Goal: Feedback & Contribution: Contribute content

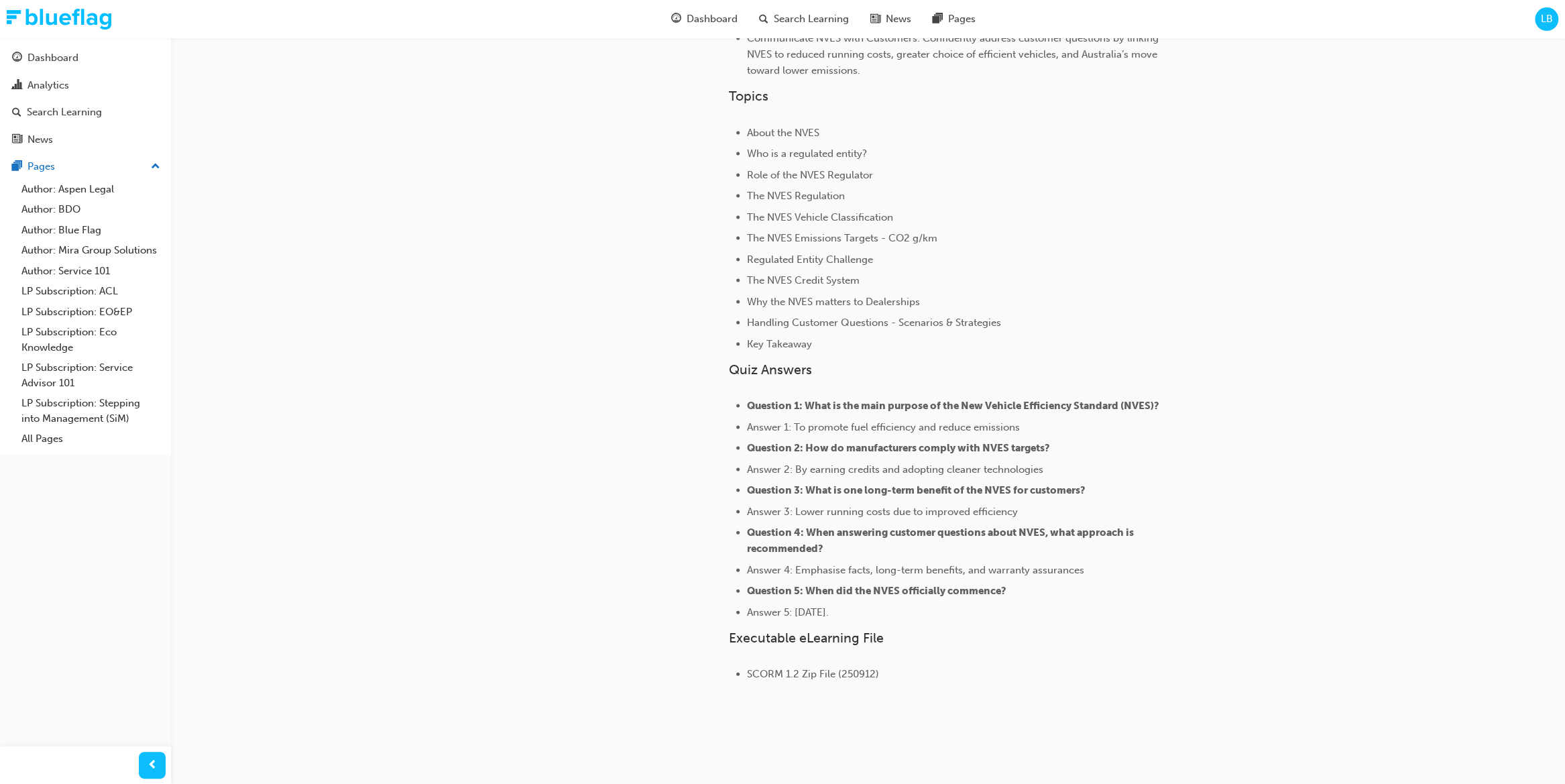
scroll to position [2183, 0]
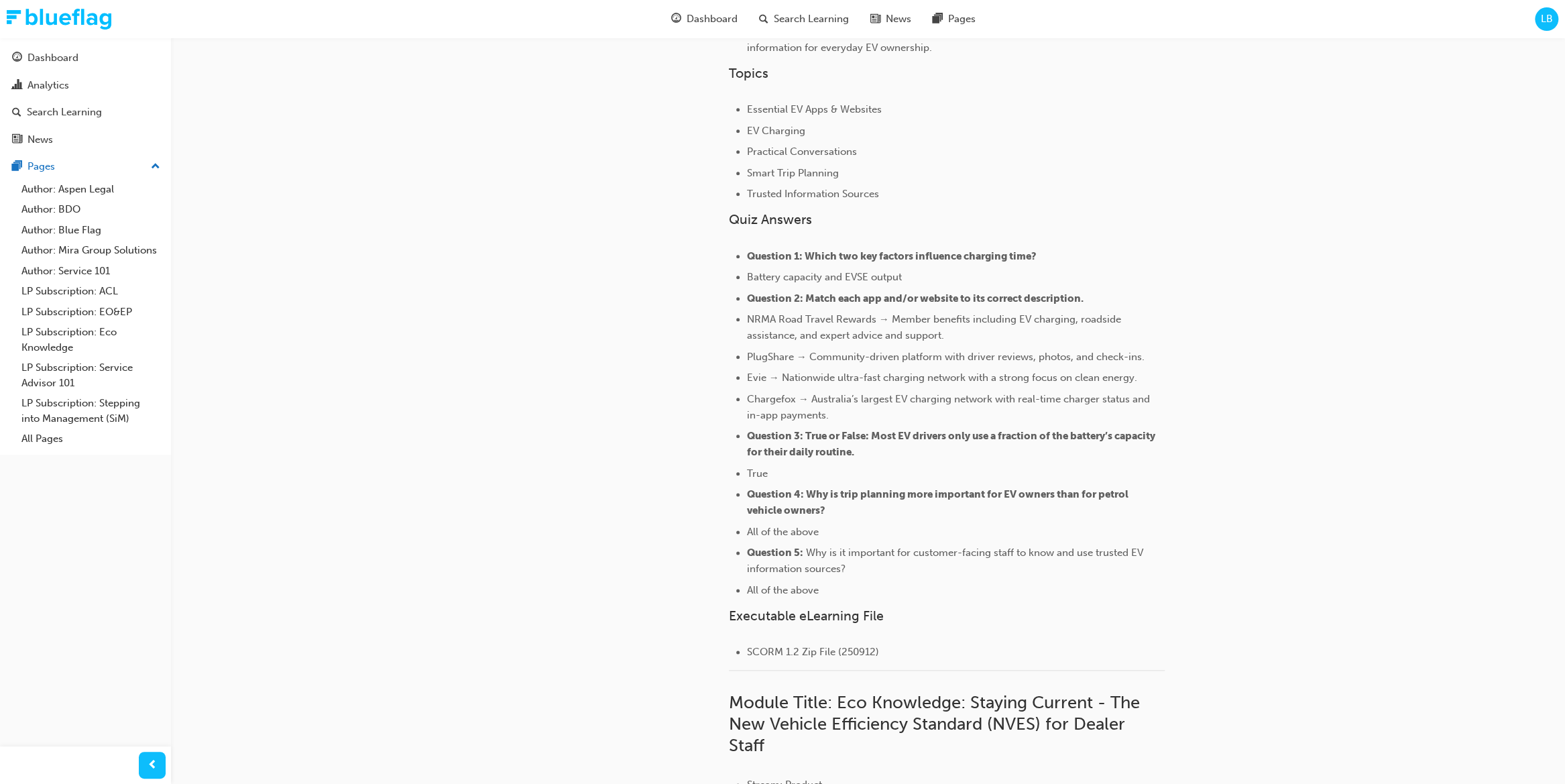
scroll to position [1133, 0]
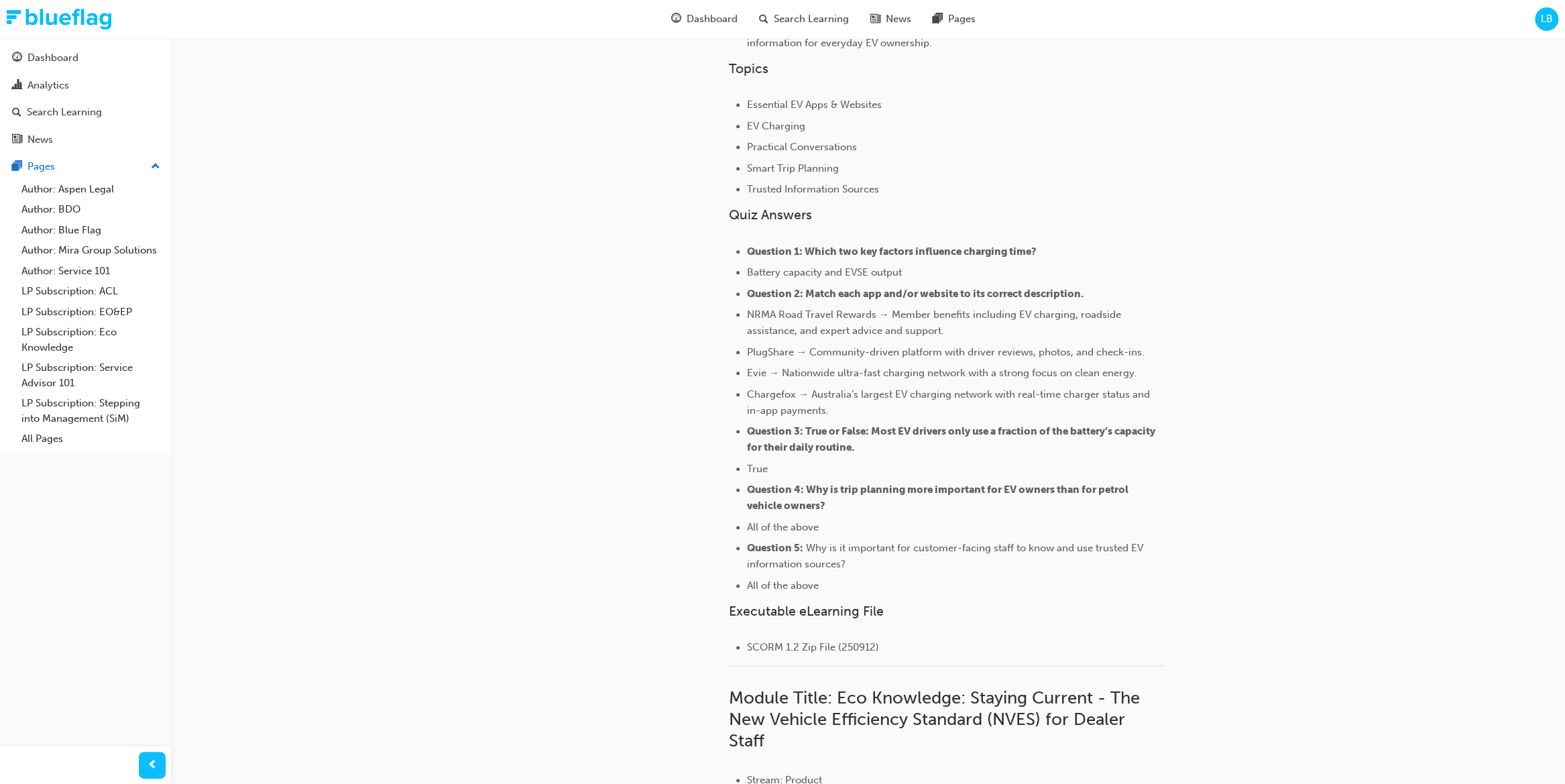
click at [1165, 480] on div "If you'd like to add context around your learning plan for your learners, pleas…" at bounding box center [989, 345] width 521 height 2721
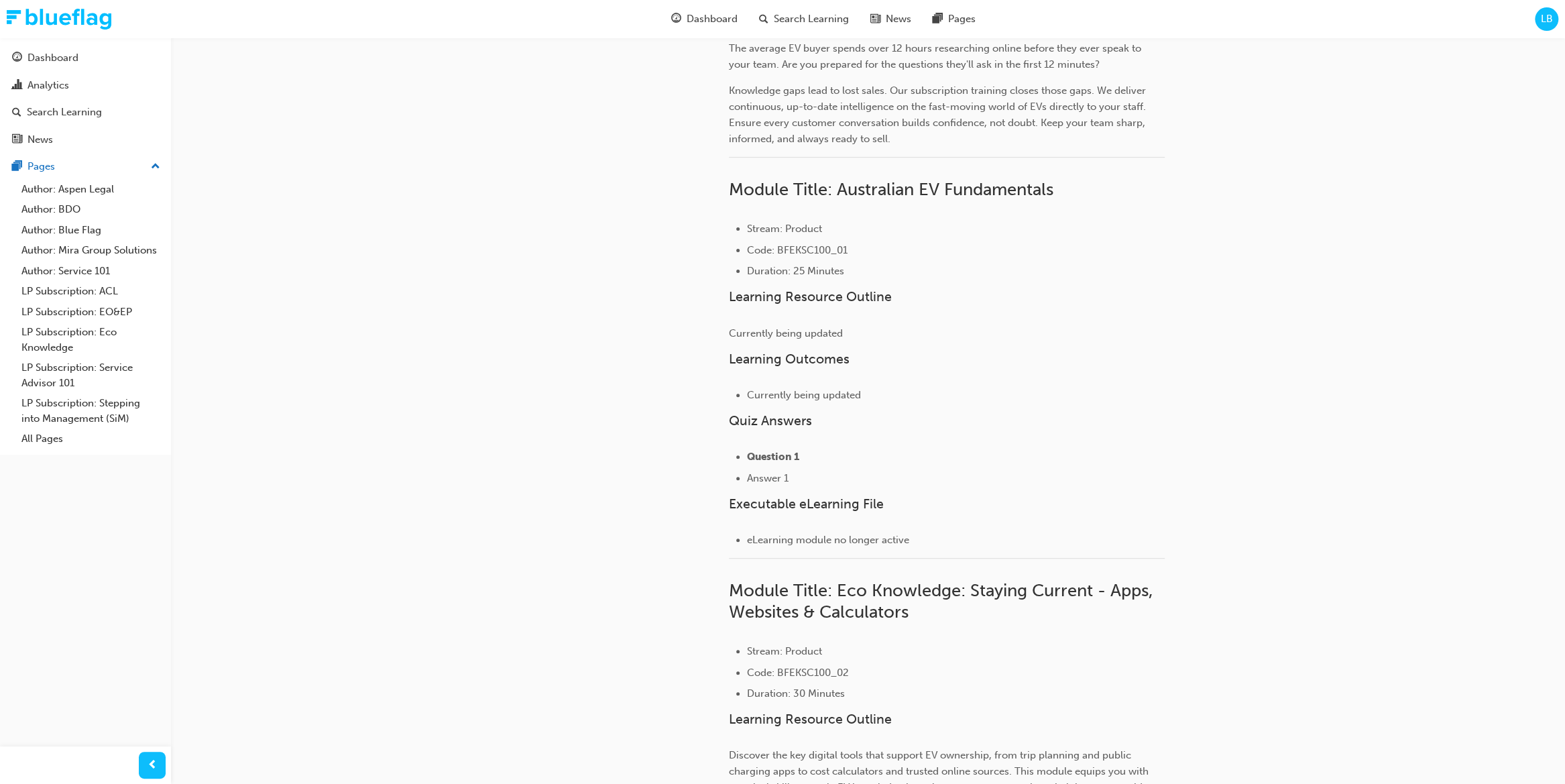
scroll to position [0, 0]
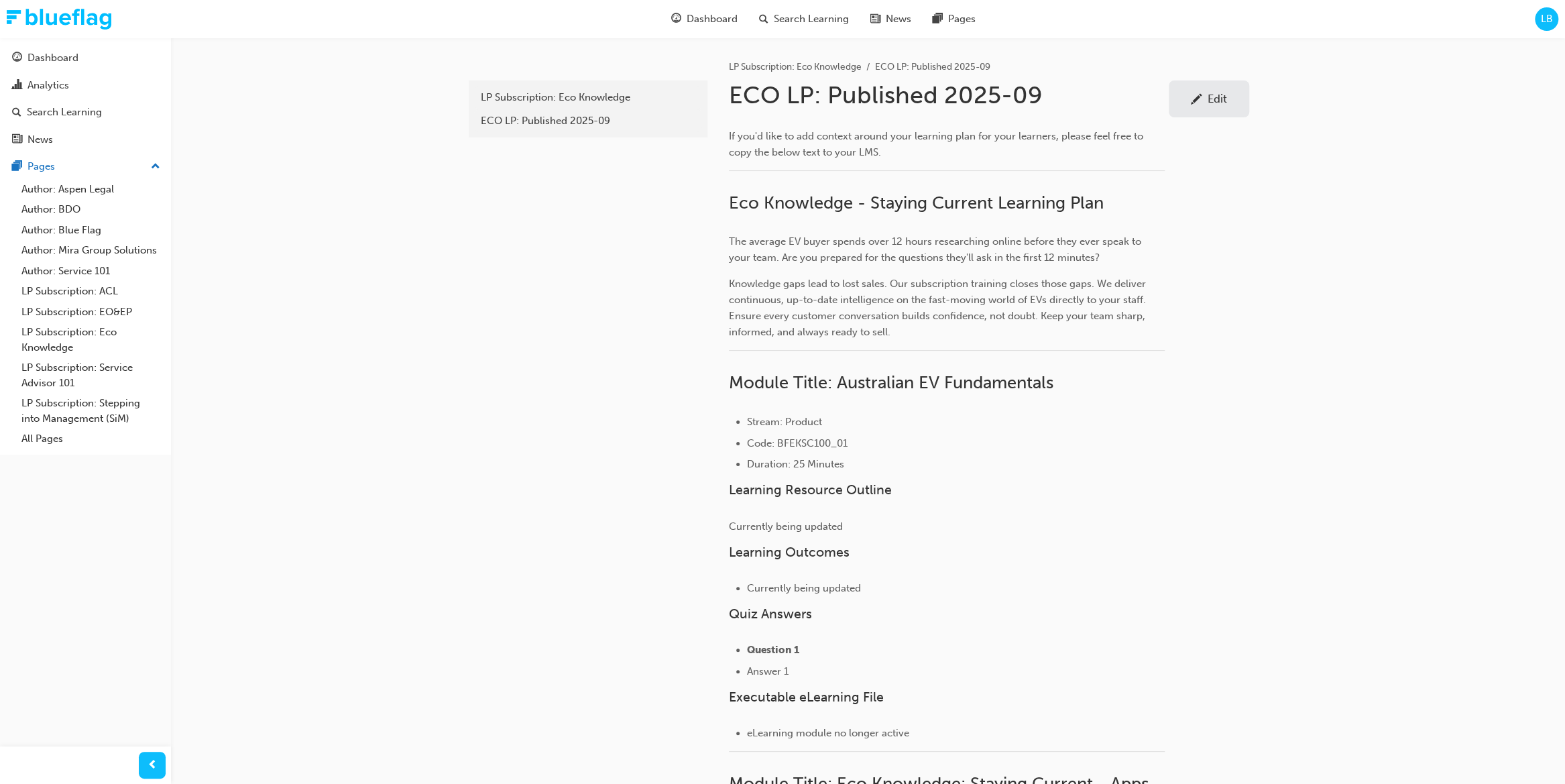
click at [1165, 102] on div "Edit" at bounding box center [1209, 99] width 60 height 17
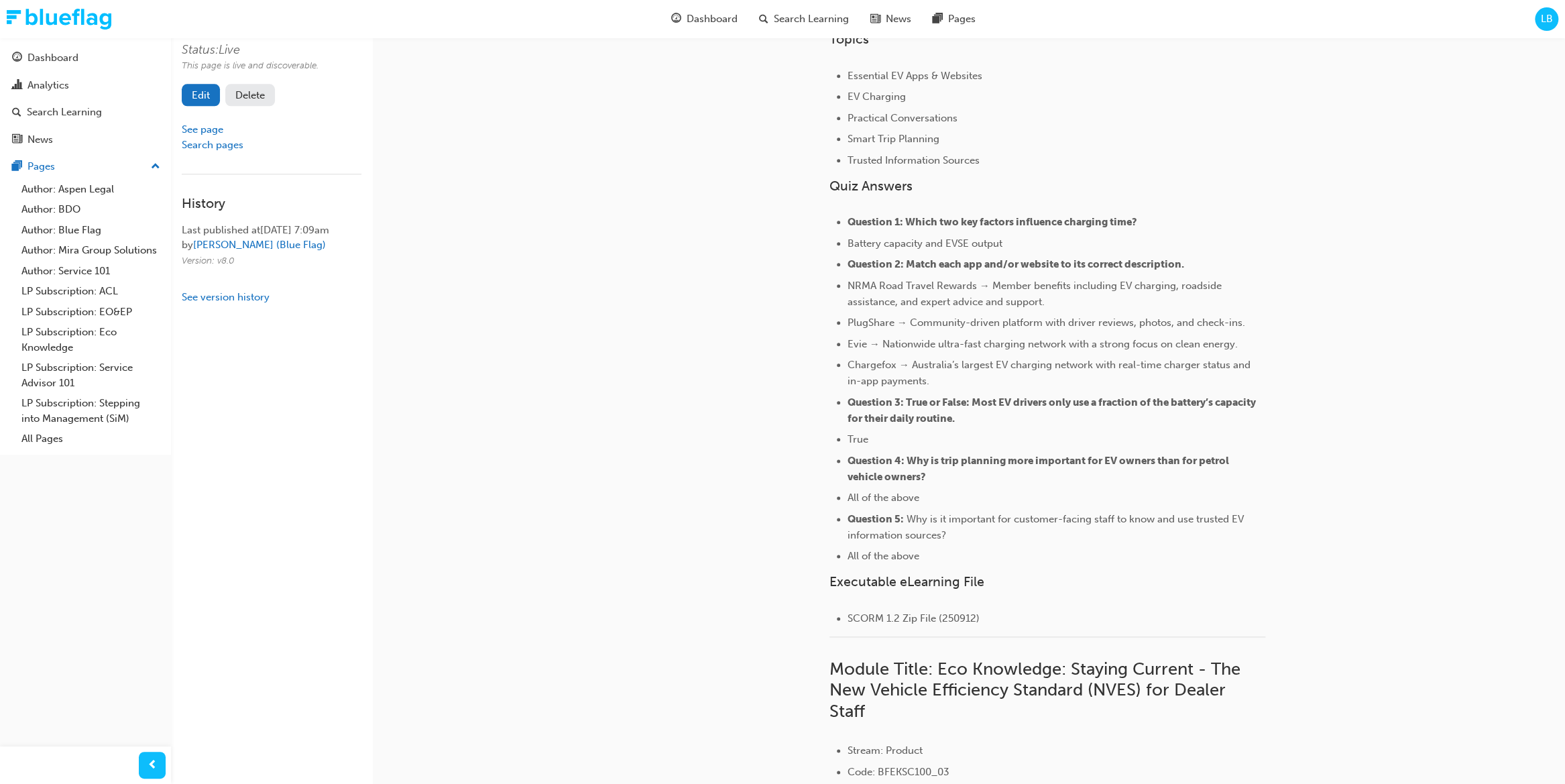
scroll to position [1149, 0]
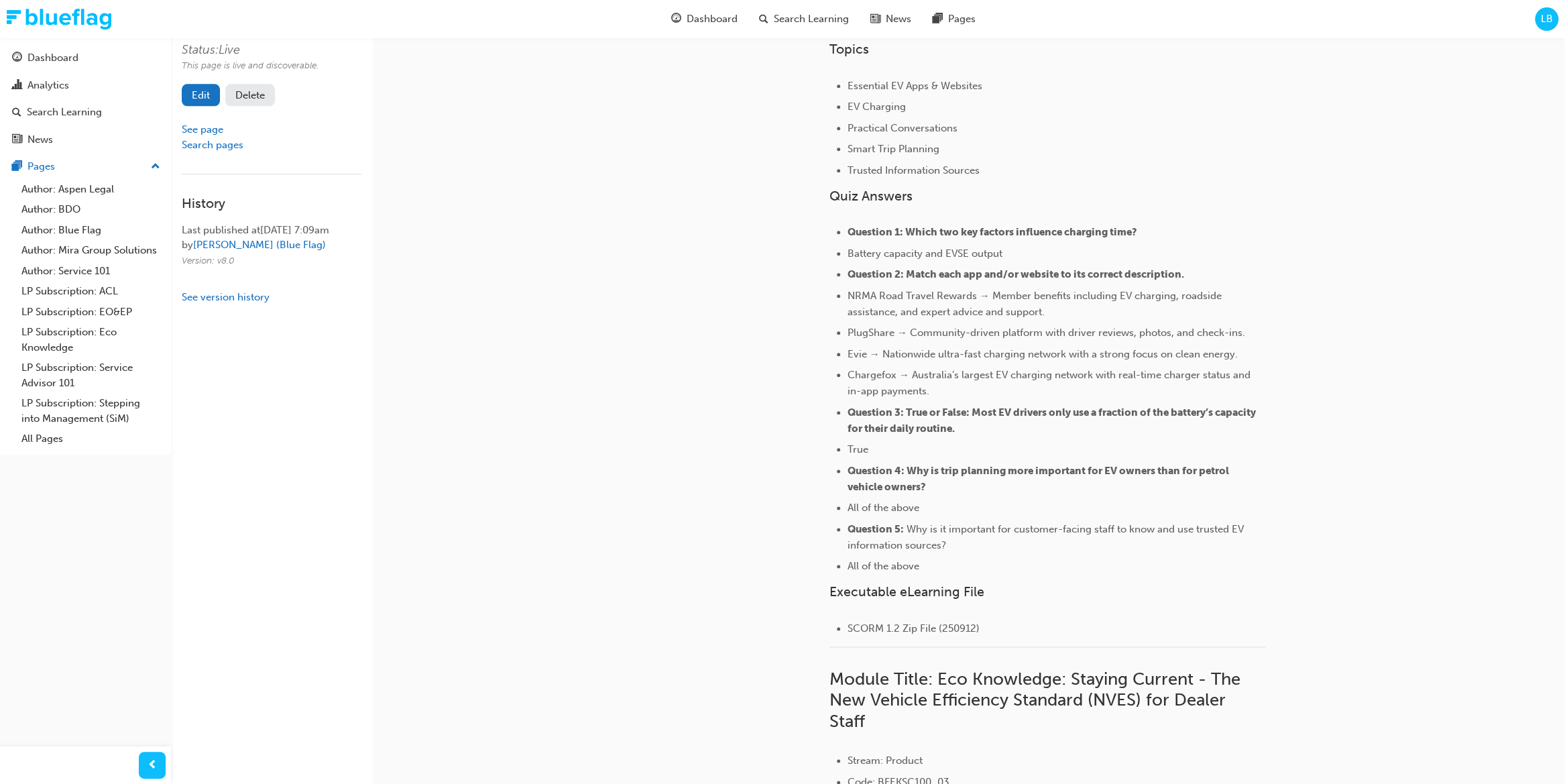
click at [1097, 249] on li "Battery capacity and EVSE output" at bounding box center [1056, 253] width 418 height 16
click at [1004, 254] on li "Battery capacity and EVSE output" at bounding box center [1056, 253] width 418 height 16
click at [1003, 255] on span "Battery capacity and EVSE output" at bounding box center [926, 253] width 157 height 12
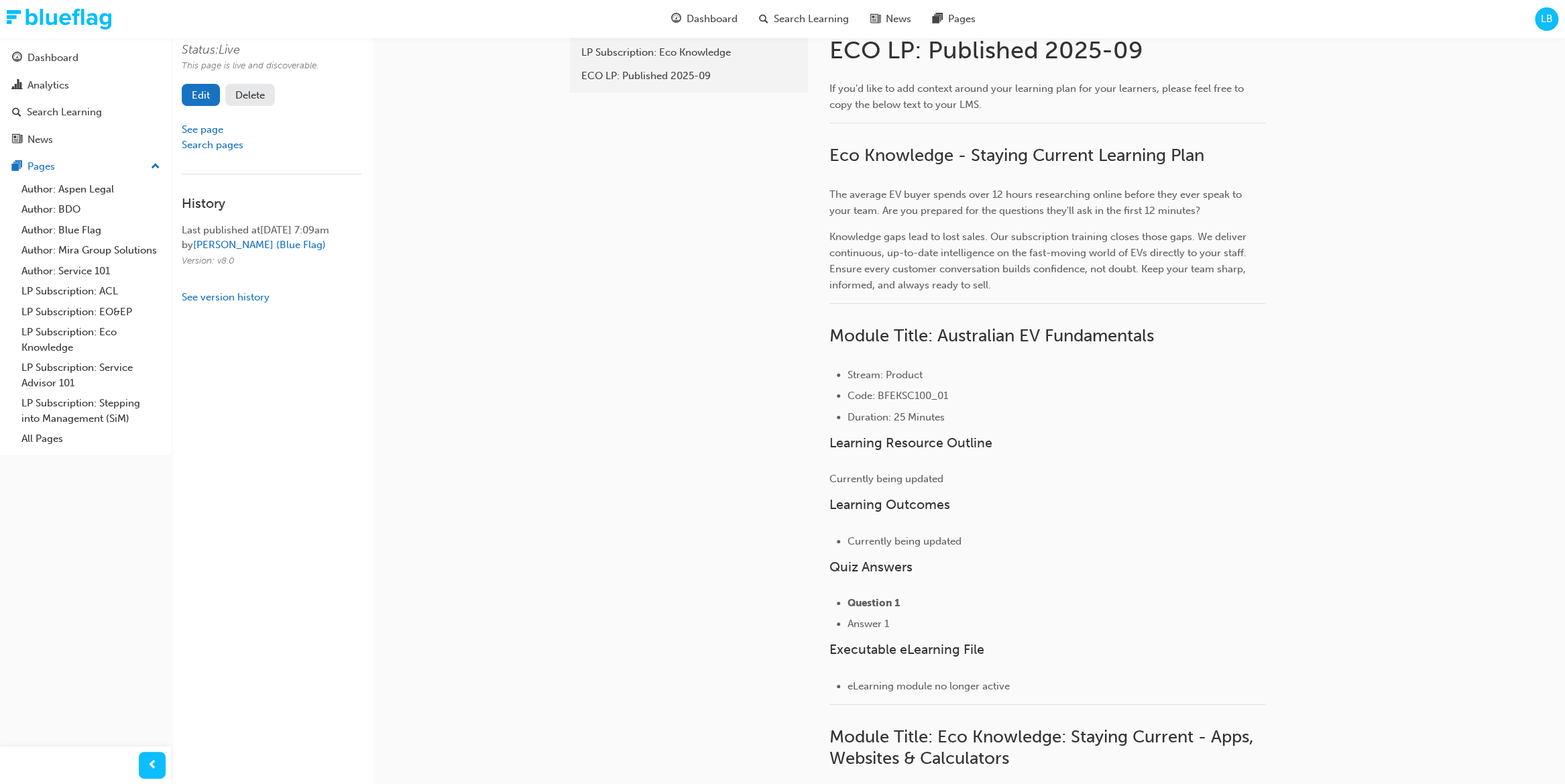
scroll to position [0, 0]
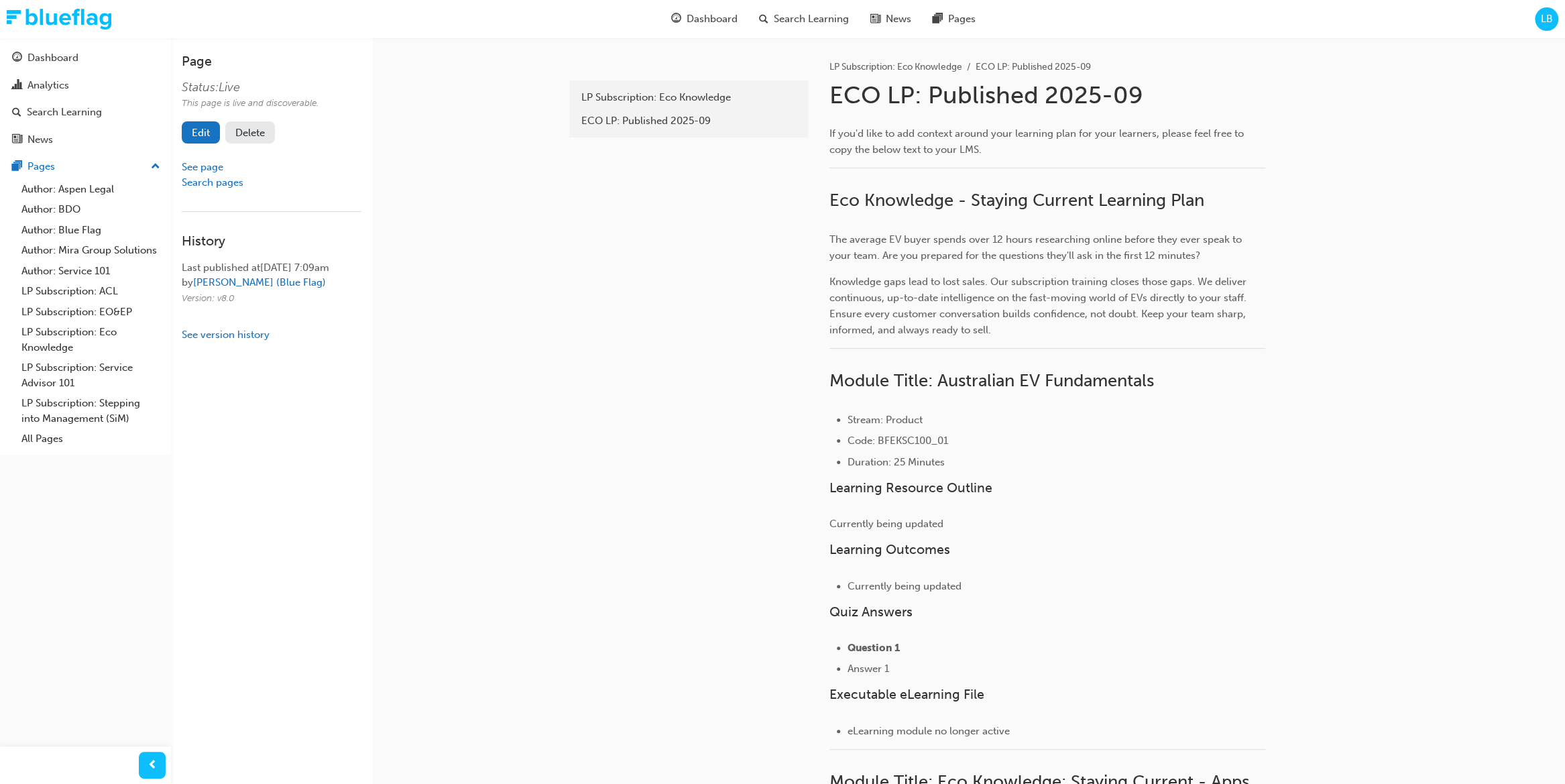
click at [190, 138] on link "Edit" at bounding box center [201, 133] width 38 height 22
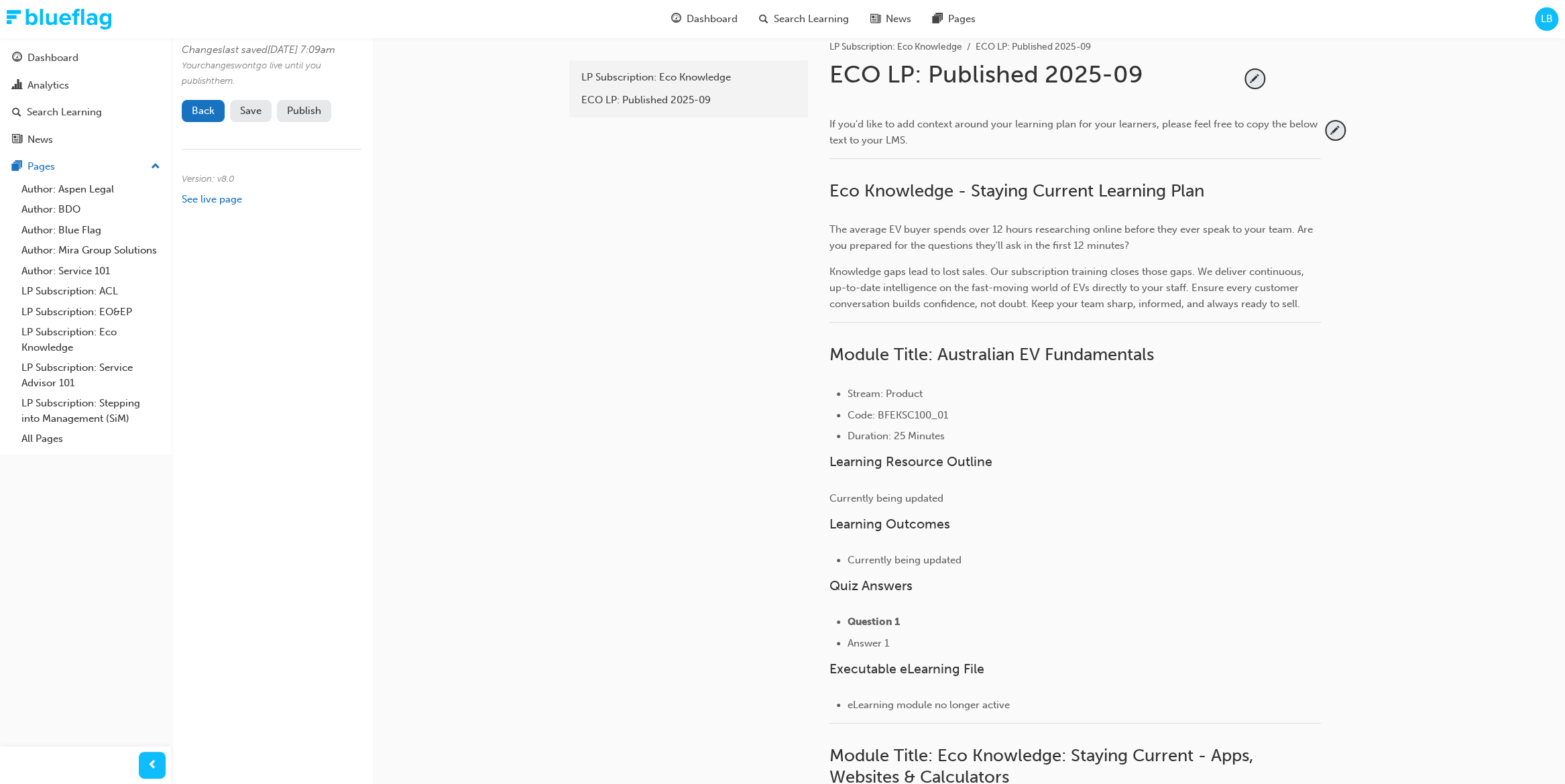
scroll to position [139, 0]
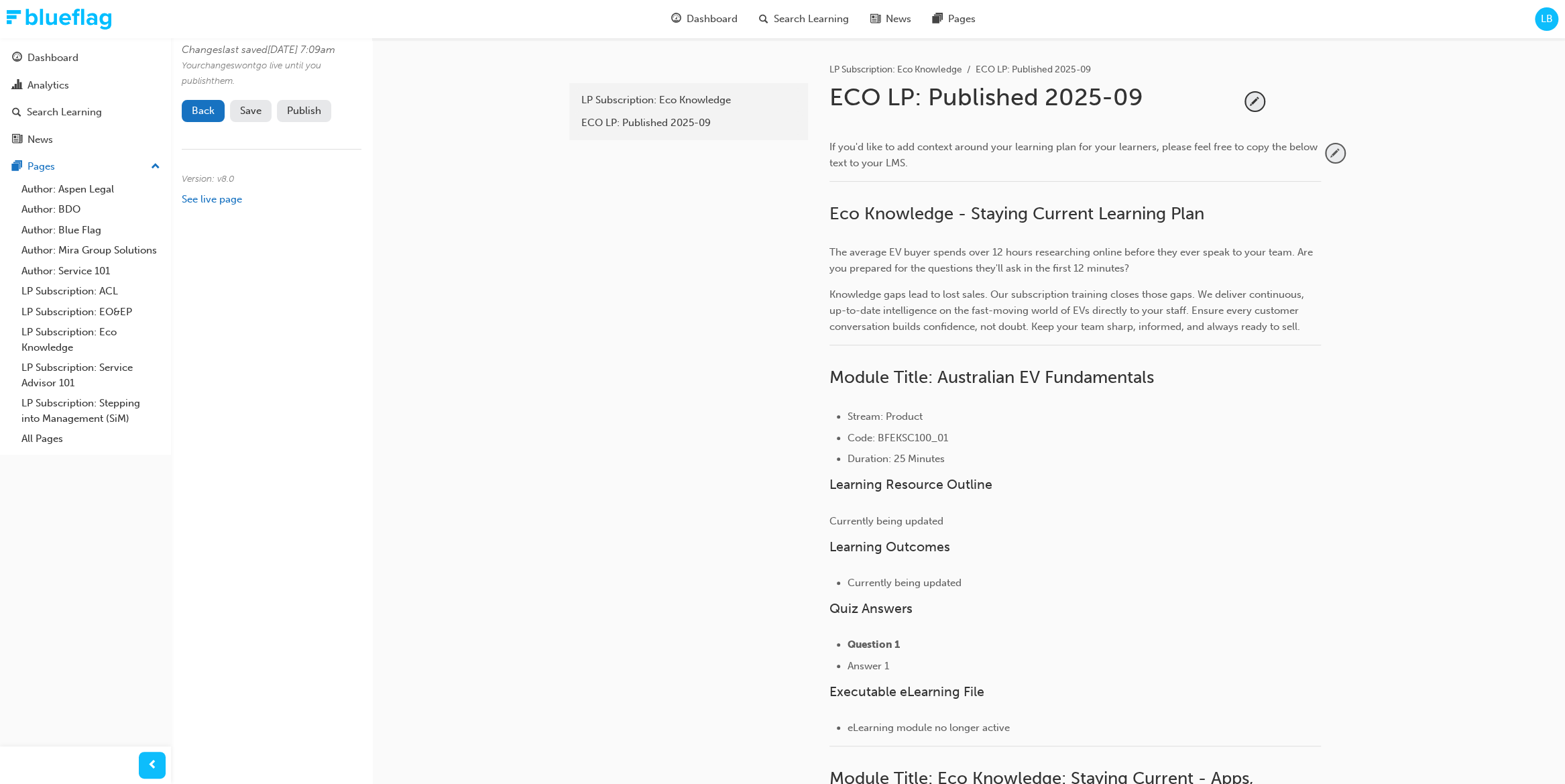
click at [1165, 154] on span "pencil-icon" at bounding box center [1335, 153] width 18 height 18
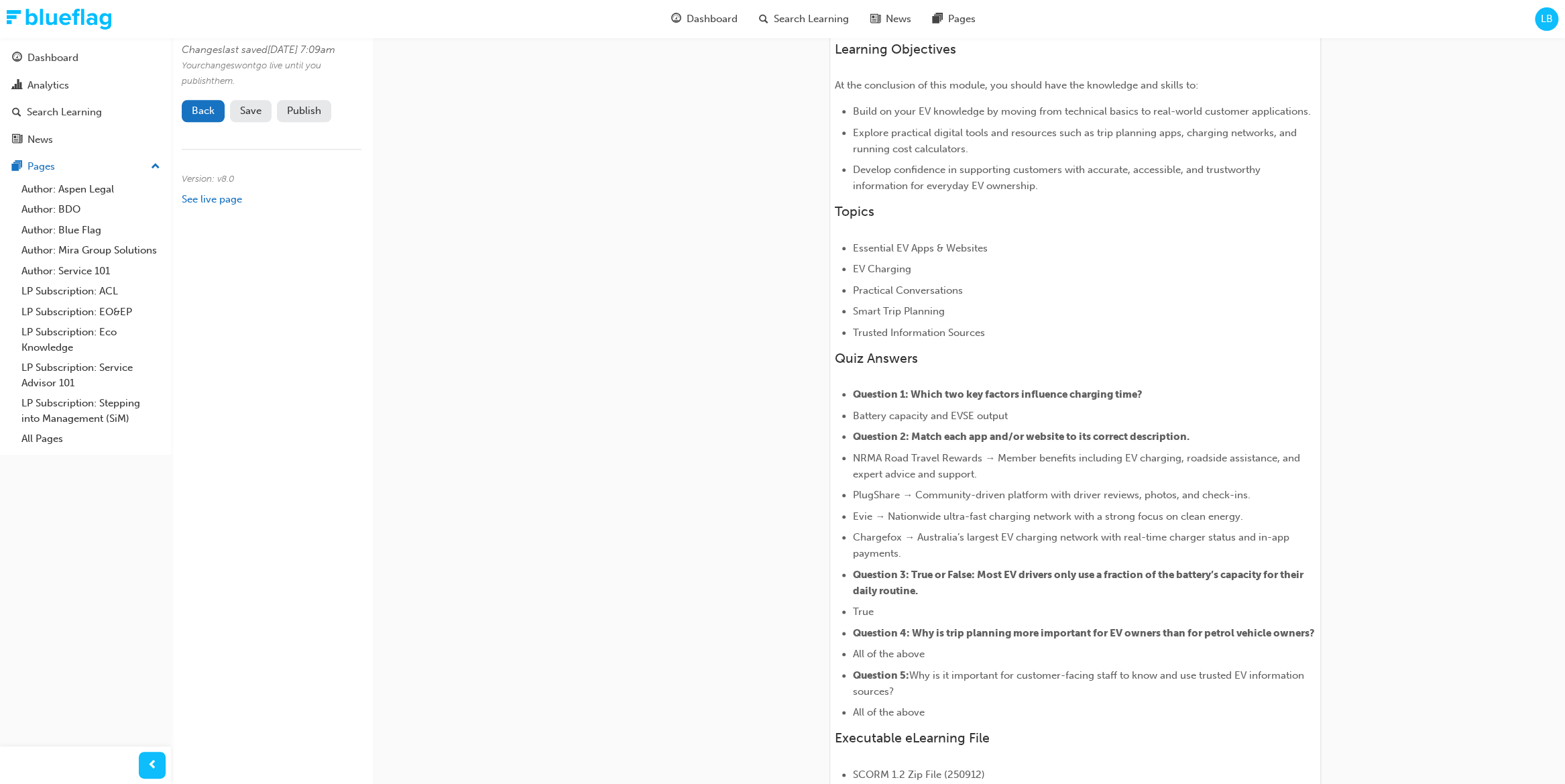
scroll to position [1142, 0]
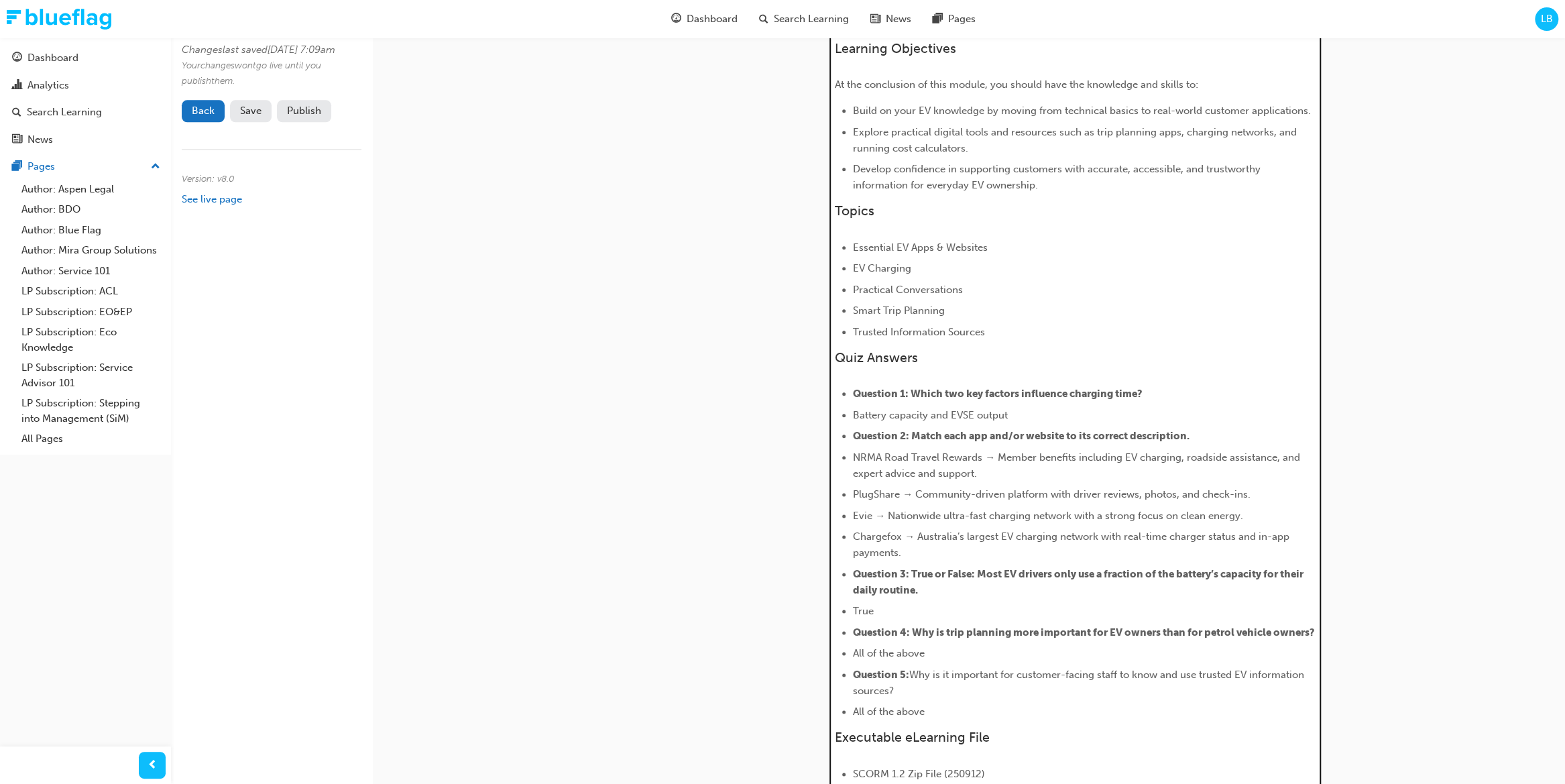
click at [994, 416] on span "Battery capacity and EVSE output" at bounding box center [930, 415] width 155 height 12
click at [1013, 411] on li "Battery capacity and EVSE output" at bounding box center [1084, 415] width 462 height 16
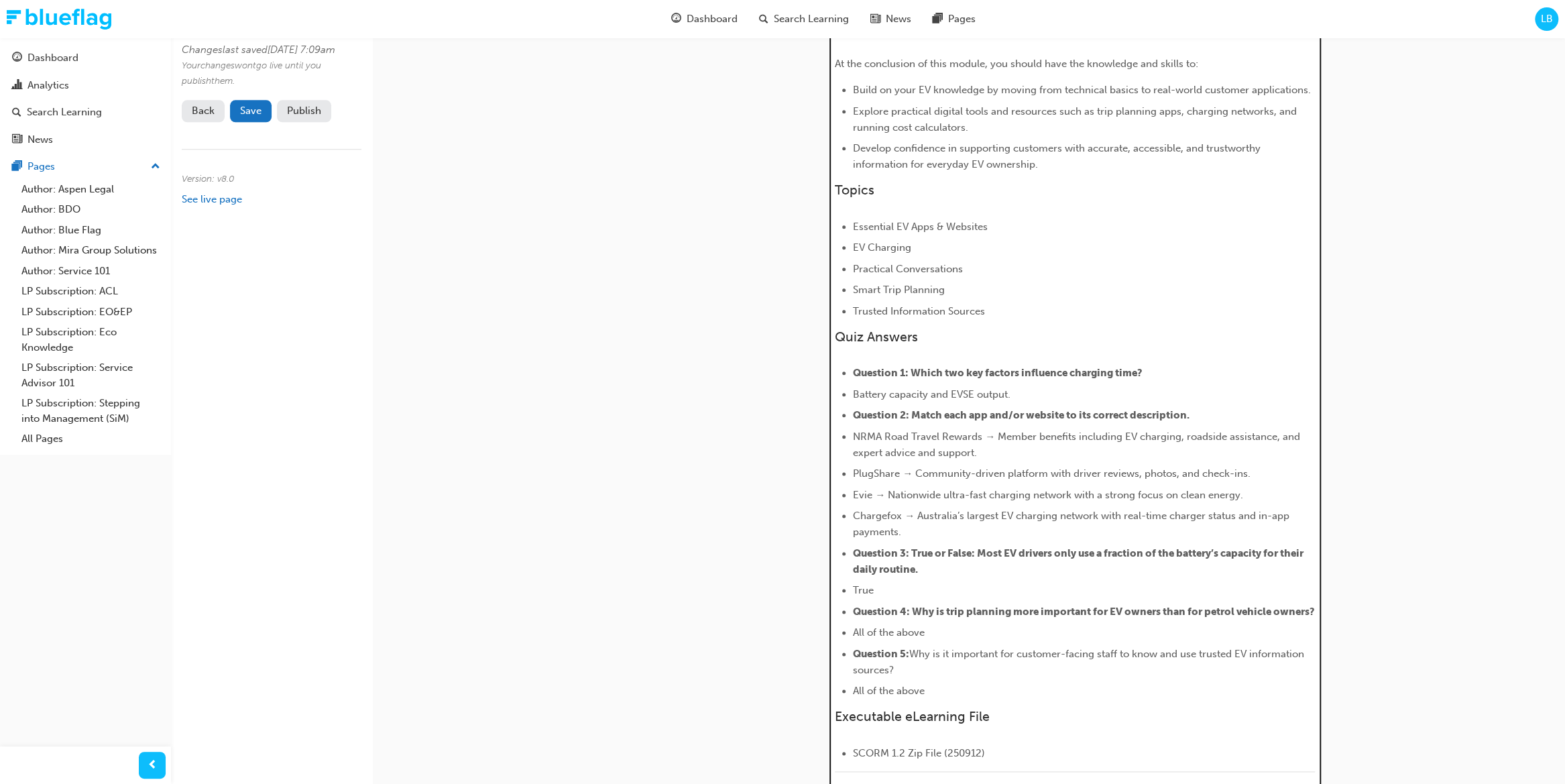
click at [991, 447] on li "NRMA Road Travel Rewards → Member benefits including EV charging, roadside assi…" at bounding box center [1084, 445] width 462 height 32
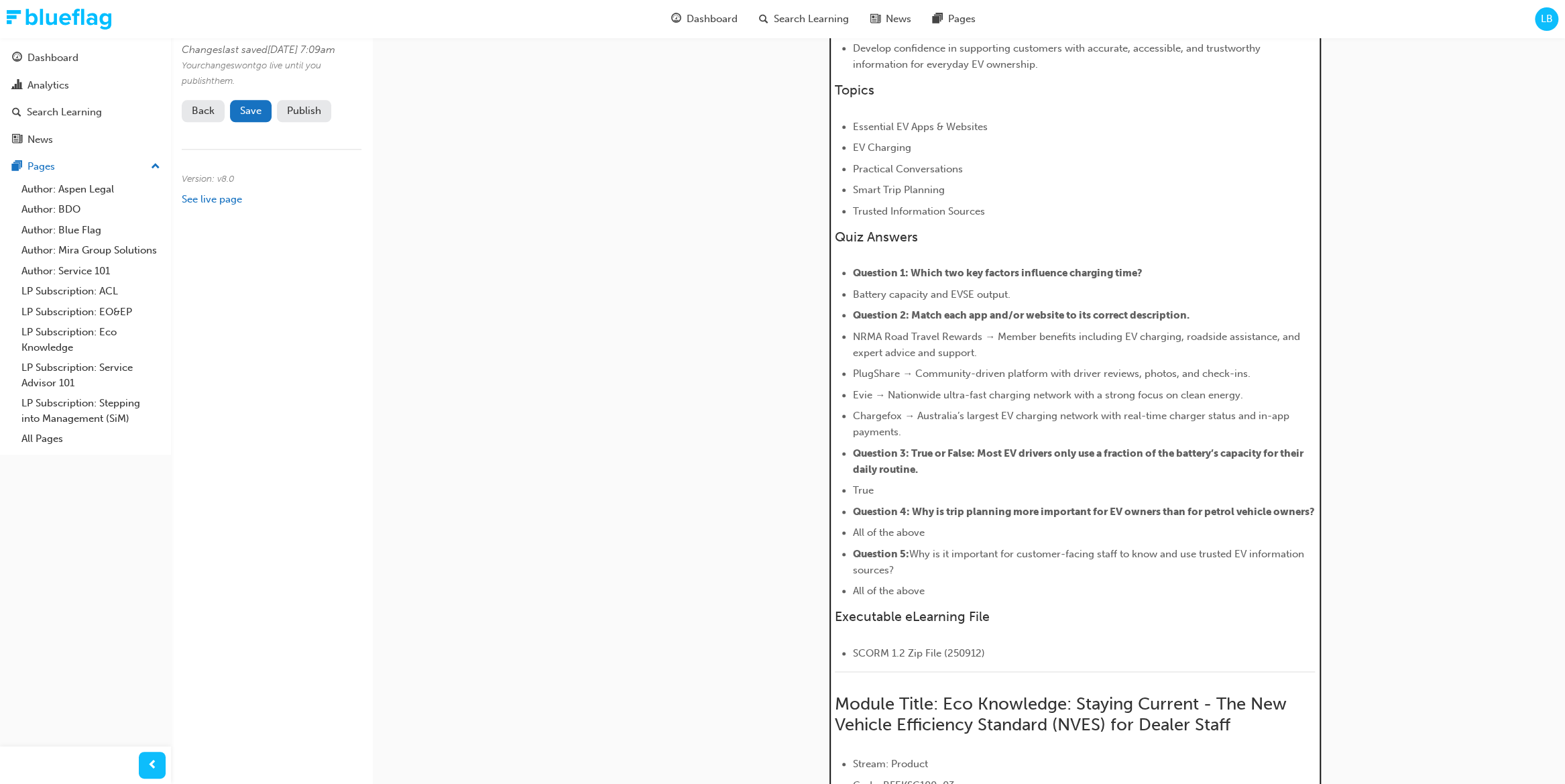
scroll to position [1264, 0]
click at [940, 540] on li "All of the above" at bounding box center [1084, 531] width 462 height 16
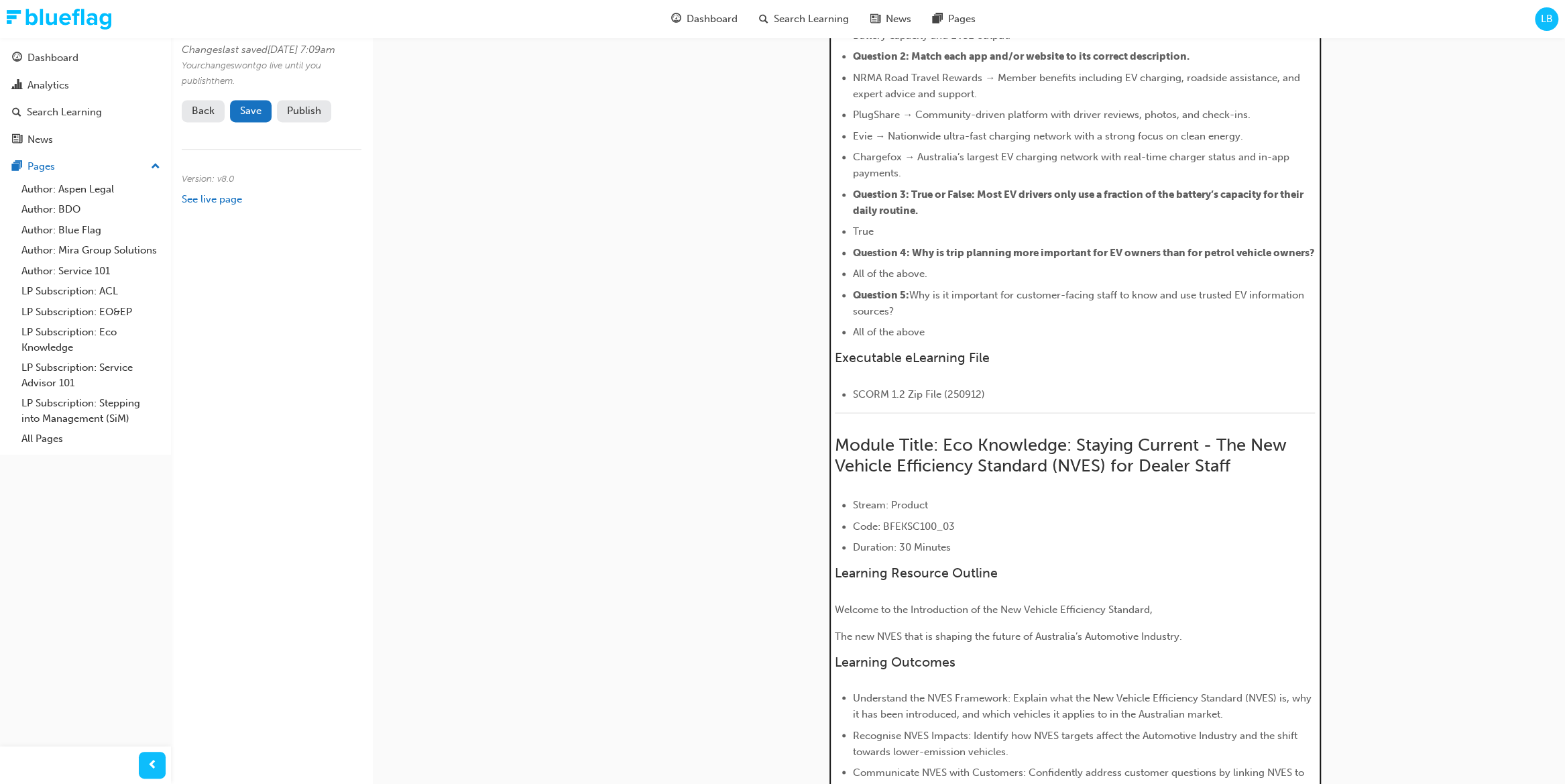
click at [934, 340] on li "All of the above" at bounding box center [1084, 332] width 462 height 16
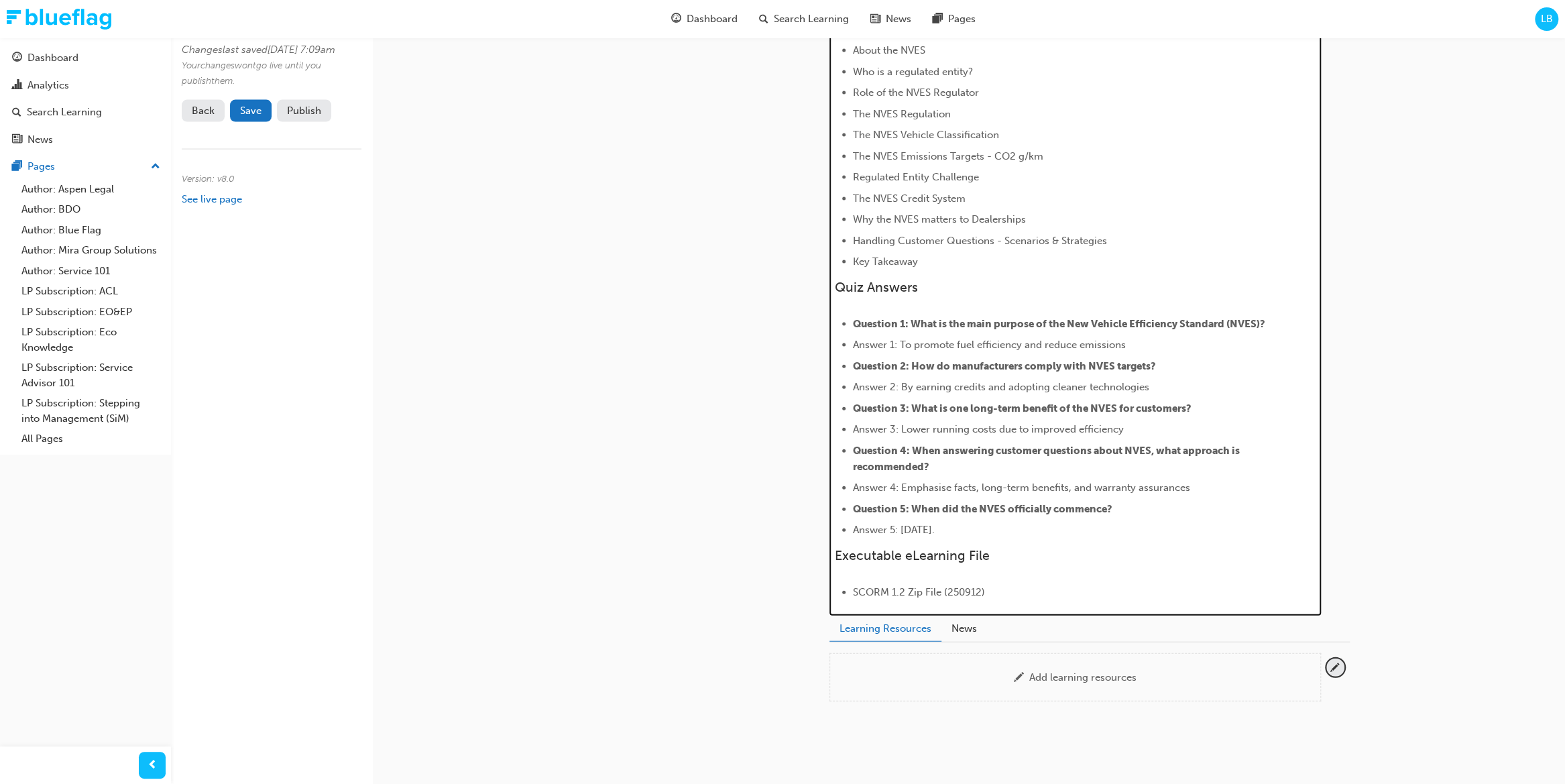
scroll to position [2330, 0]
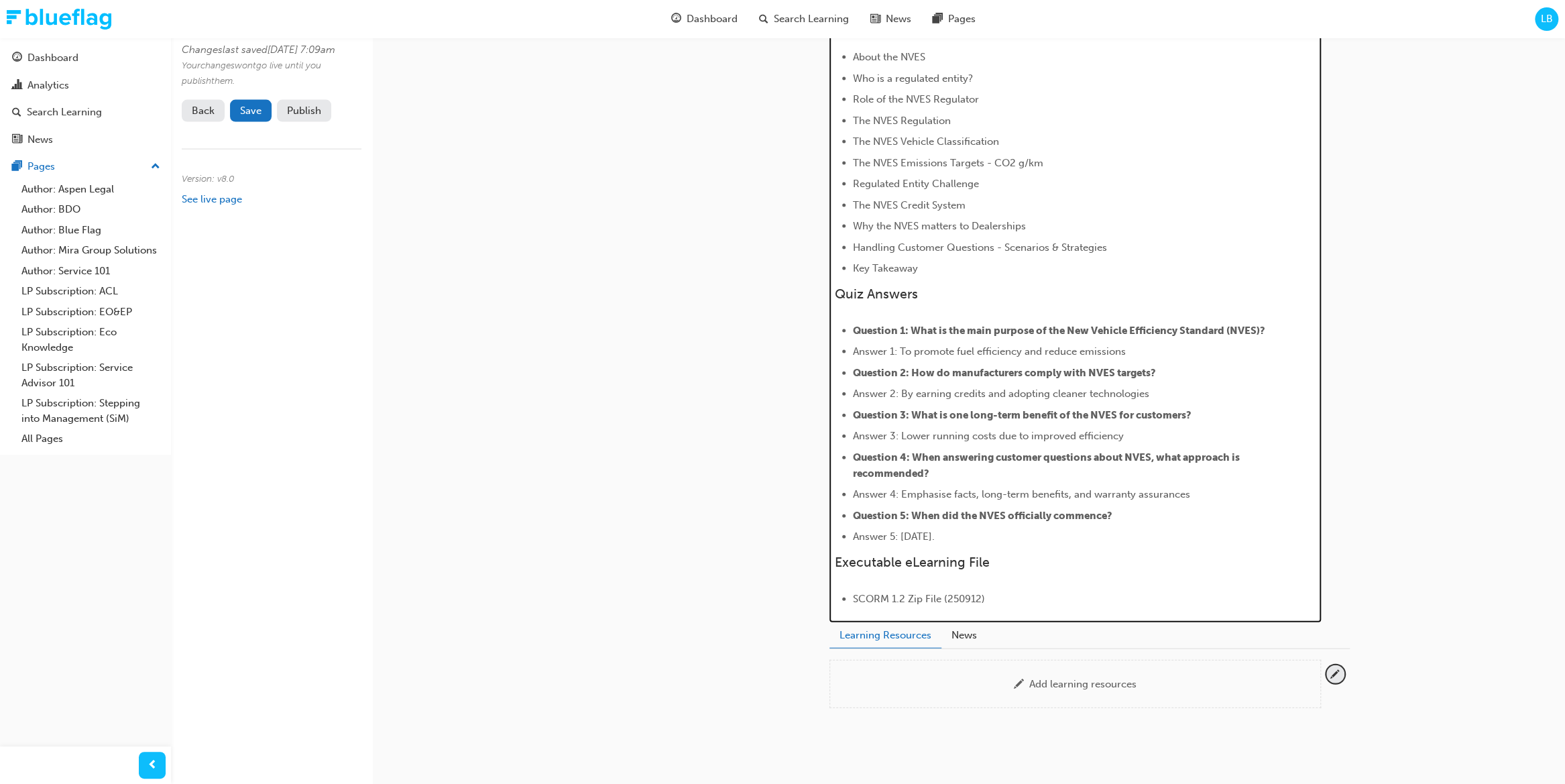
click at [1147, 360] on li "Answer 1: To promote fuel efficiency and reduce emissions" at bounding box center [1084, 351] width 462 height 16
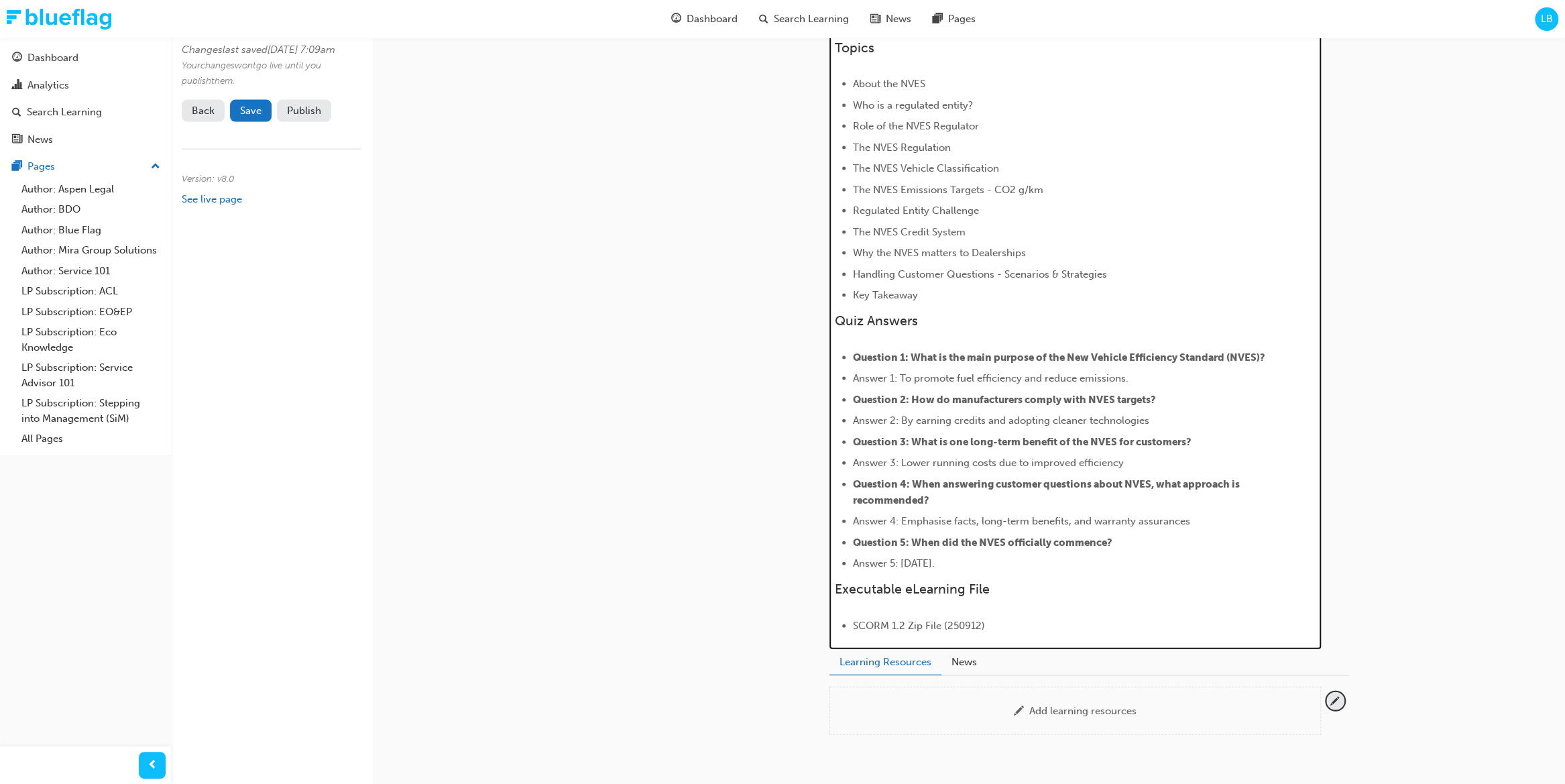
click at [1156, 429] on li "Answer 2: By earning credits and adopting cleaner technologies" at bounding box center [1084, 420] width 462 height 16
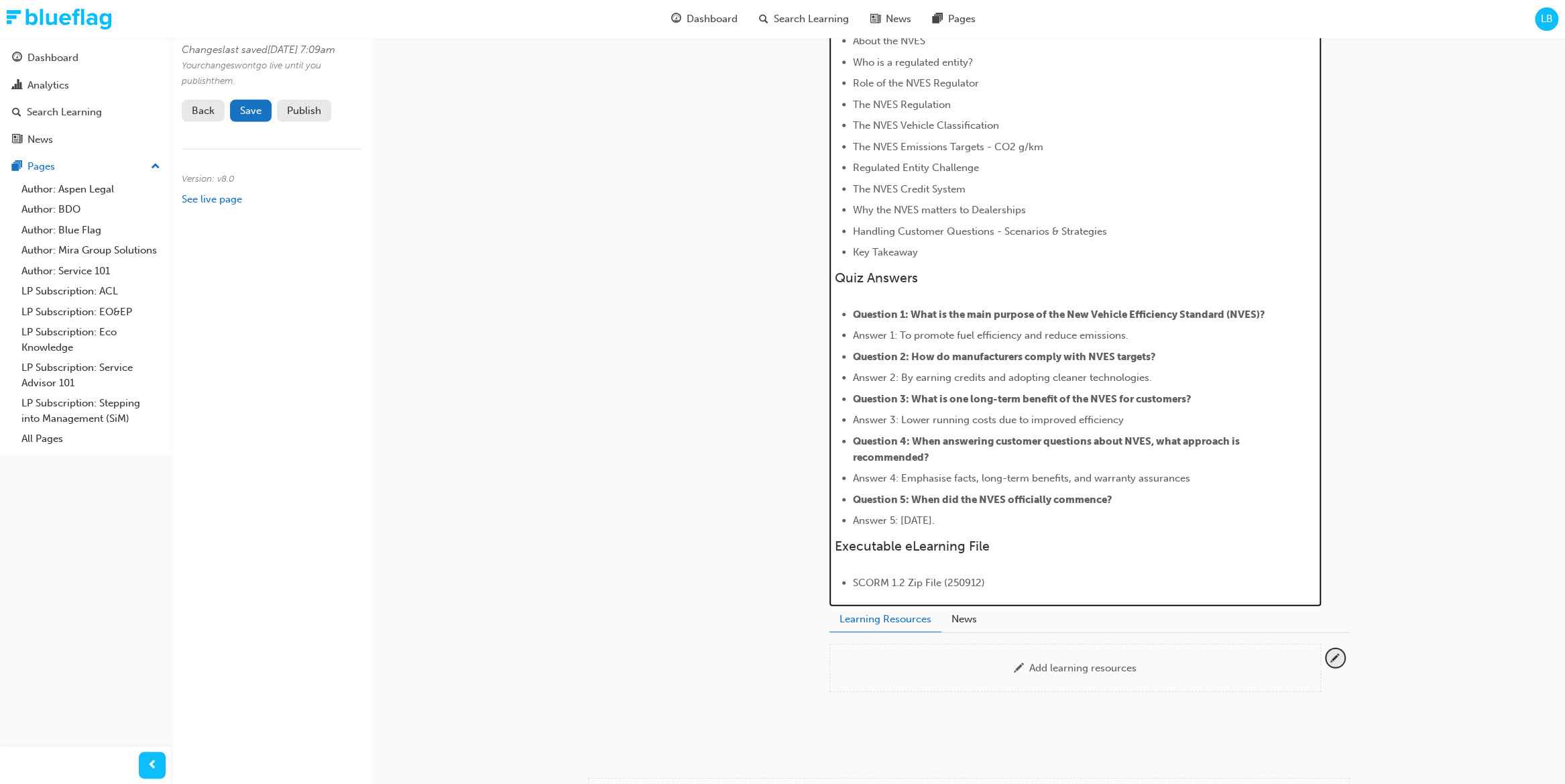
click at [1126, 428] on li "Answer 3: Lower running costs due to improved efficiency" at bounding box center [1084, 419] width 462 height 16
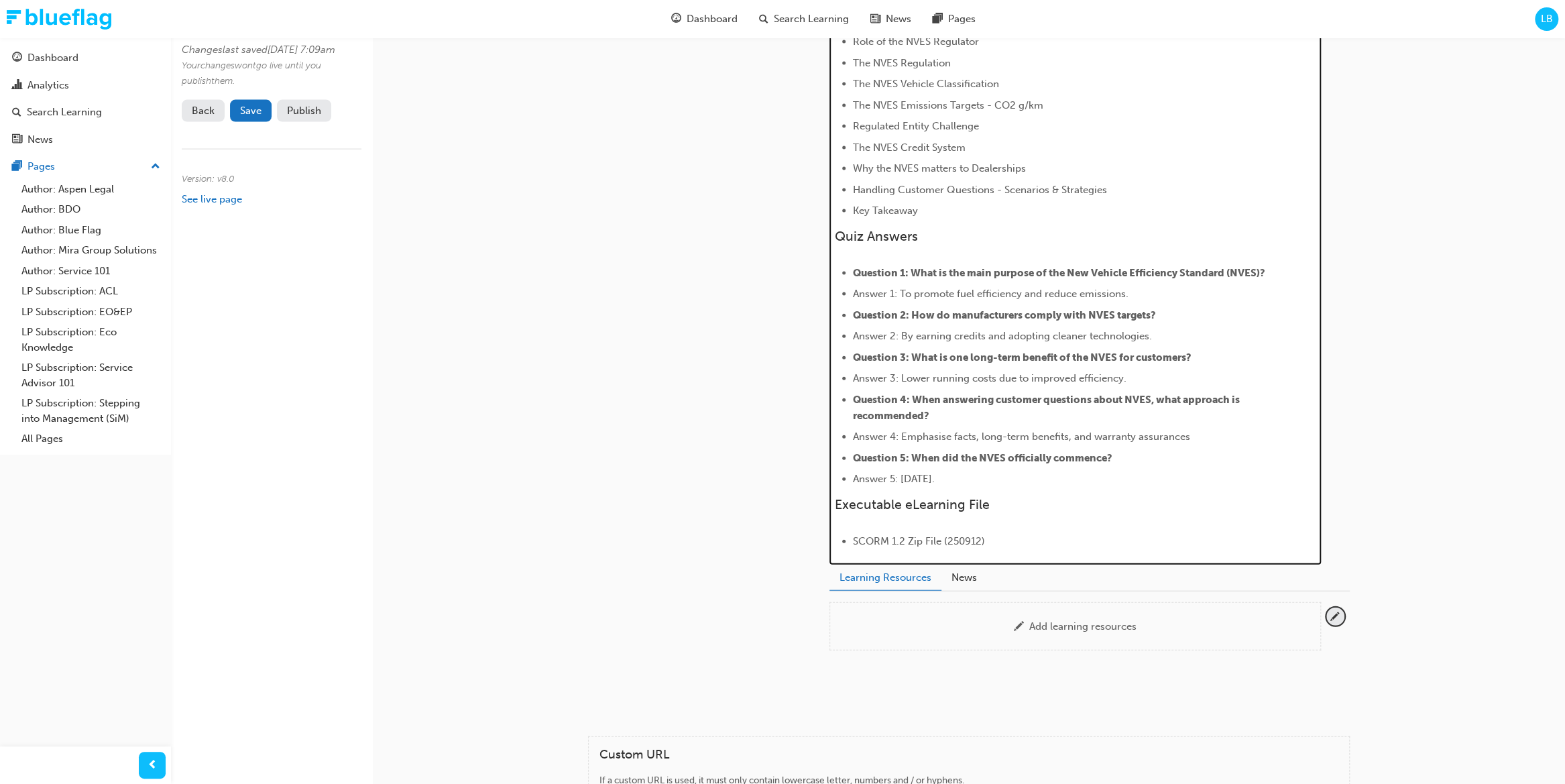
click at [1165, 445] on li "Answer 4: Emphasise facts, long-term benefits, and warranty assurances" at bounding box center [1084, 436] width 462 height 16
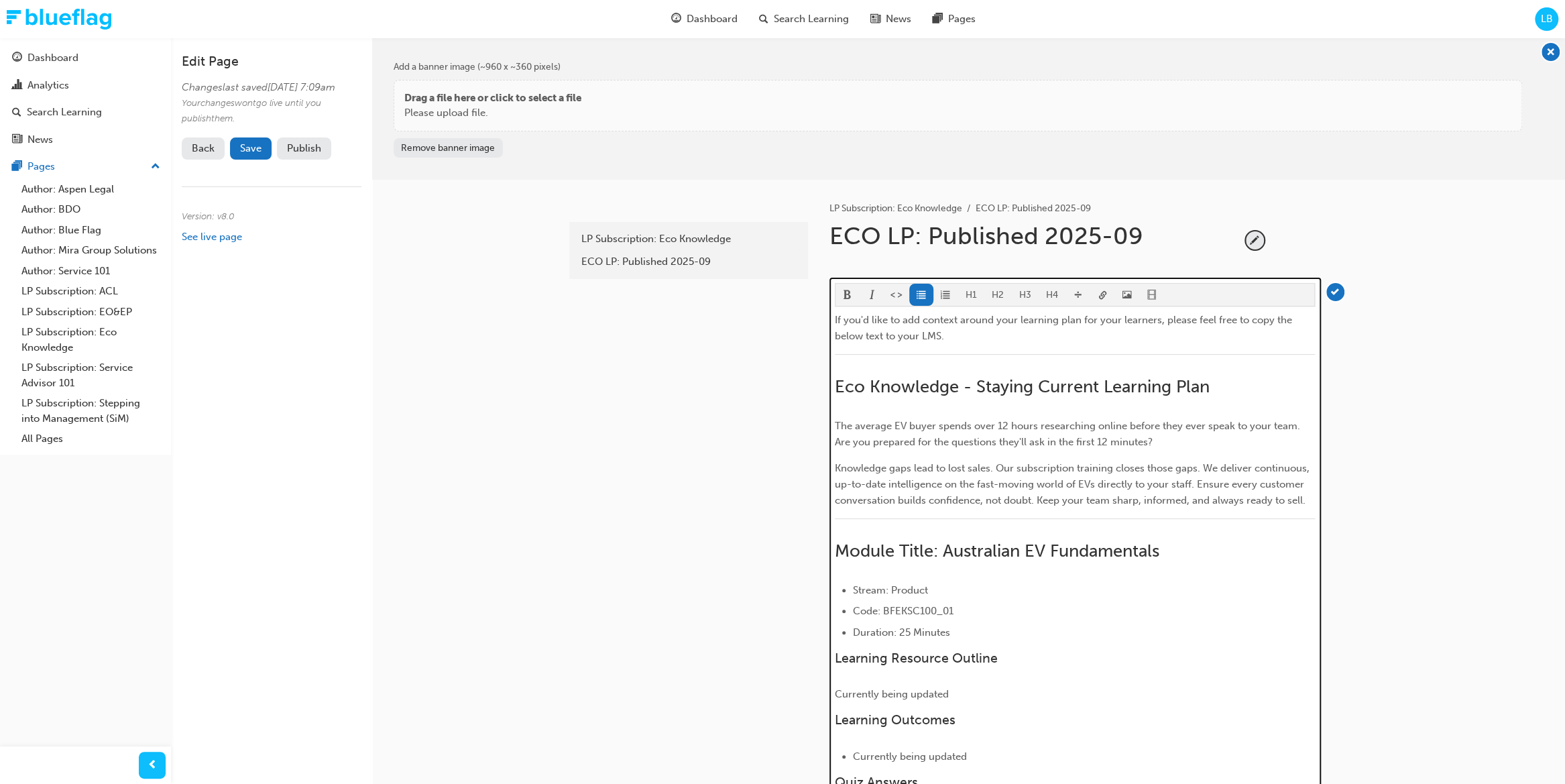
scroll to position [0, 0]
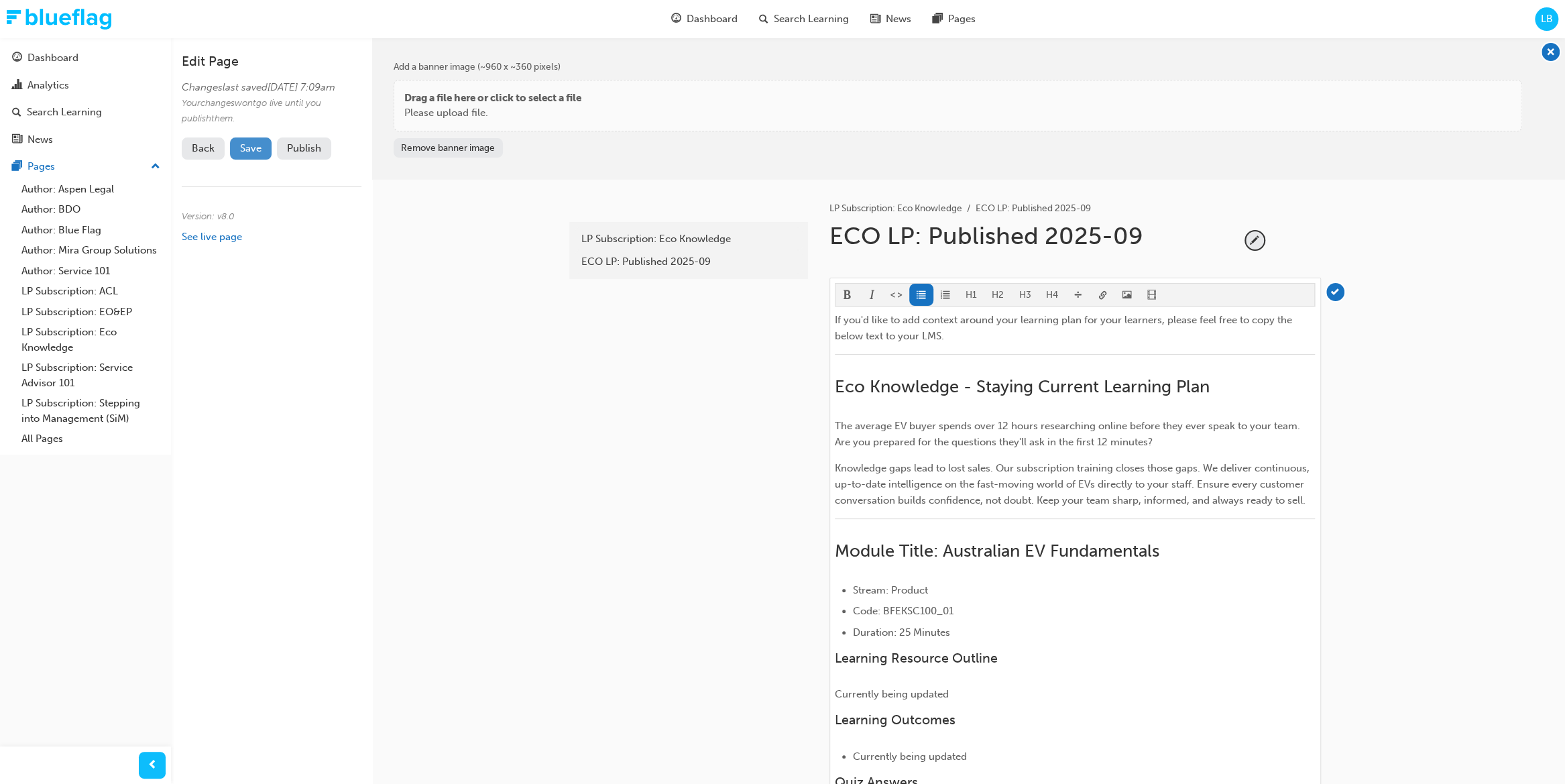
click at [264, 160] on button "Save" at bounding box center [250, 149] width 42 height 22
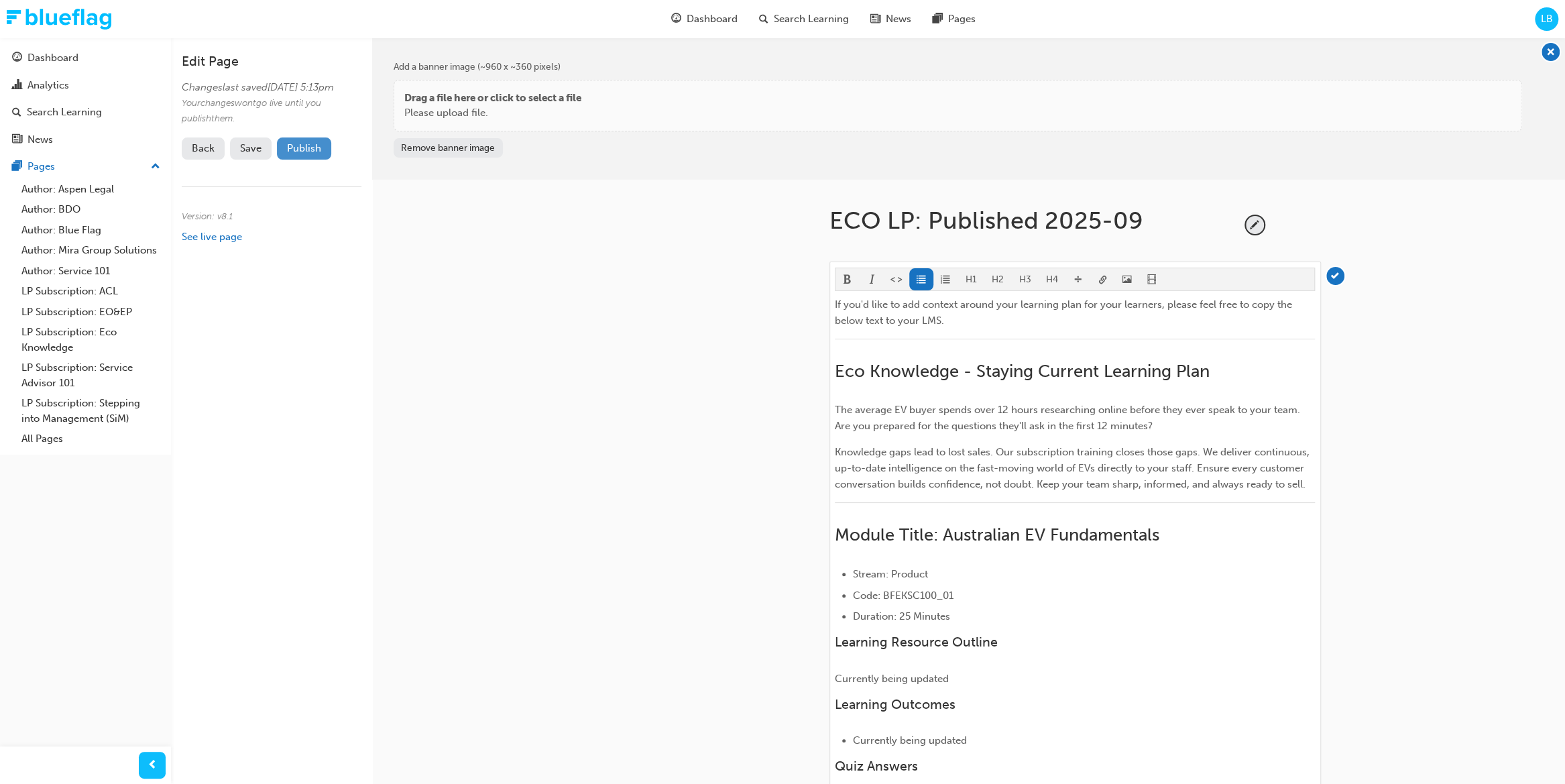
click at [294, 155] on button "Publish" at bounding box center [304, 149] width 54 height 22
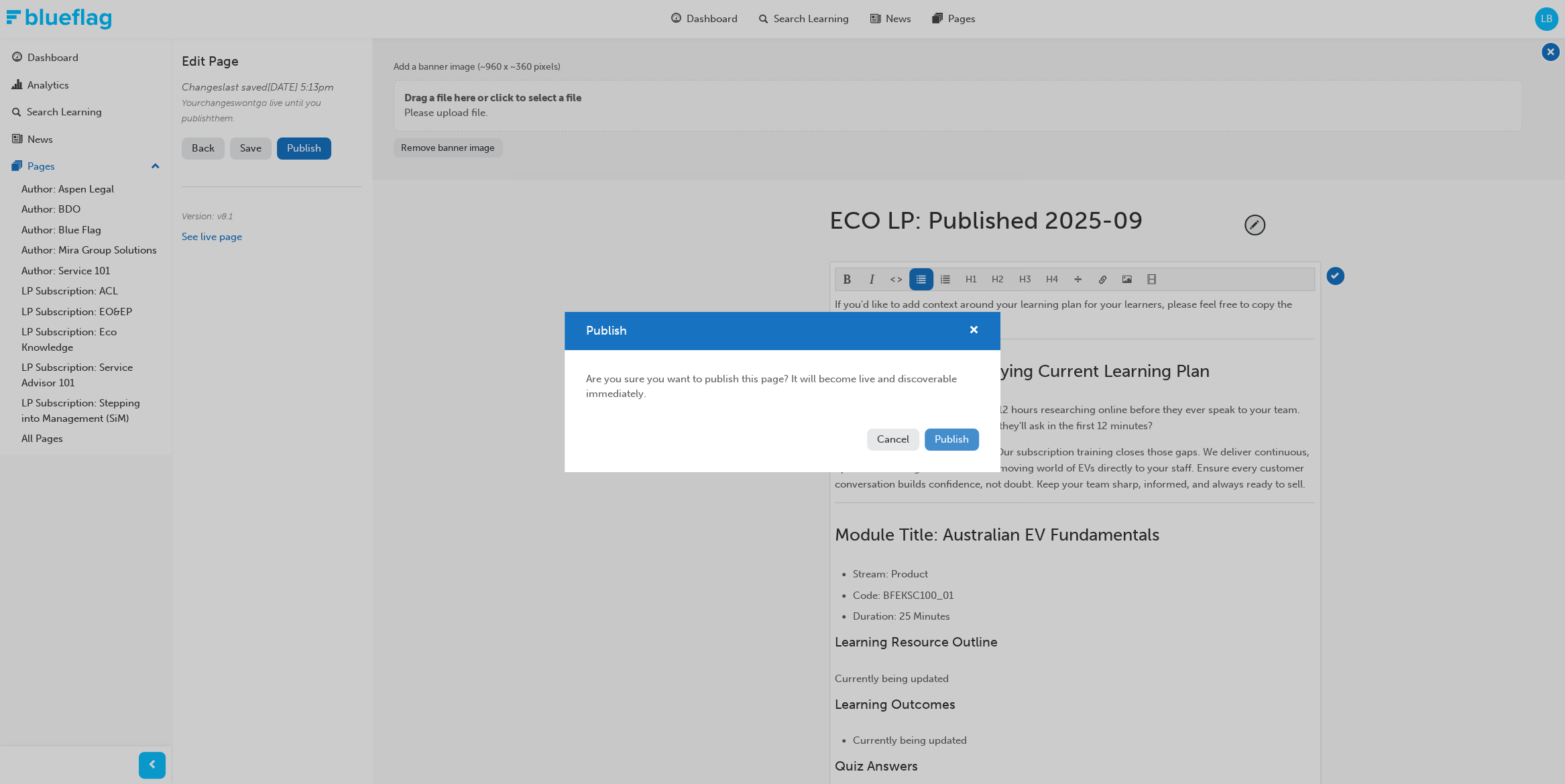
click at [953, 433] on span "Publish" at bounding box center [952, 439] width 34 height 12
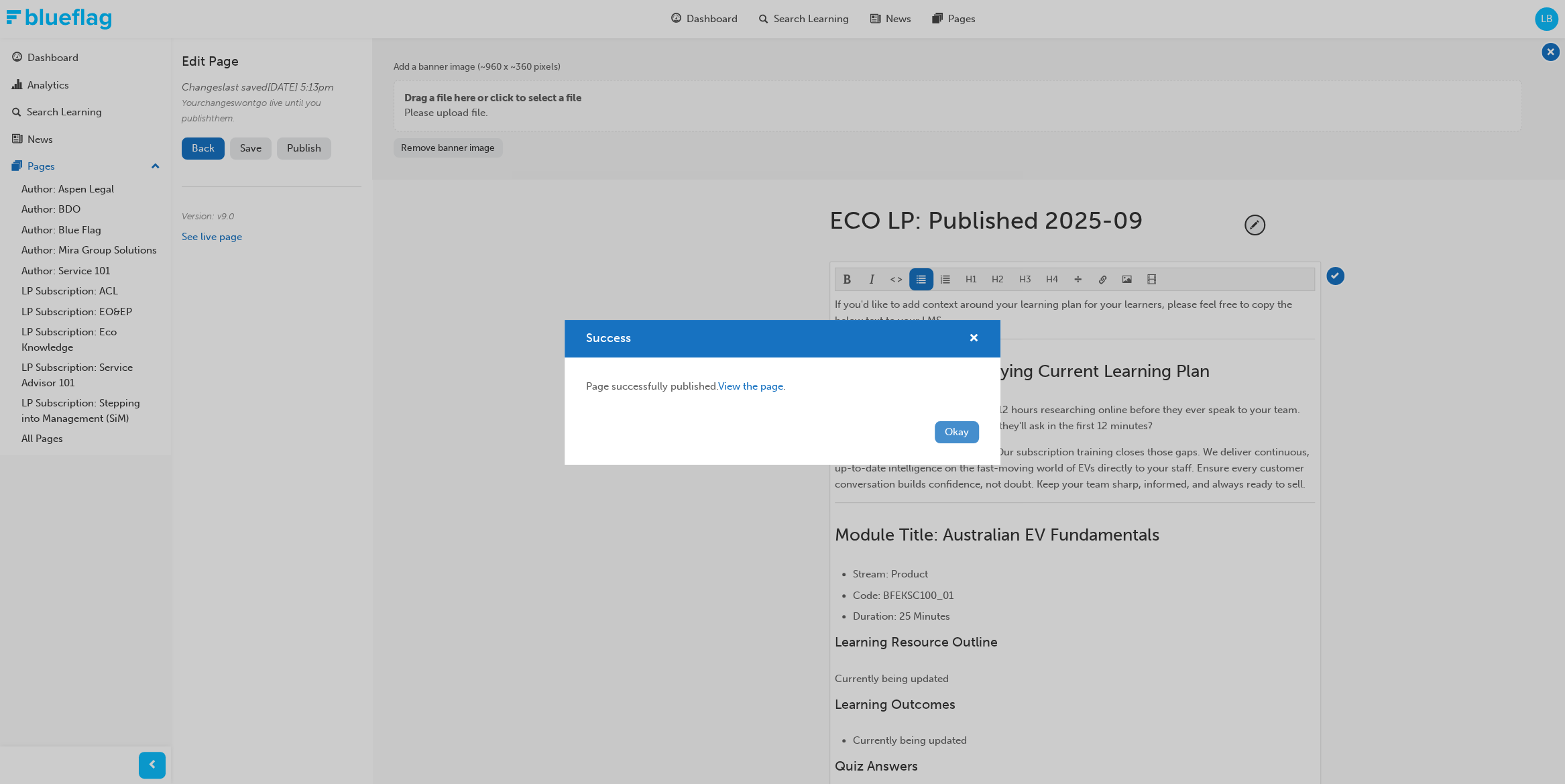
click at [952, 436] on button "Okay" at bounding box center [957, 432] width 44 height 22
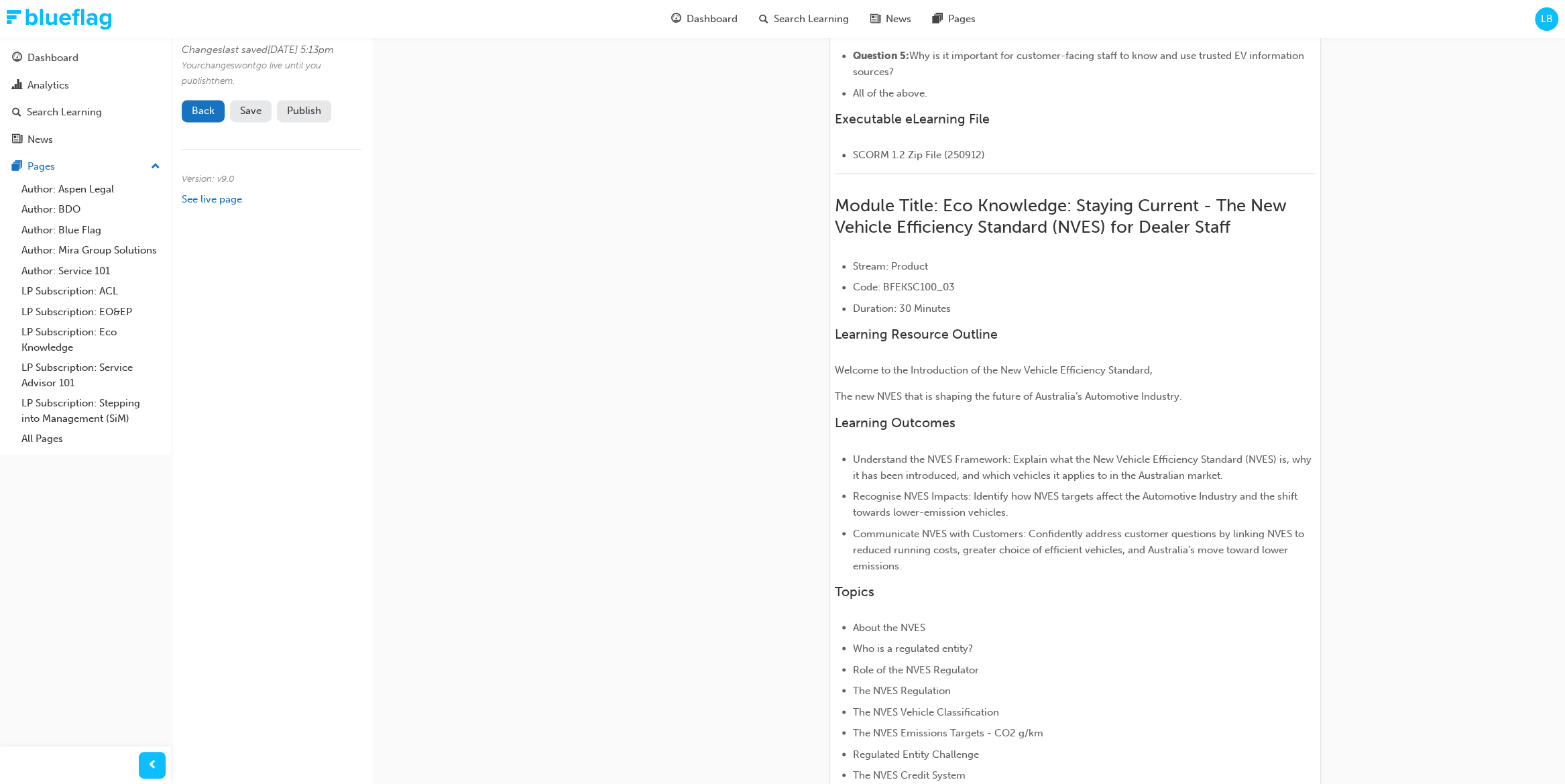
scroll to position [1739, 0]
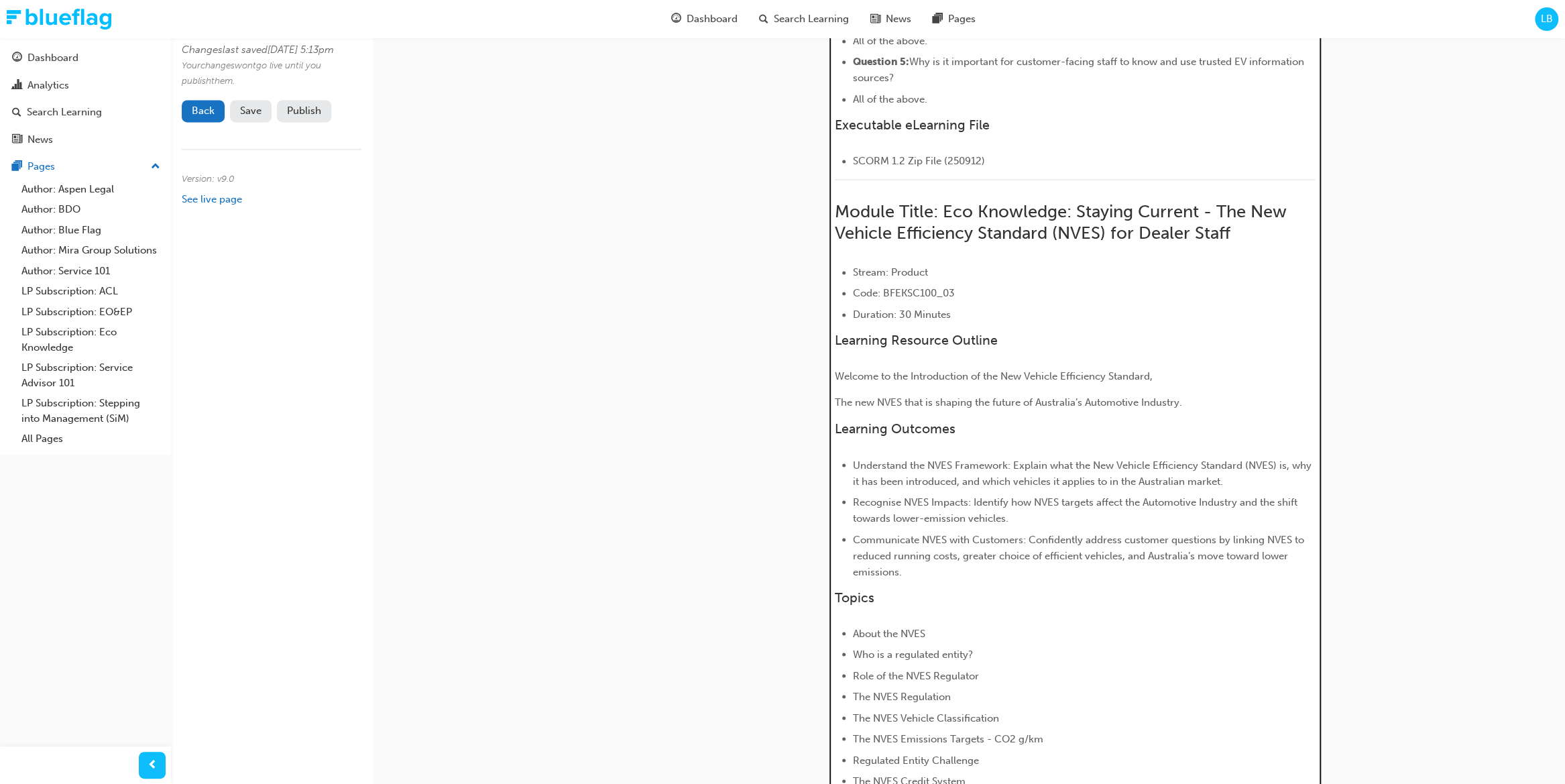
click at [1165, 526] on li "Recognise NVES Impacts: Identify how NVES targets affect the Automotive Industr…" at bounding box center [1084, 509] width 462 height 32
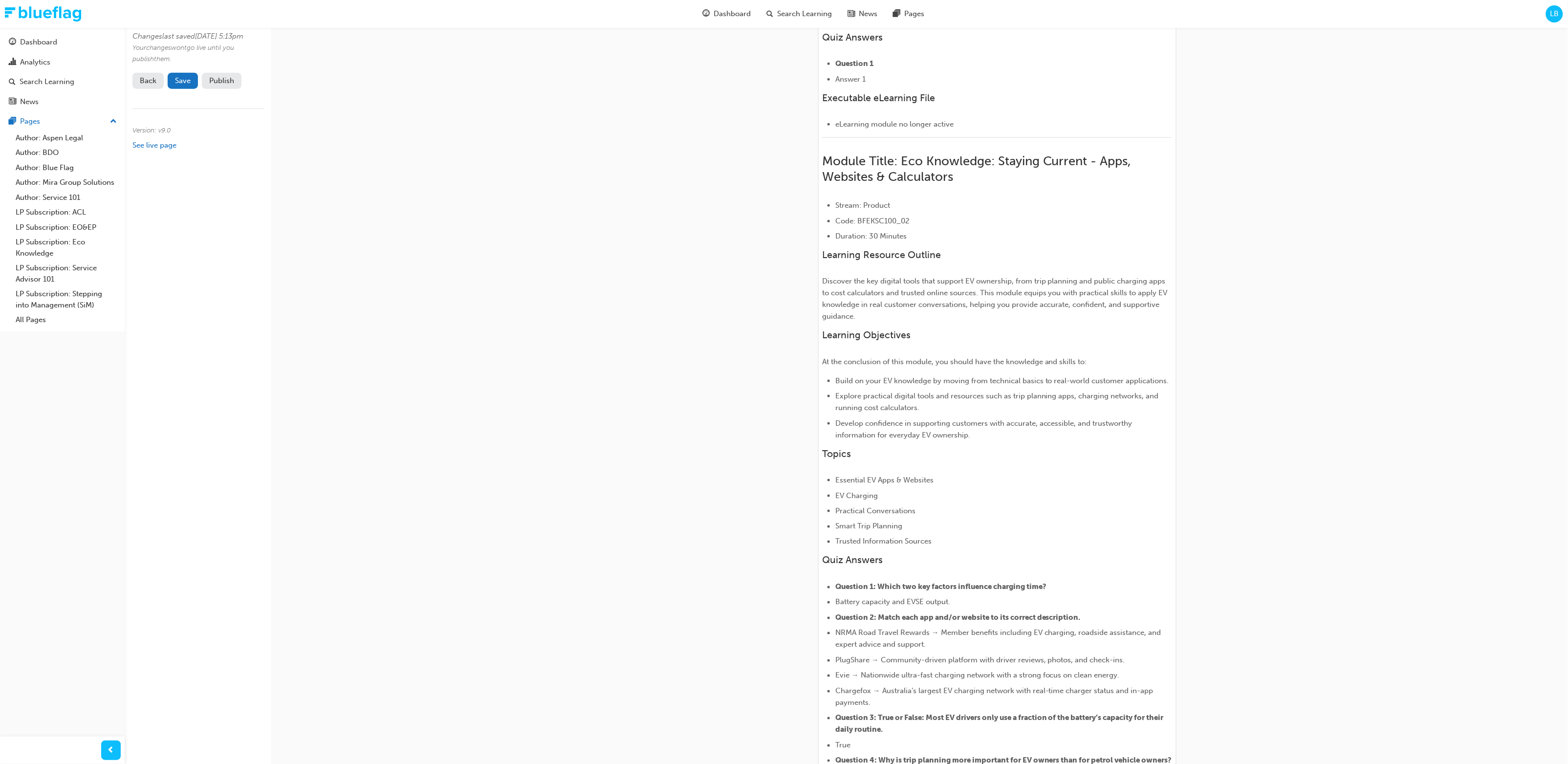
scroll to position [0, 0]
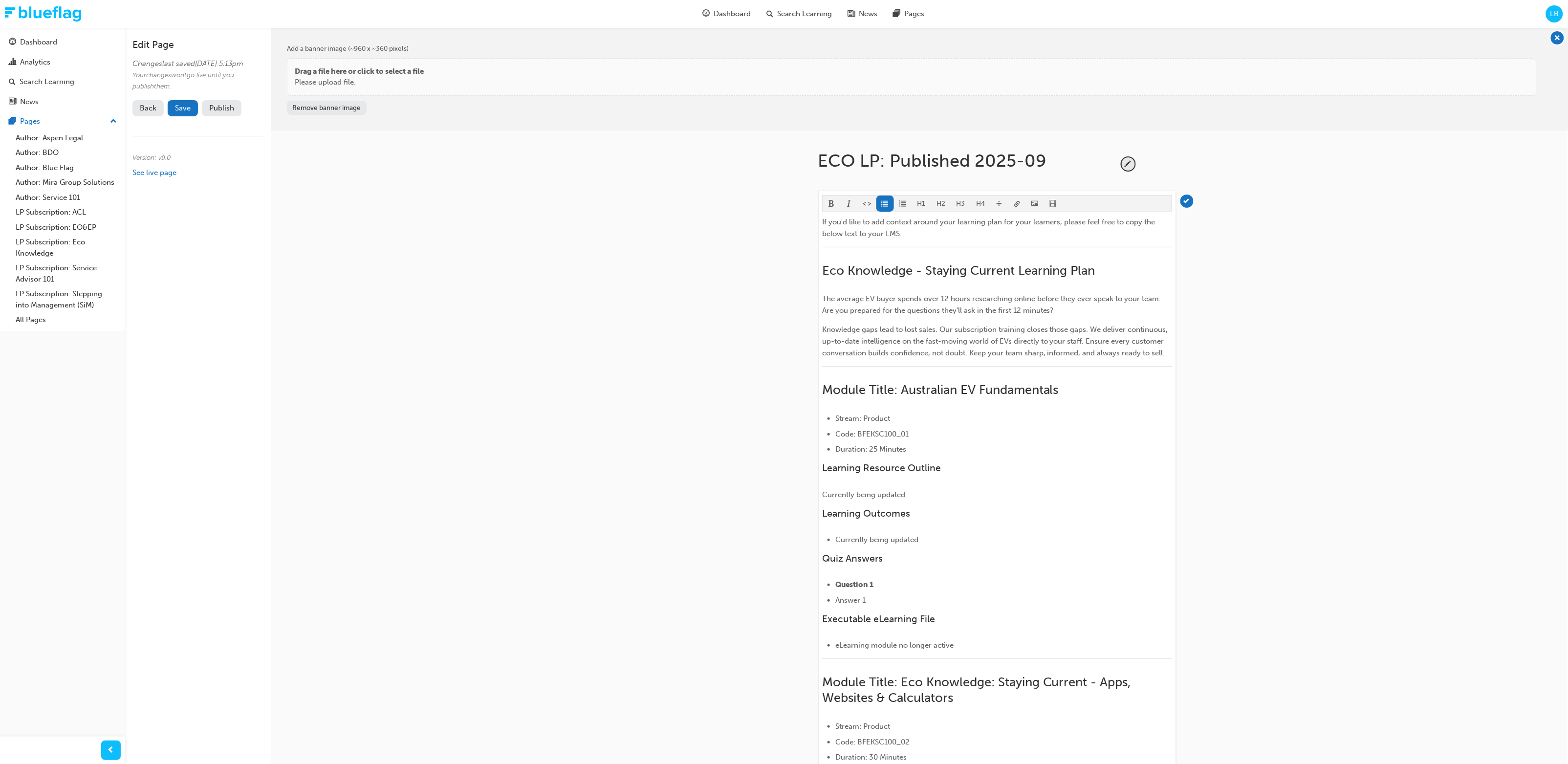
click at [849, 403] on h3 "Learning Resource Outline" at bounding box center [997, 468] width 350 height 11
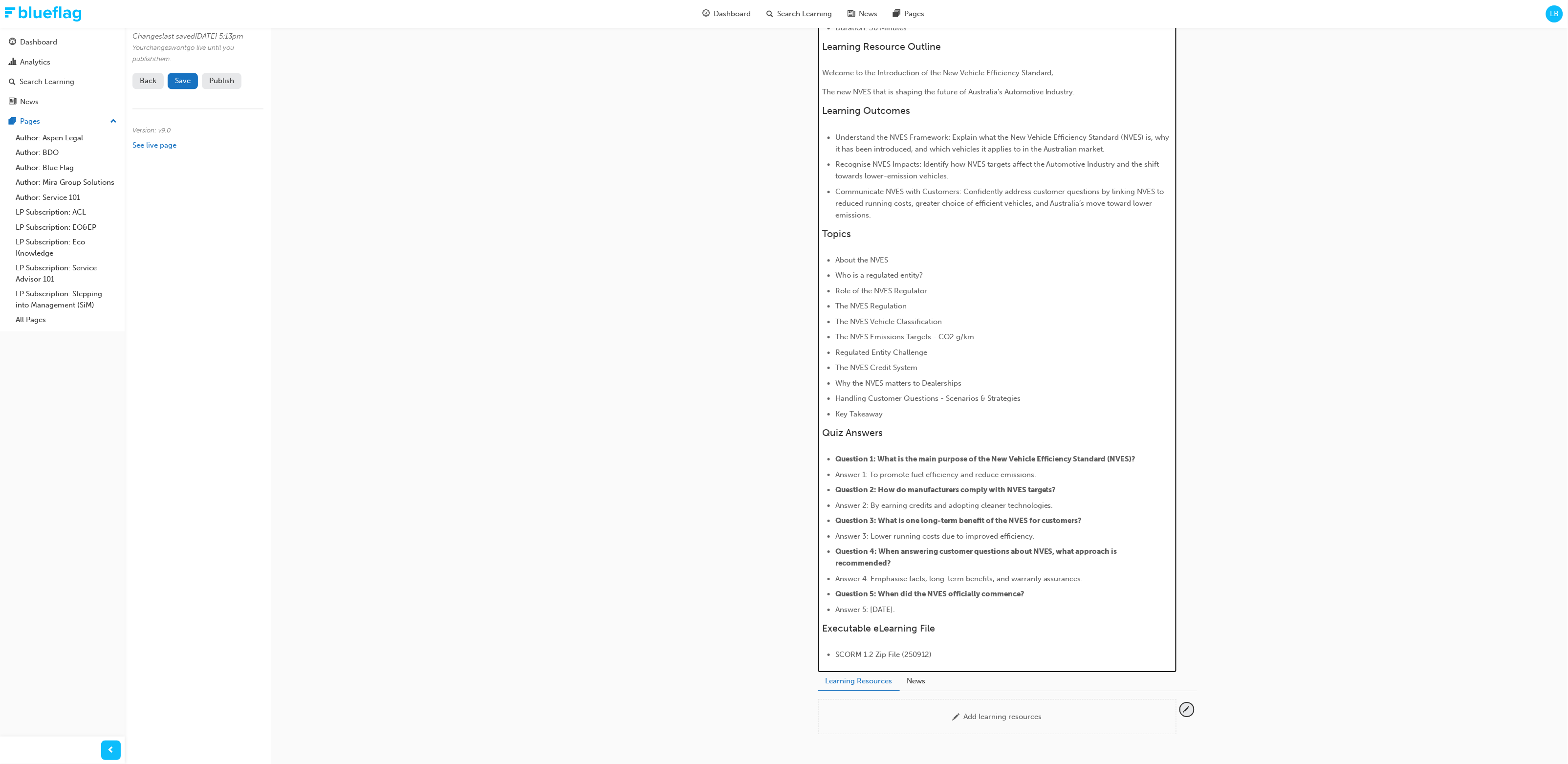
scroll to position [1471, 0]
click at [849, 403] on div "Add a banner image (~960 x ~360 pixels) Drag a file here or click to select a f…" at bounding box center [920, 4] width 1297 height 2897
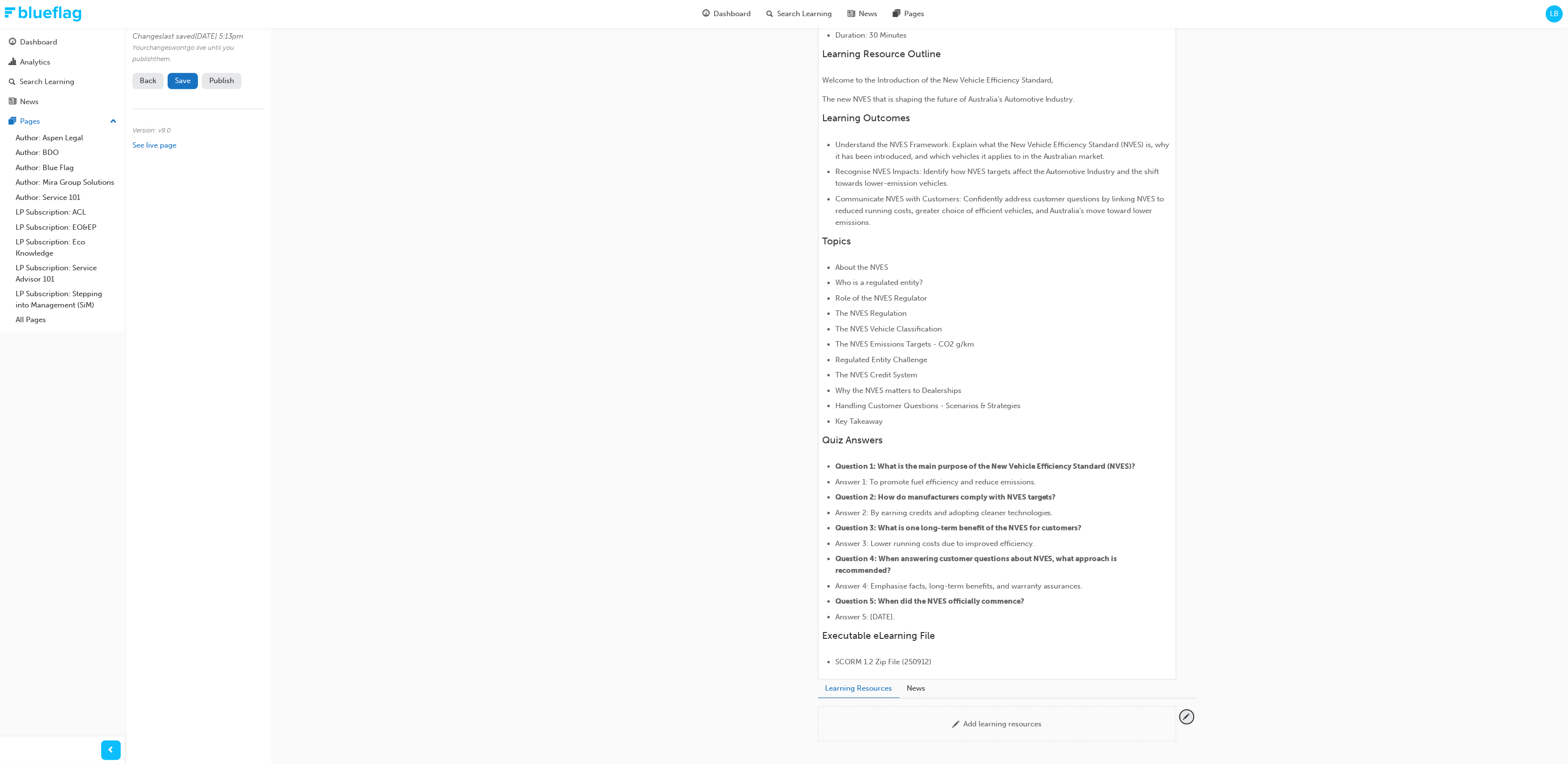
scroll to position [1460, 0]
drag, startPoint x: 951, startPoint y: 378, endPoint x: 856, endPoint y: 373, distance: 95.1
click at [849, 368] on li "Regulated Entity Challenge" at bounding box center [1004, 362] width 337 height 12
click at [849, 403] on div "Add a banner image (~960 x ~360 pixels) Drag a file here or click to select a f…" at bounding box center [920, 16] width 1297 height 2897
drag, startPoint x: 888, startPoint y: 433, endPoint x: 809, endPoint y: 432, distance: 79.0
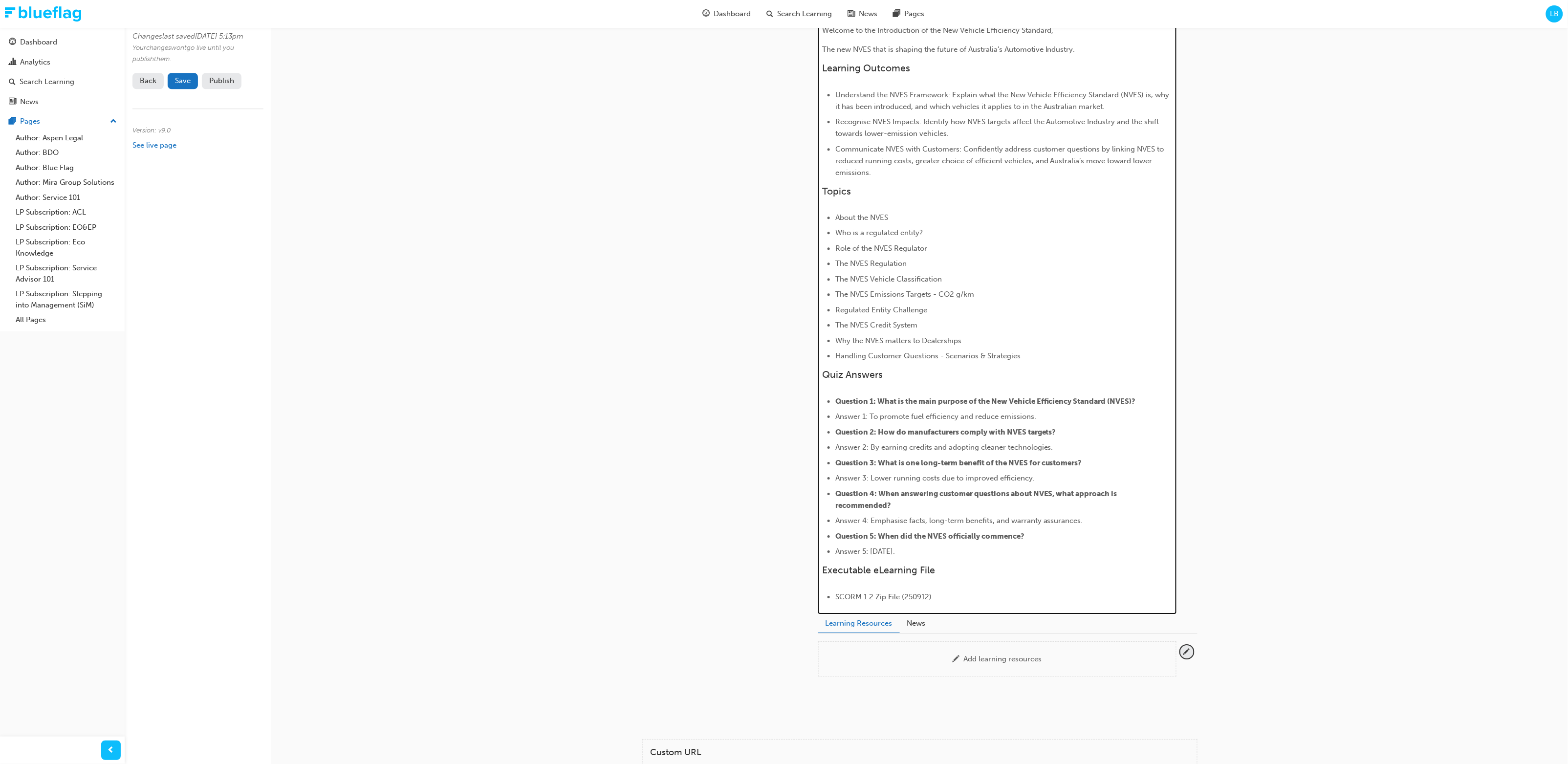
scroll to position [1497, 0]
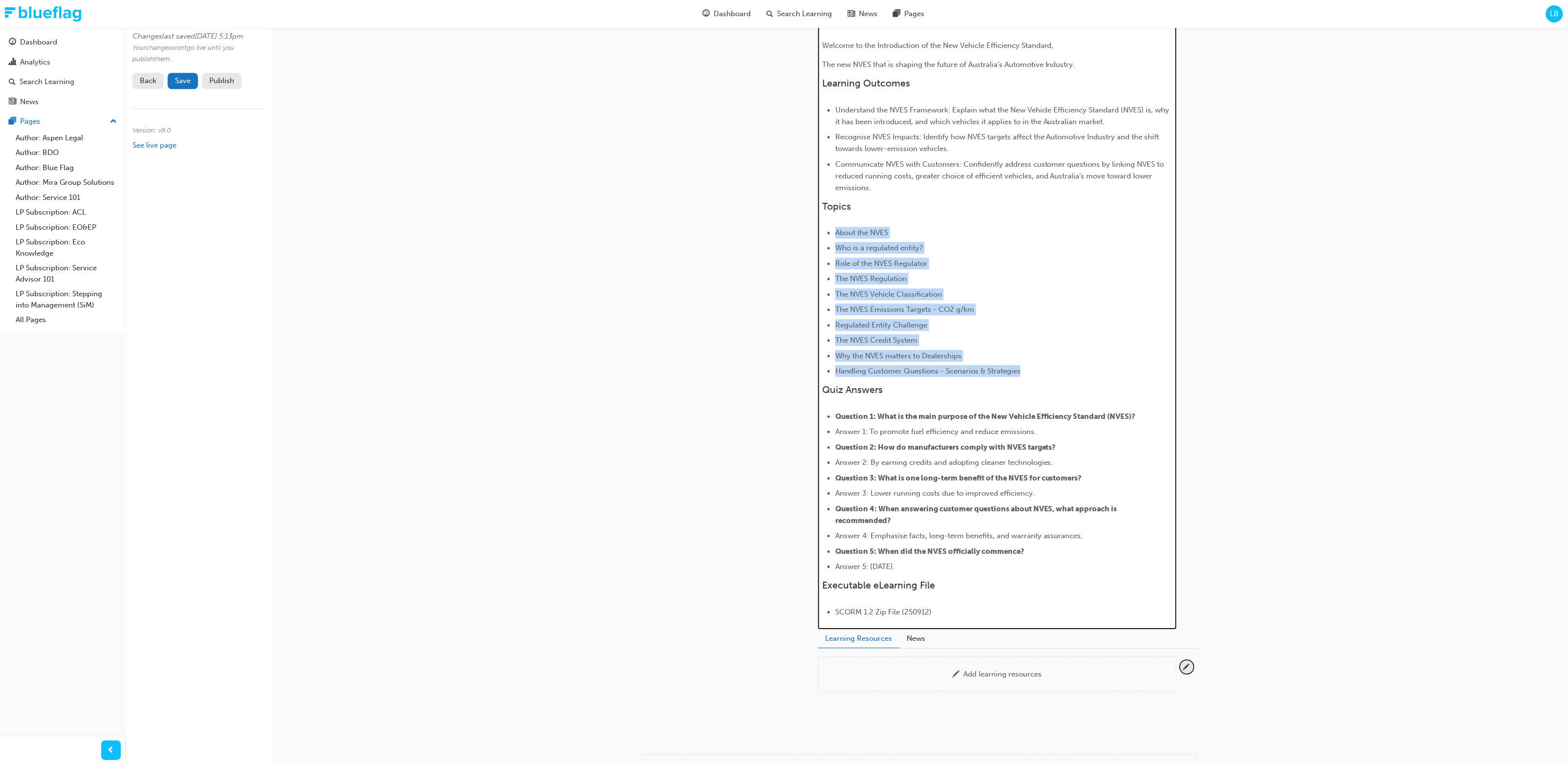
drag, startPoint x: 900, startPoint y: 343, endPoint x: 796, endPoint y: 242, distance: 145.0
copy ul "About the NVES Who is a regulated entity? Role of the NVES Regulator The NVES R…"
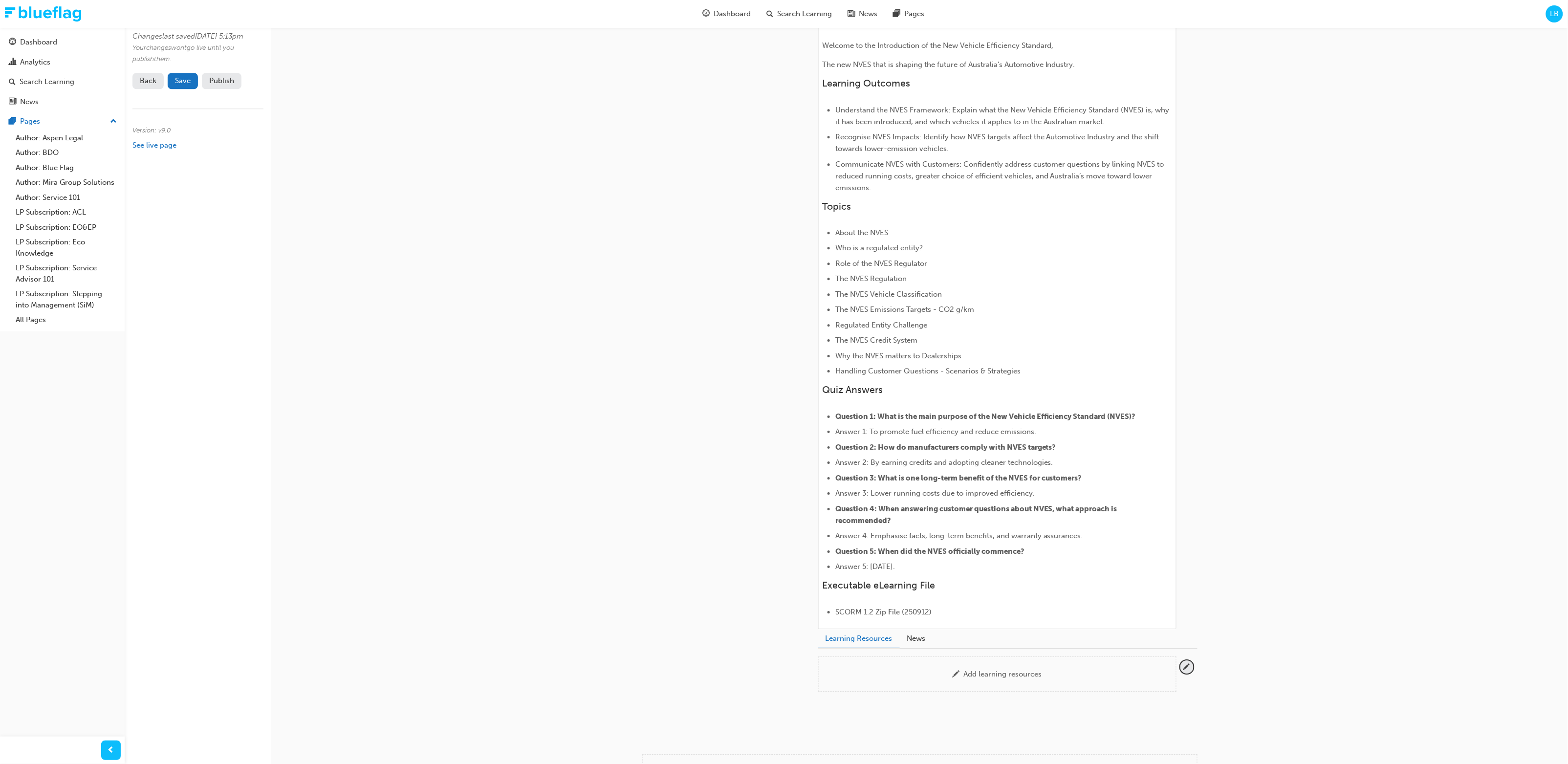
click at [175, 85] on span "Save" at bounding box center [182, 81] width 16 height 9
click at [849, 403] on span "SCORM 1.2 Zip File (250912)" at bounding box center [884, 612] width 96 height 9
click at [216, 89] on button "Publish" at bounding box center [222, 81] width 40 height 16
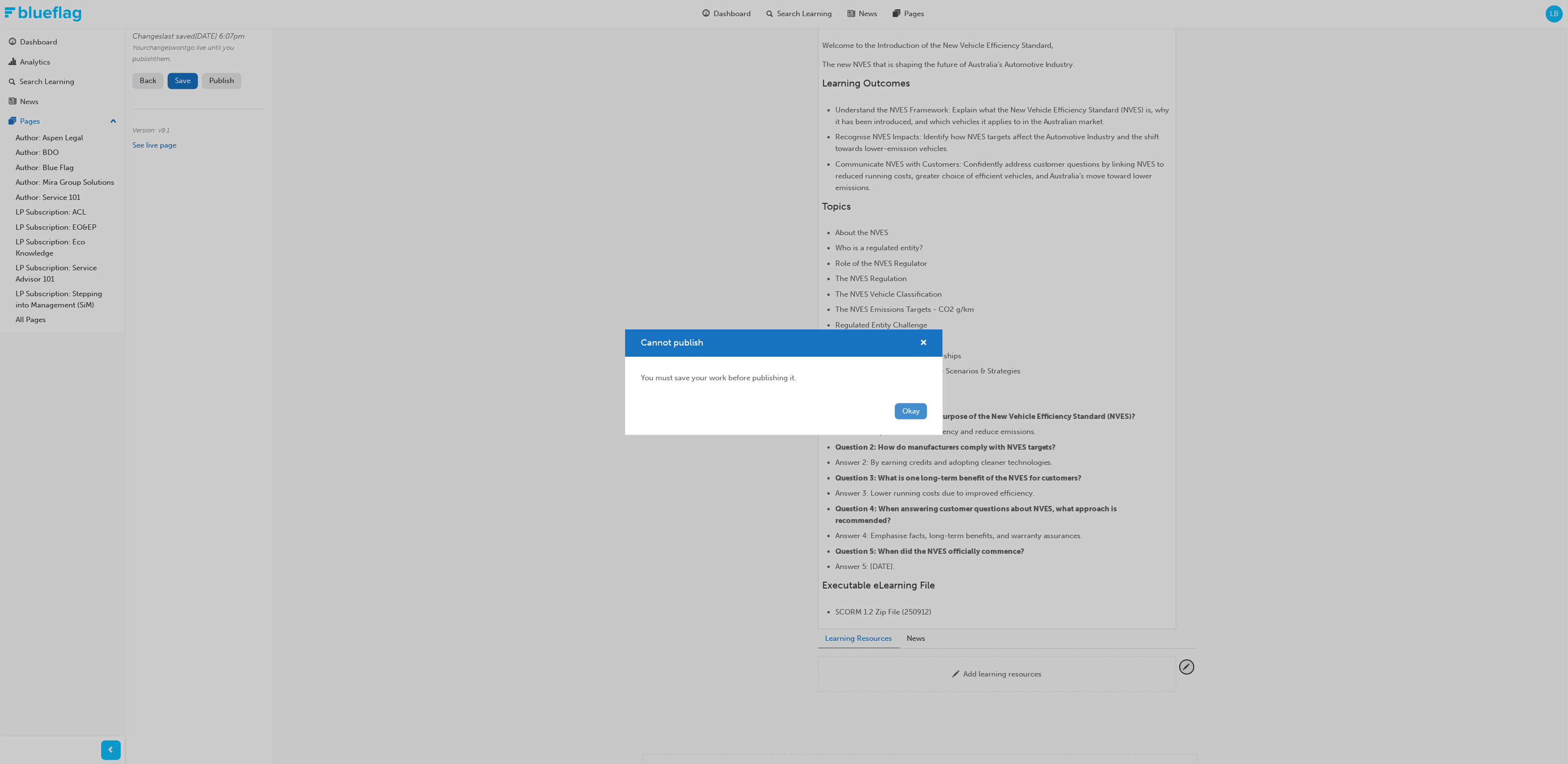
click at [849, 403] on button "Okay" at bounding box center [911, 411] width 32 height 16
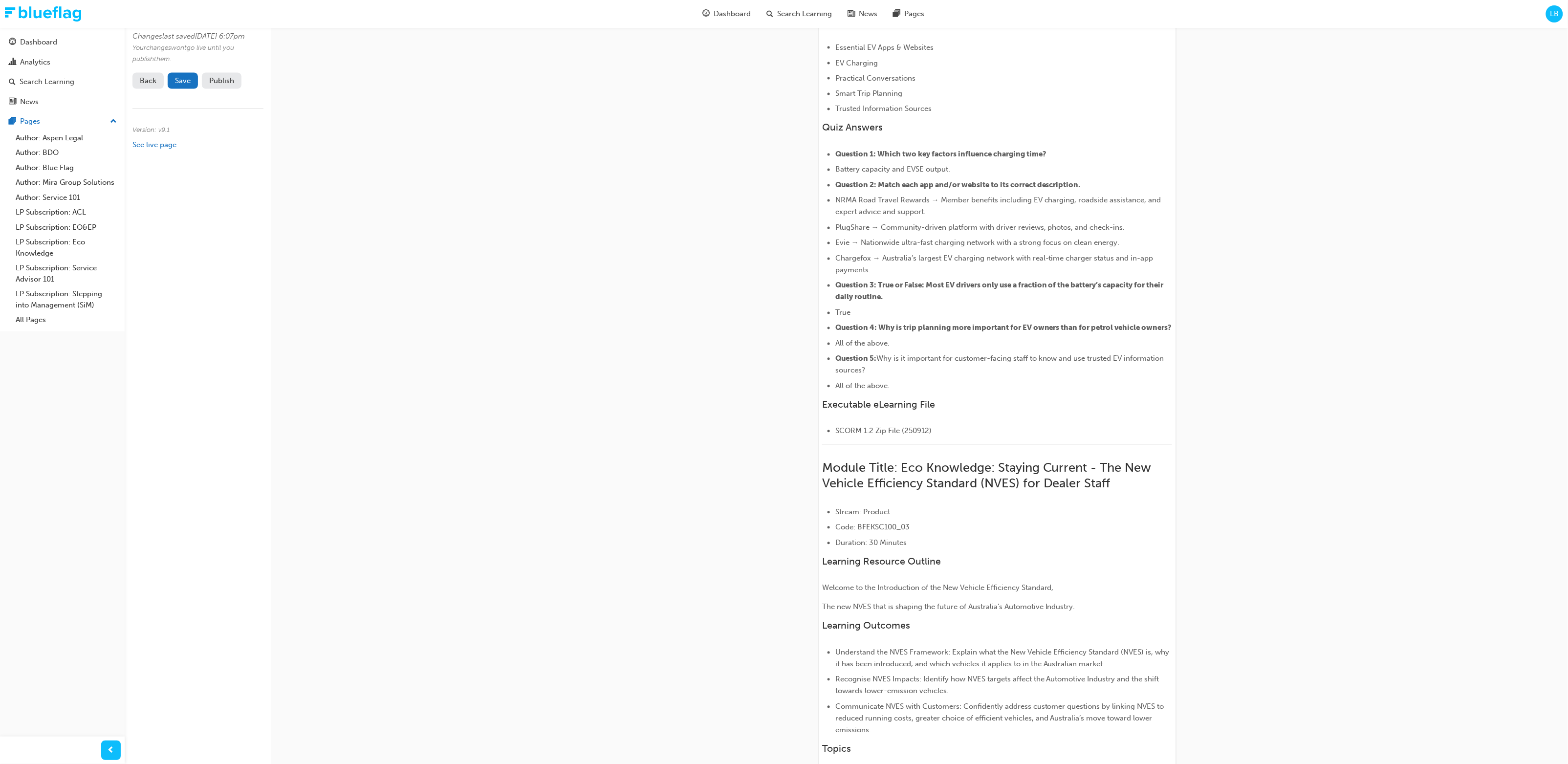
scroll to position [875, 0]
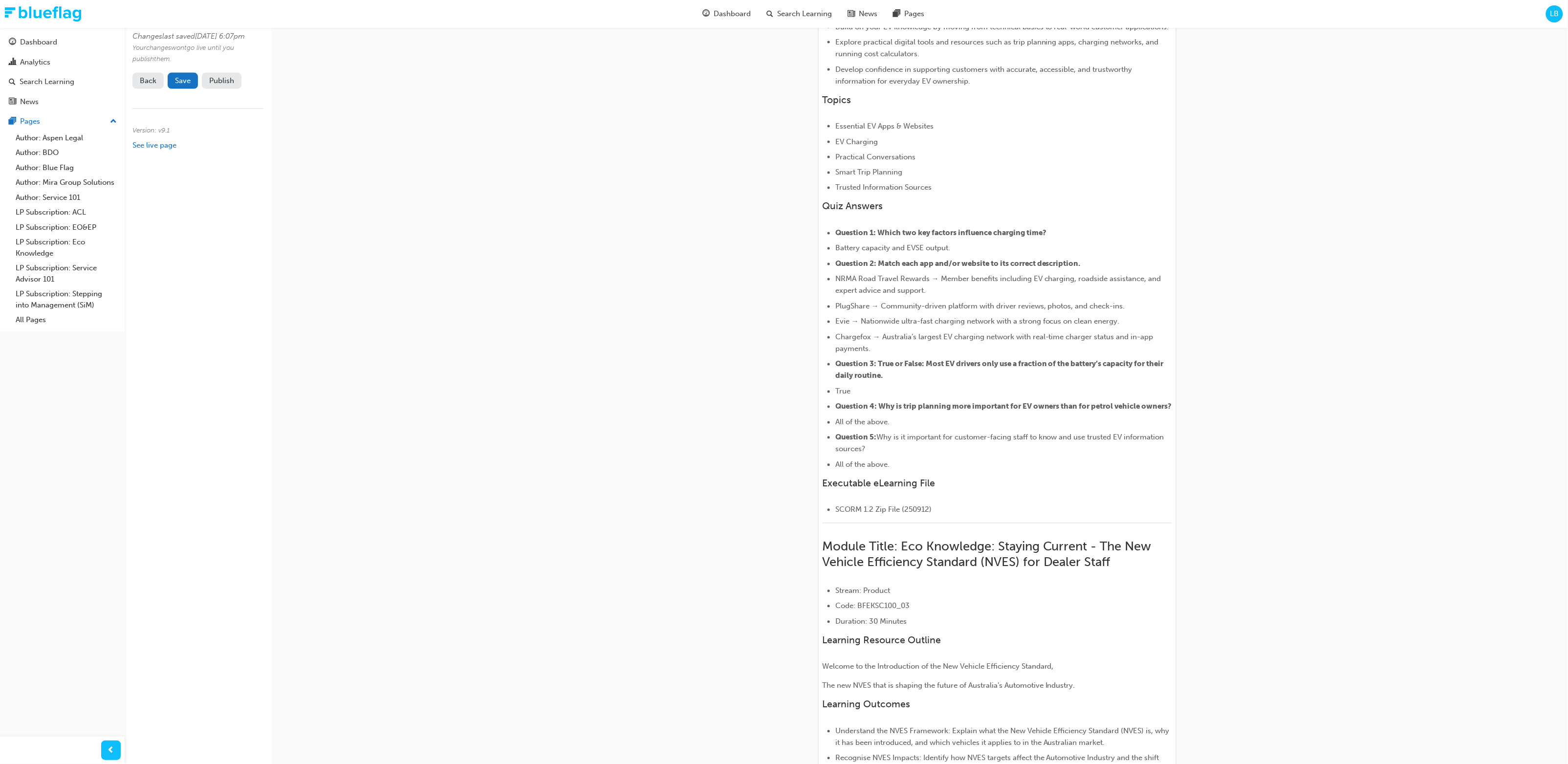
click at [223, 88] on button "Publish" at bounding box center [222, 81] width 40 height 16
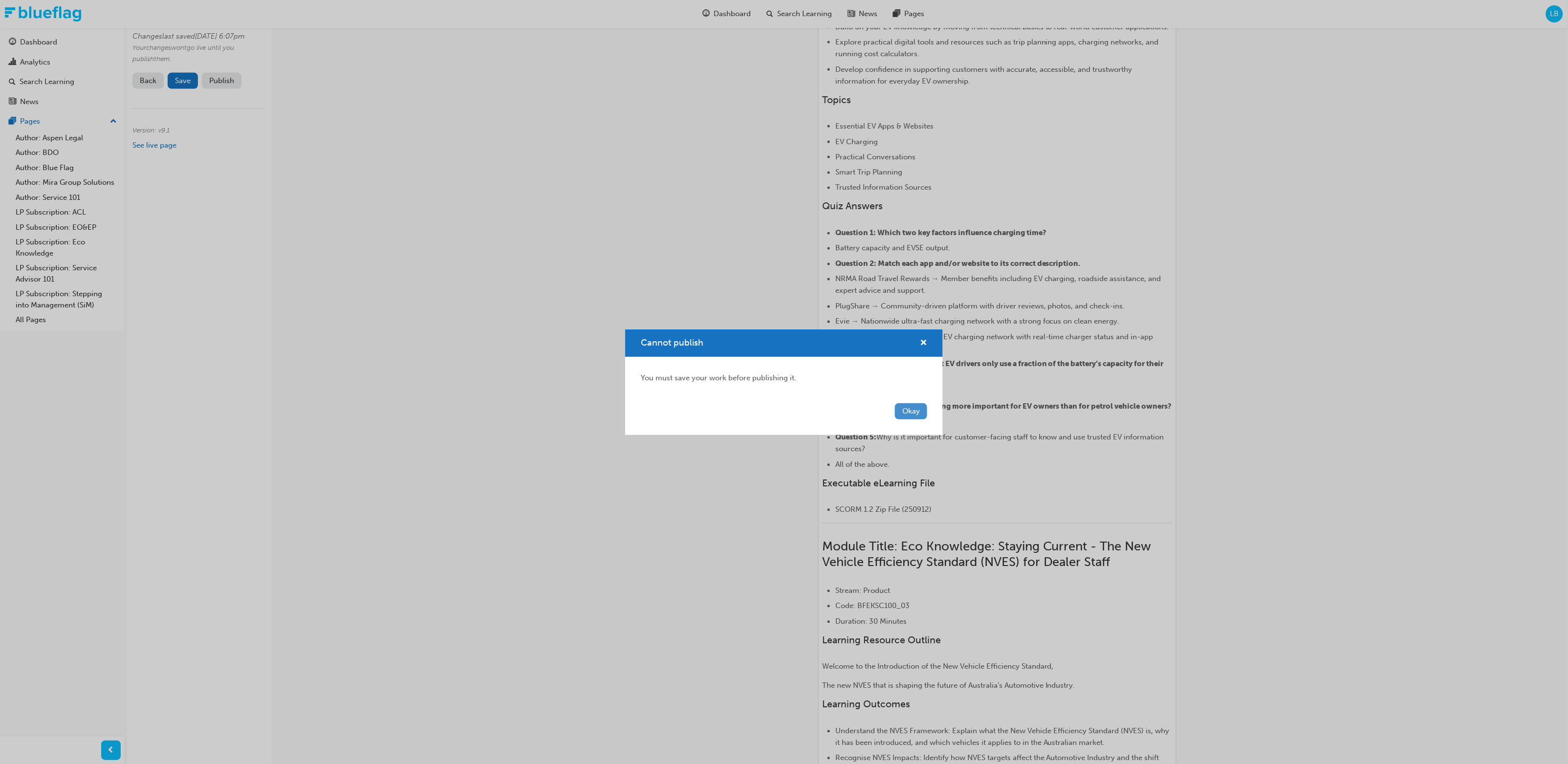
click at [849, 403] on button "Okay" at bounding box center [911, 411] width 32 height 16
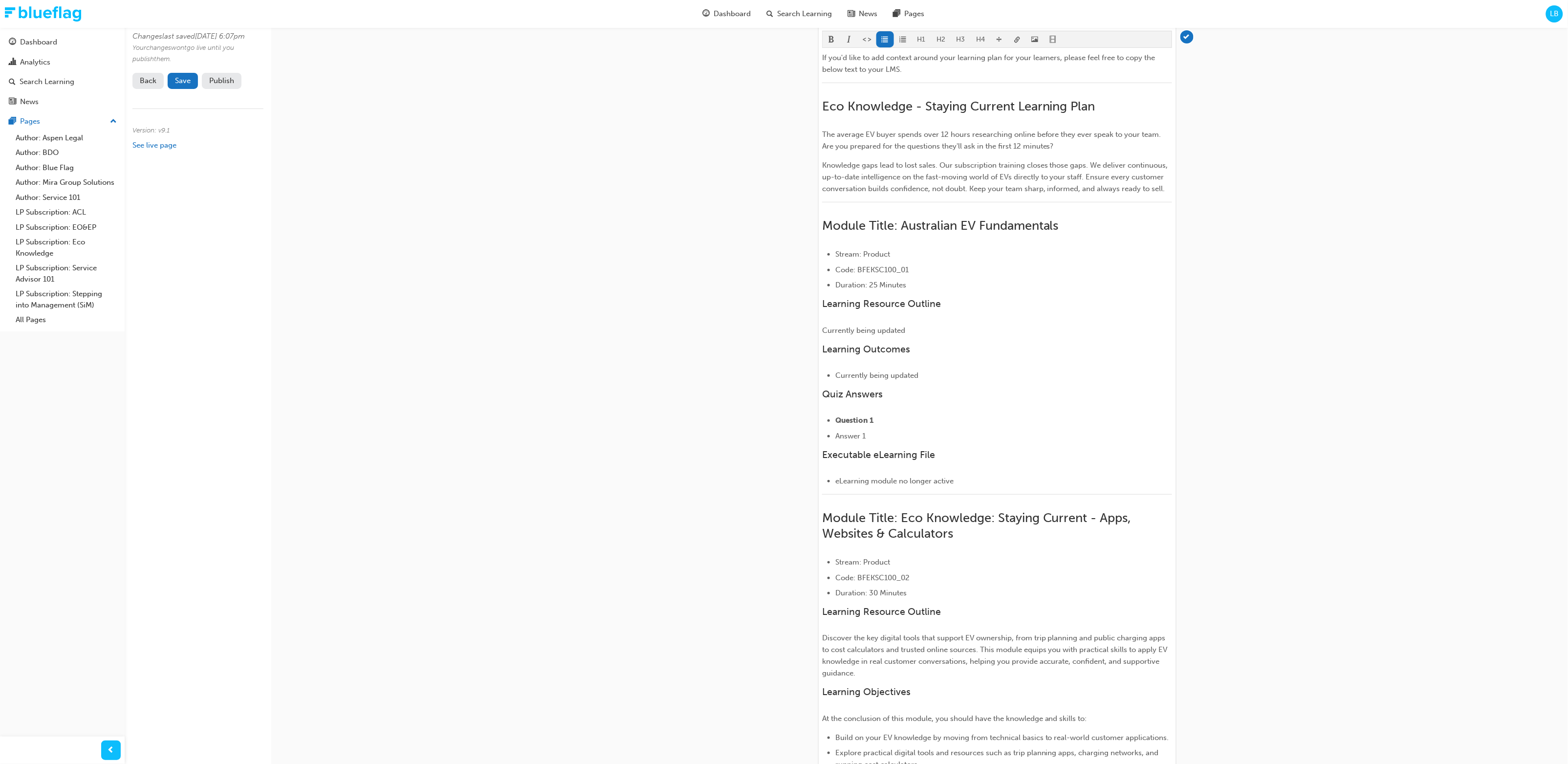
scroll to position [0, 0]
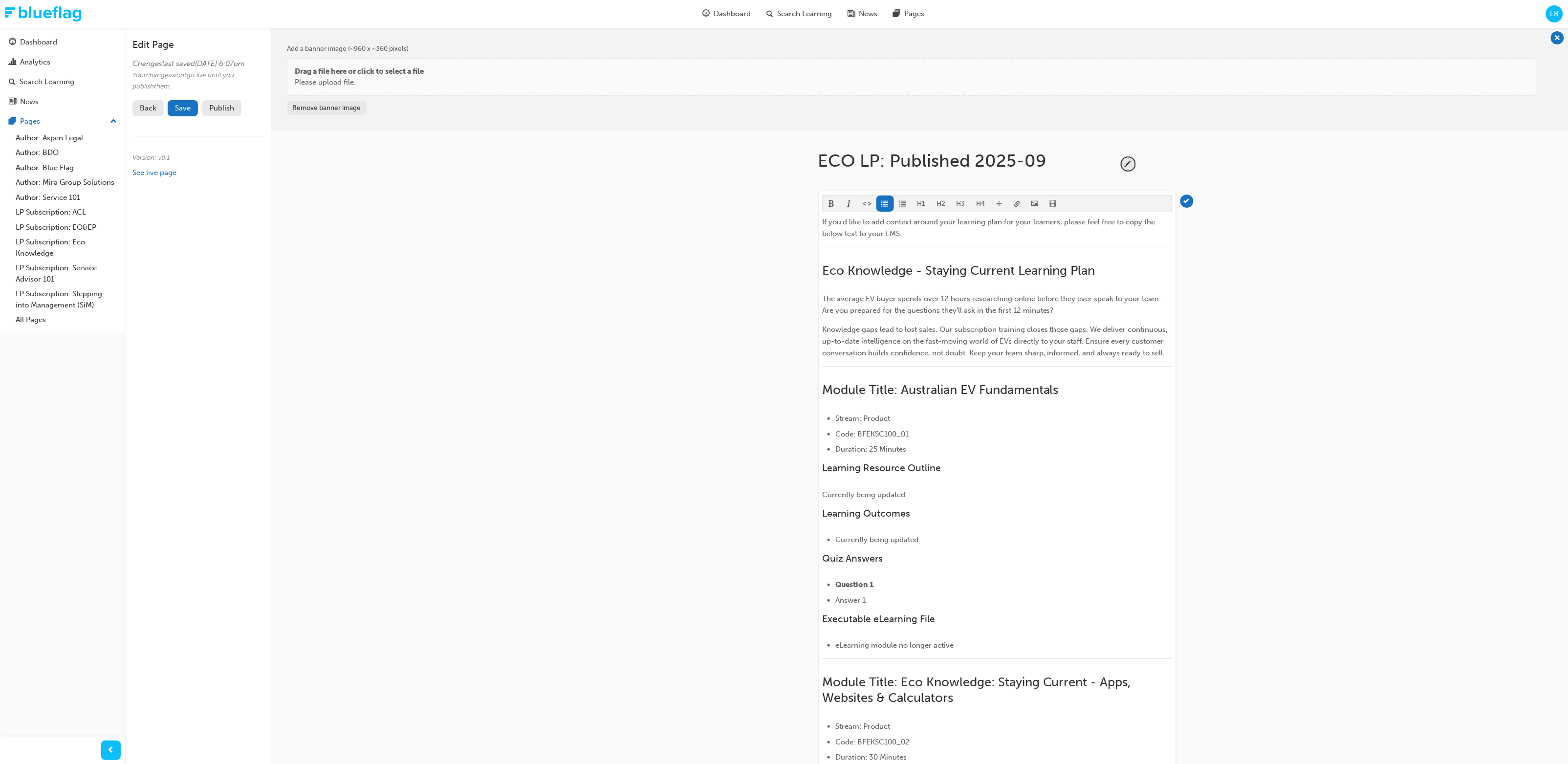
click at [41, 247] on link "LP Subscription: Eco Knowledge" at bounding box center [66, 247] width 109 height 26
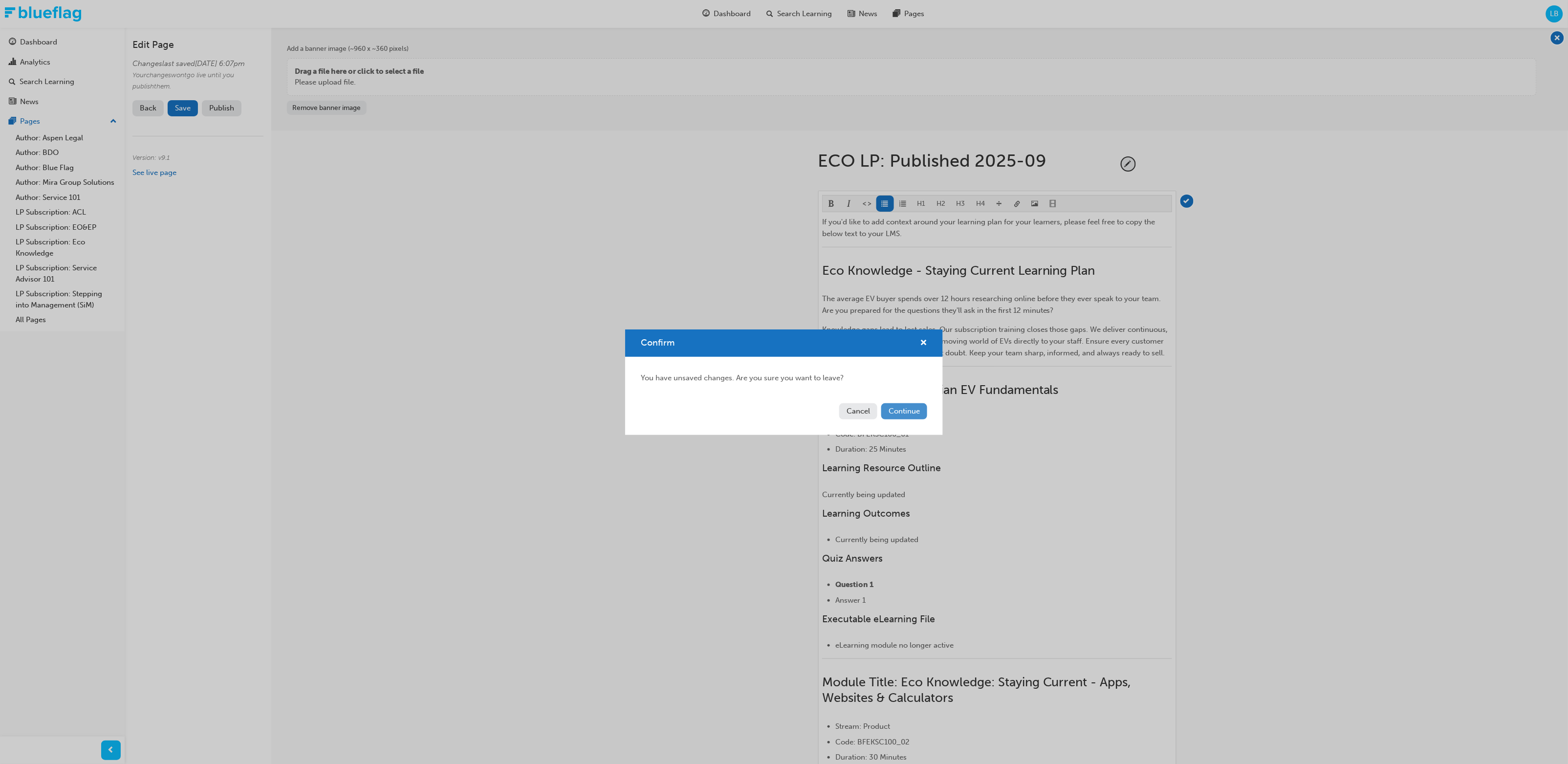
click at [849, 403] on button "Continue" at bounding box center [905, 411] width 46 height 16
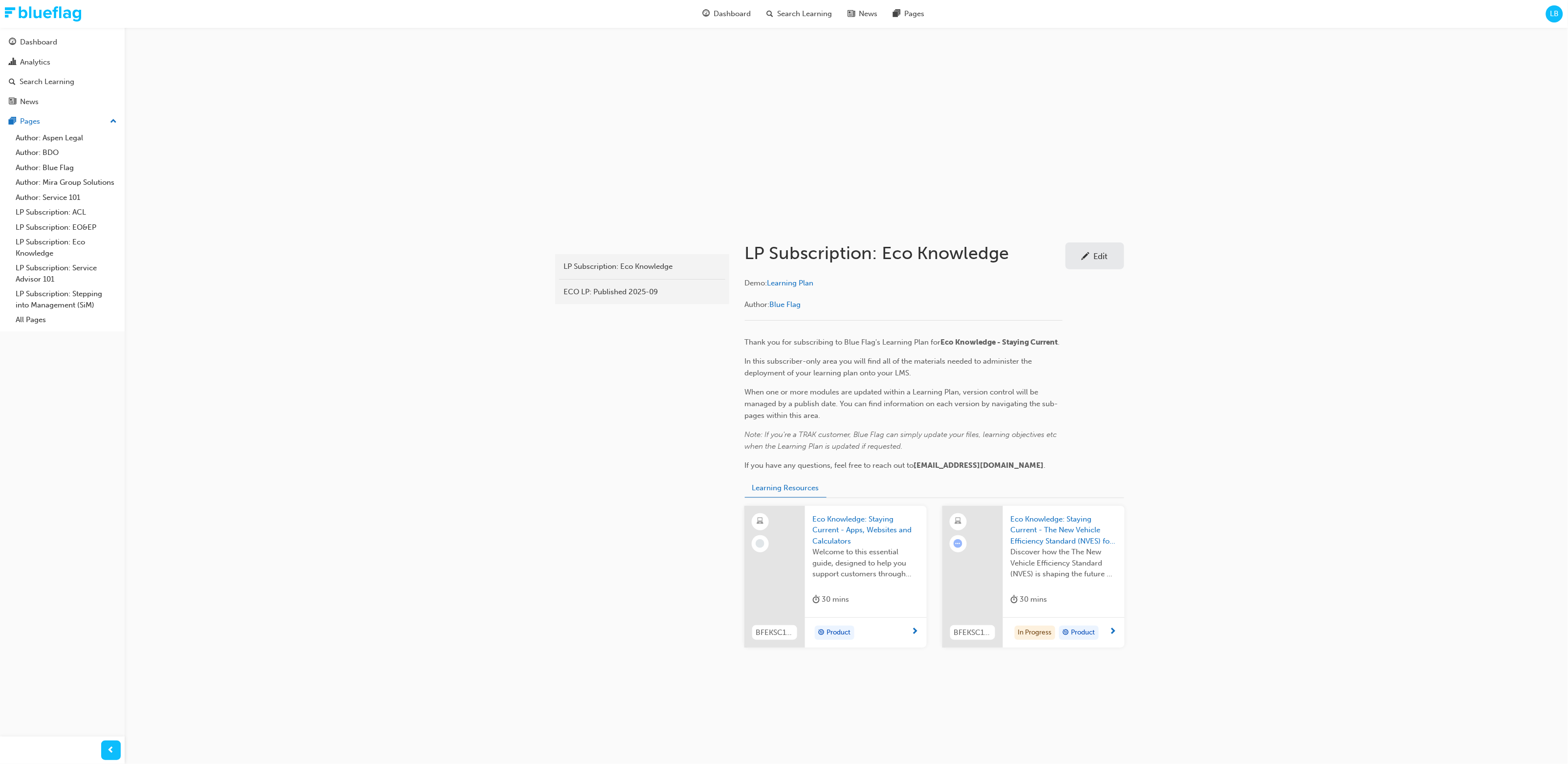
click at [843, 403] on span "Welcome to this essential guide, designed to help you support customers through…" at bounding box center [866, 564] width 106 height 33
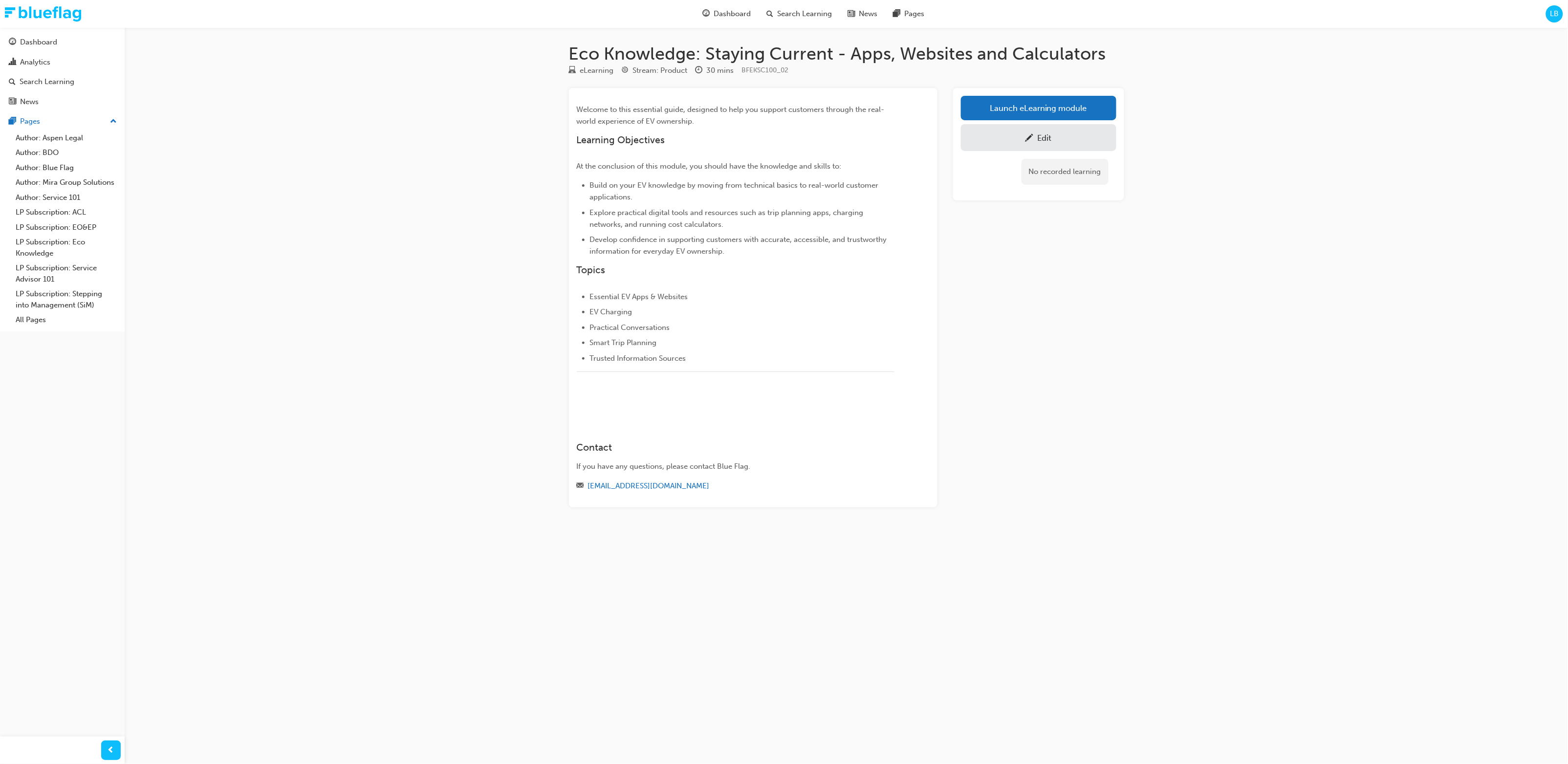
click at [849, 131] on div "Edit" at bounding box center [1039, 138] width 141 height 12
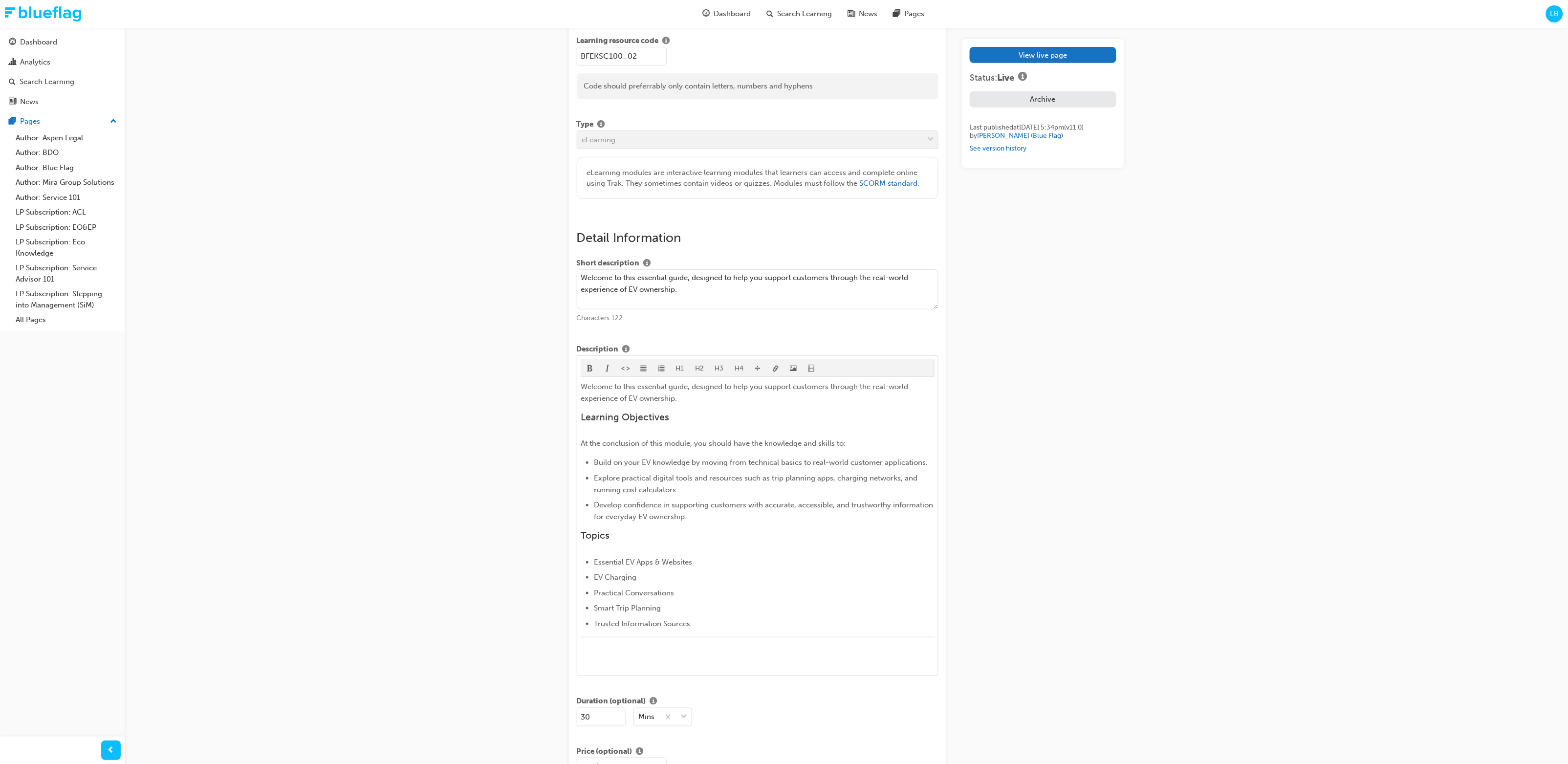
scroll to position [211, 0]
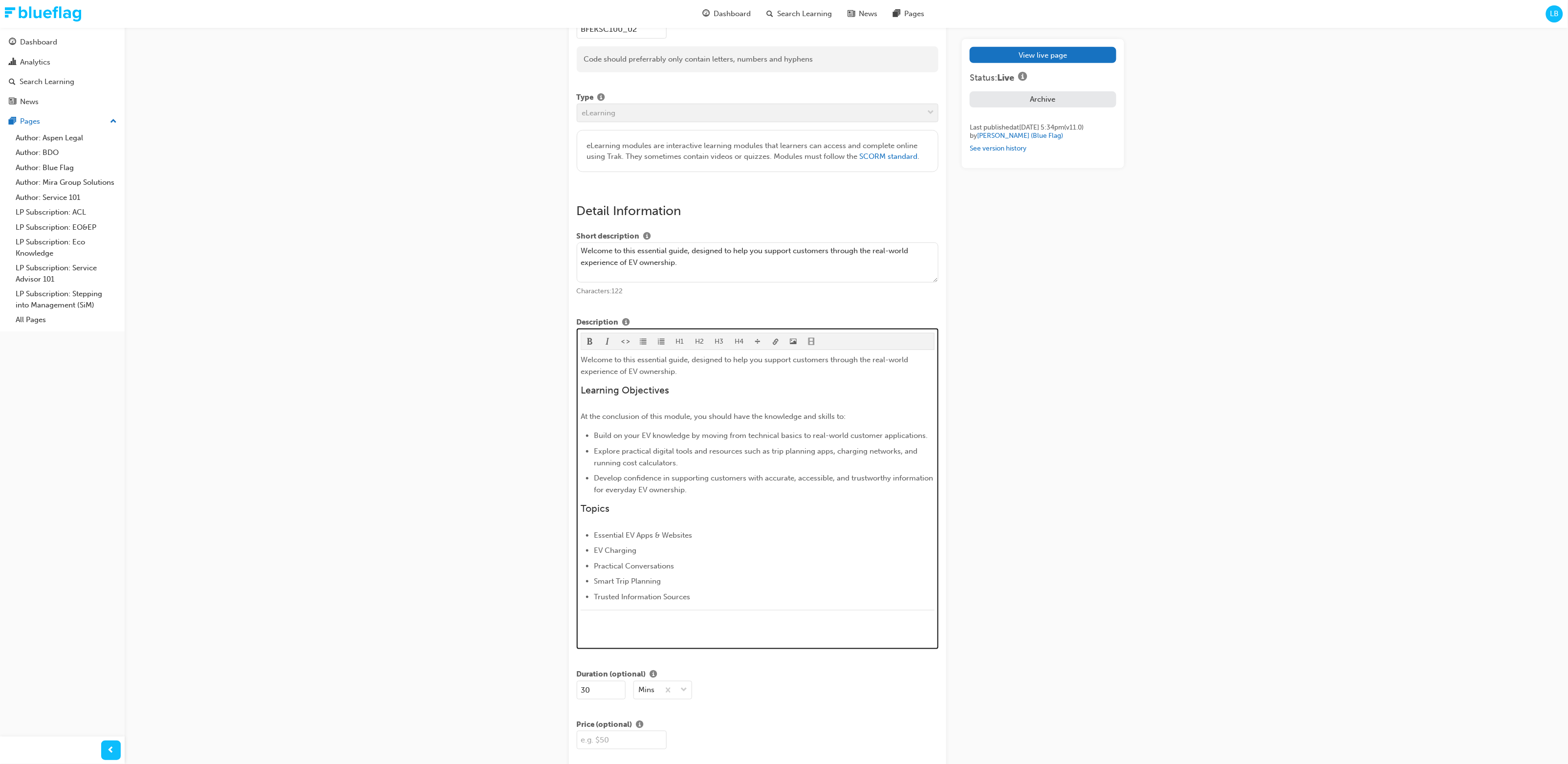
click at [581, 403] on img at bounding box center [581, 634] width 0 height 0
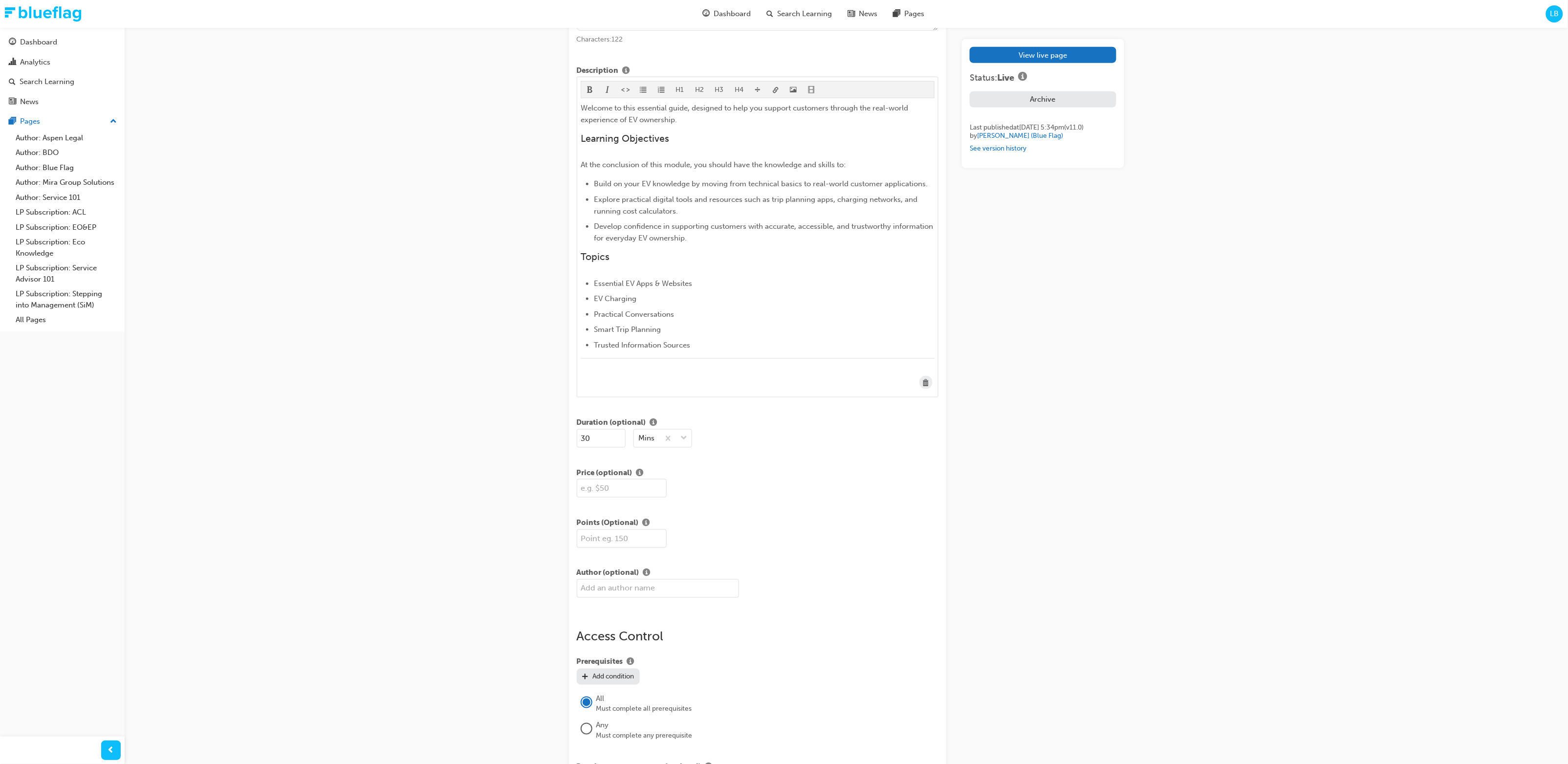
scroll to position [472, 0]
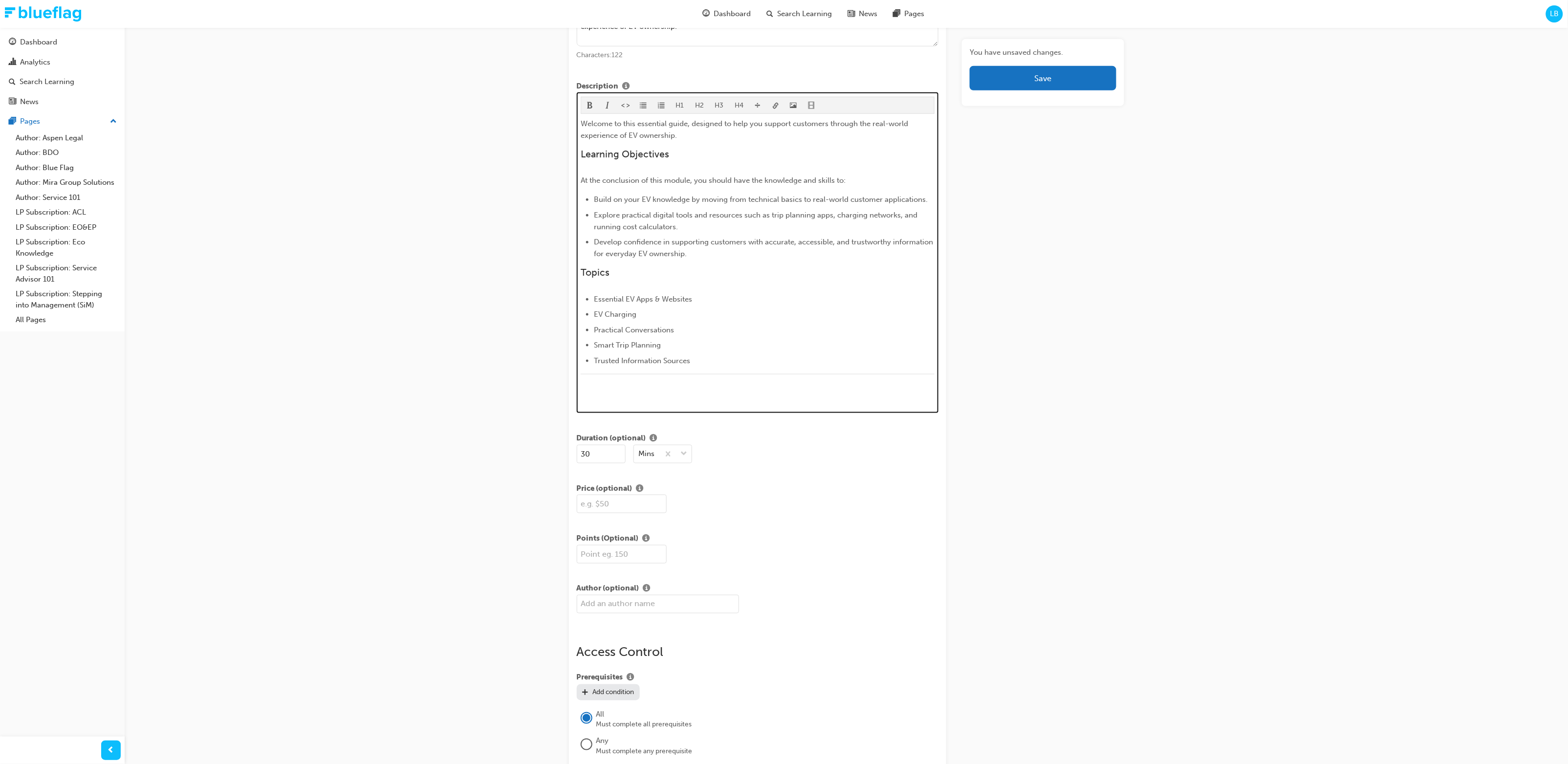
click at [715, 399] on p "﻿" at bounding box center [758, 396] width 354 height 12
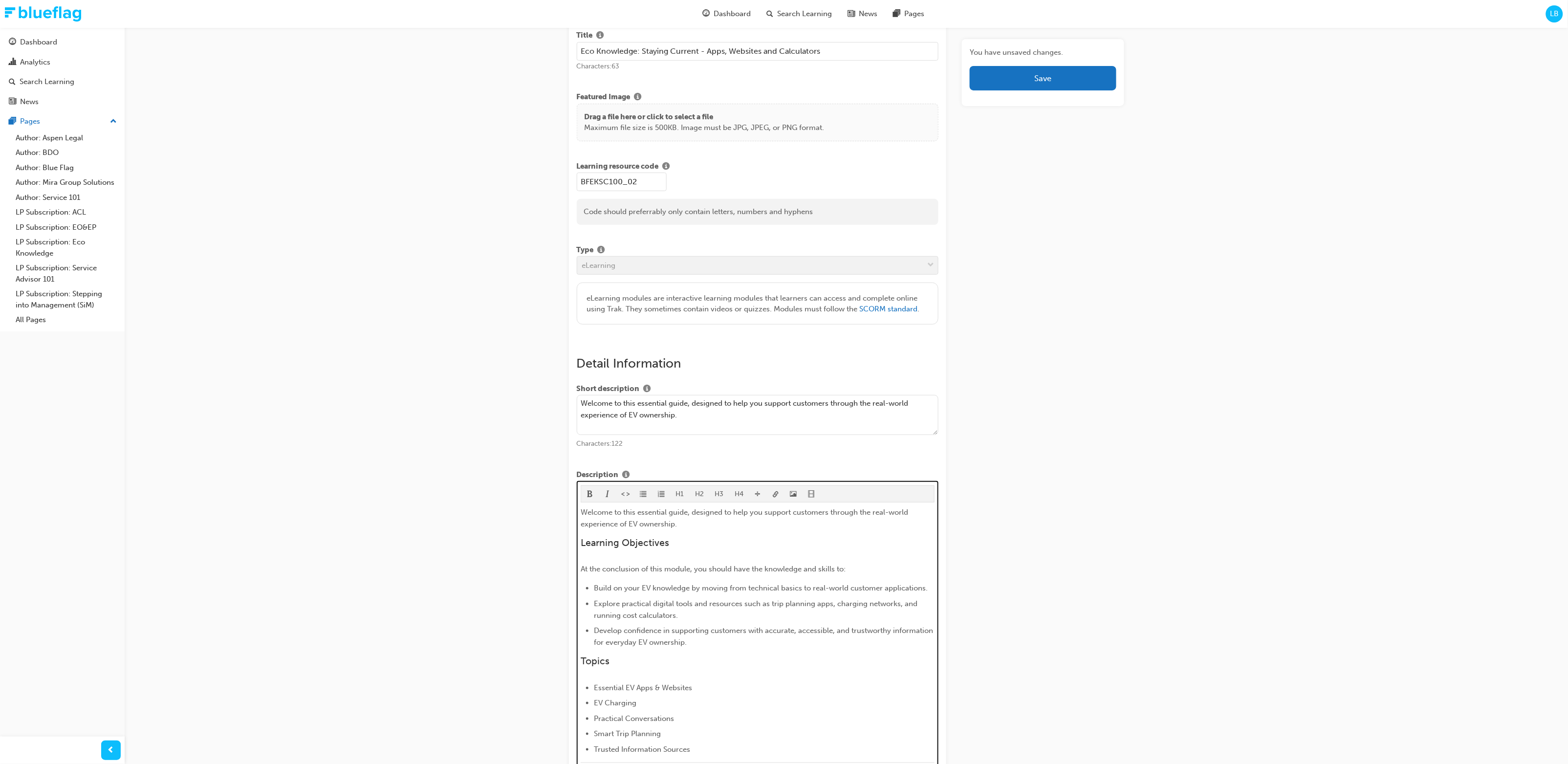
scroll to position [0, 0]
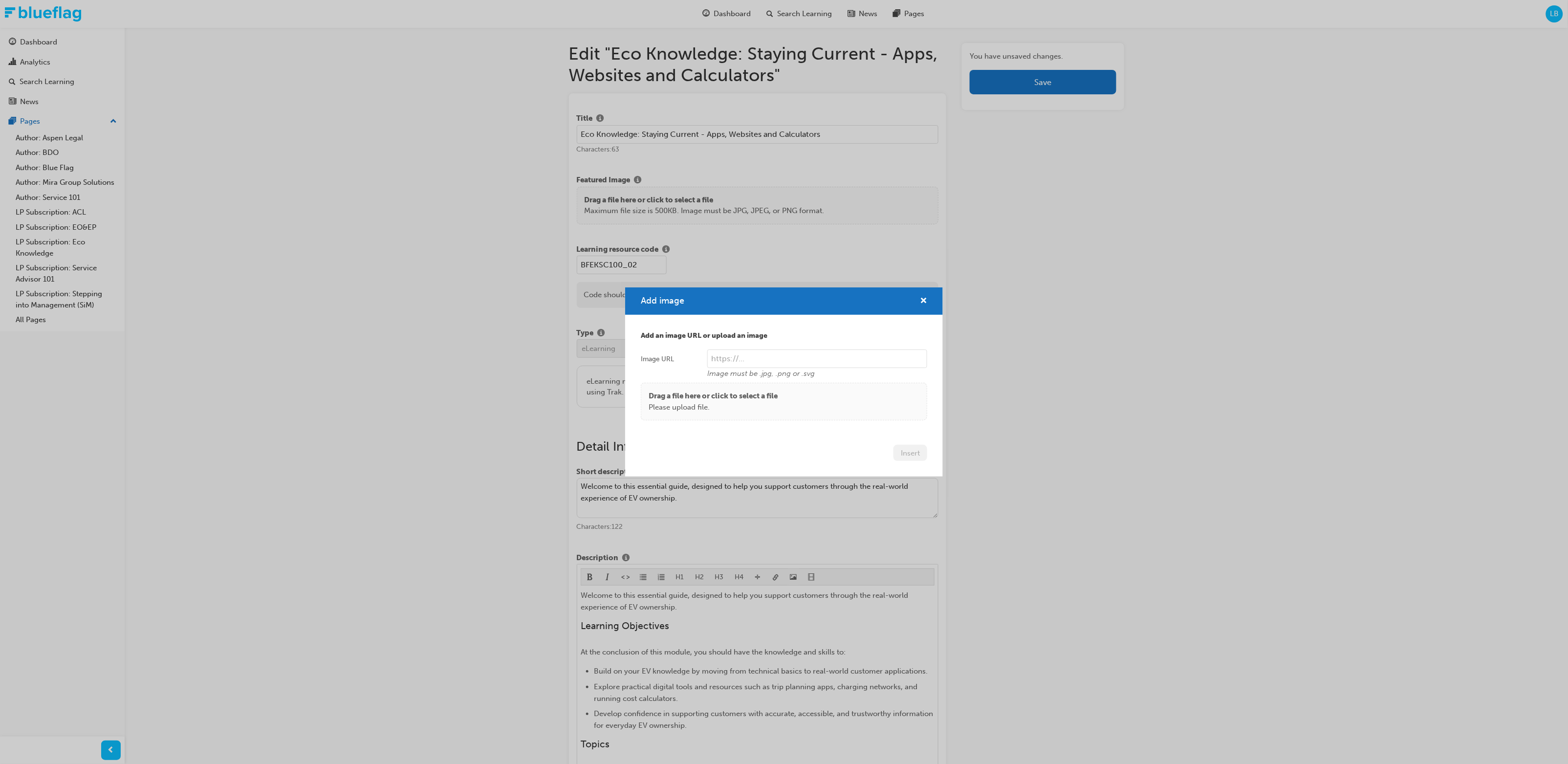
click at [789, 403] on body "Your version of Internet Explorer is outdated and not supported. Please upgrade…" at bounding box center [784, 382] width 1568 height 764
click at [741, 403] on p "Please upload file." at bounding box center [713, 407] width 129 height 11
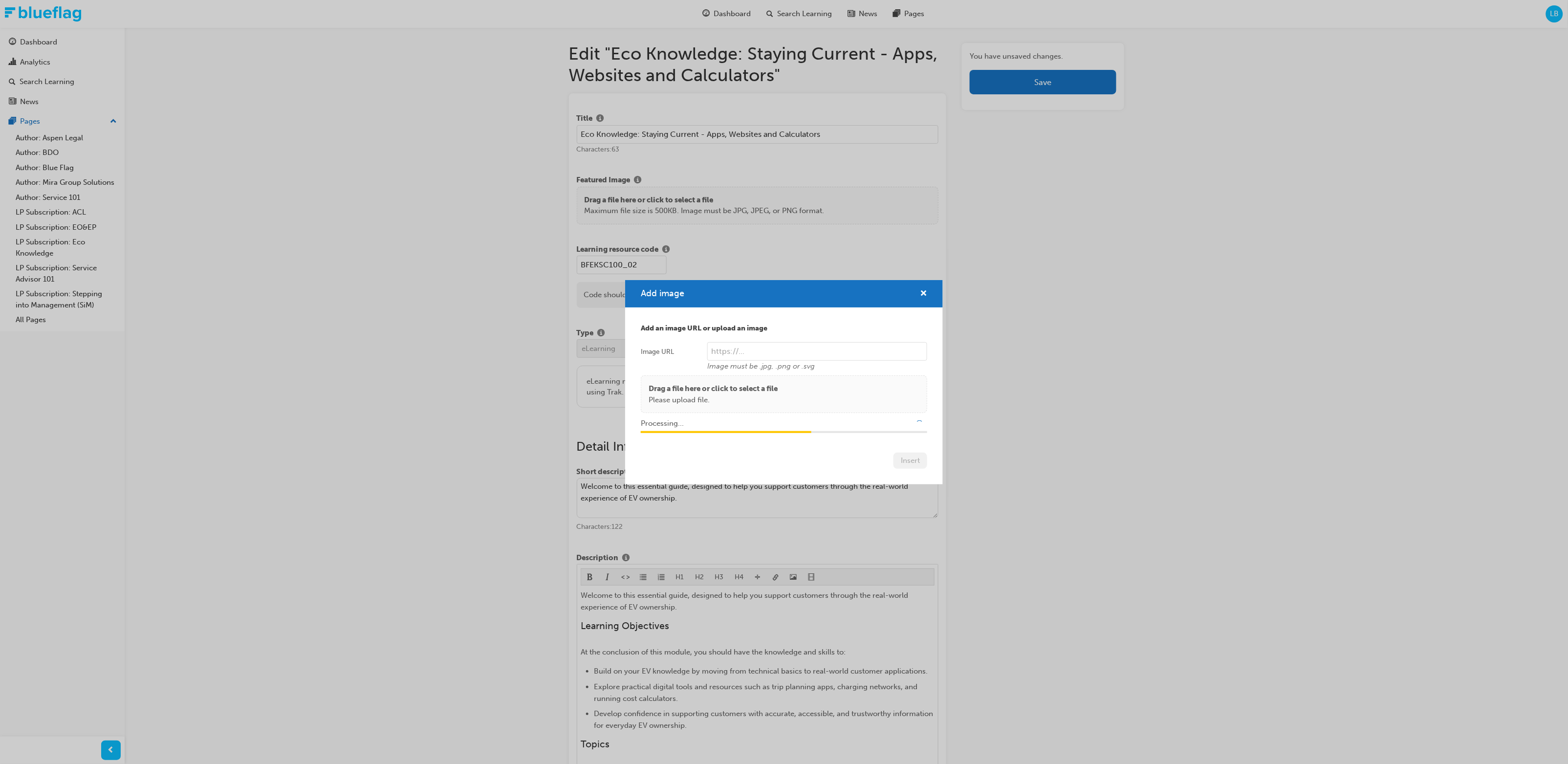
type input "/upload/38e606f9-3b5b-4277-b444-78e77b7db3d1.png"
click at [849, 403] on button "Insert" at bounding box center [910, 461] width 33 height 16
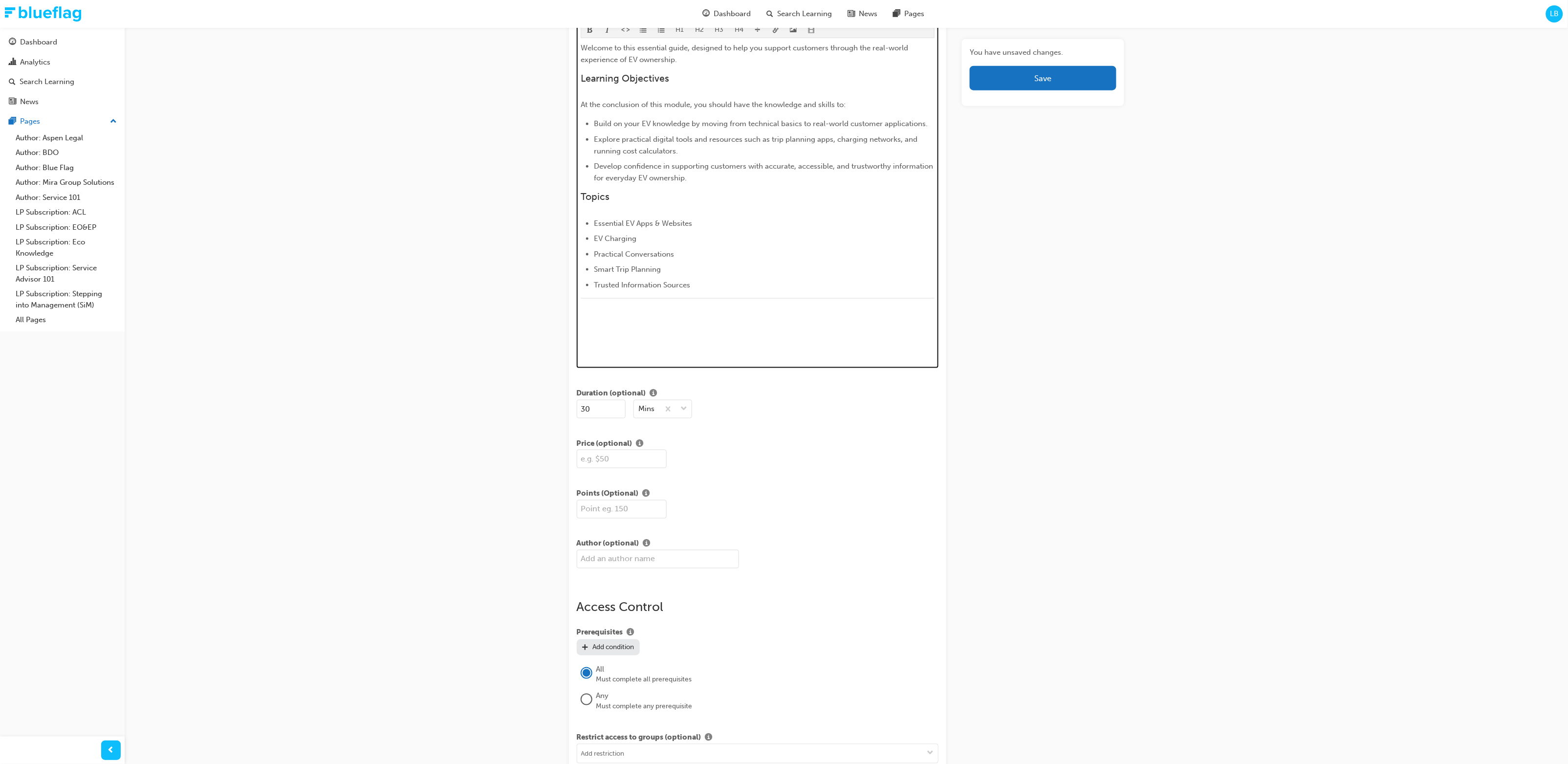
scroll to position [546, 0]
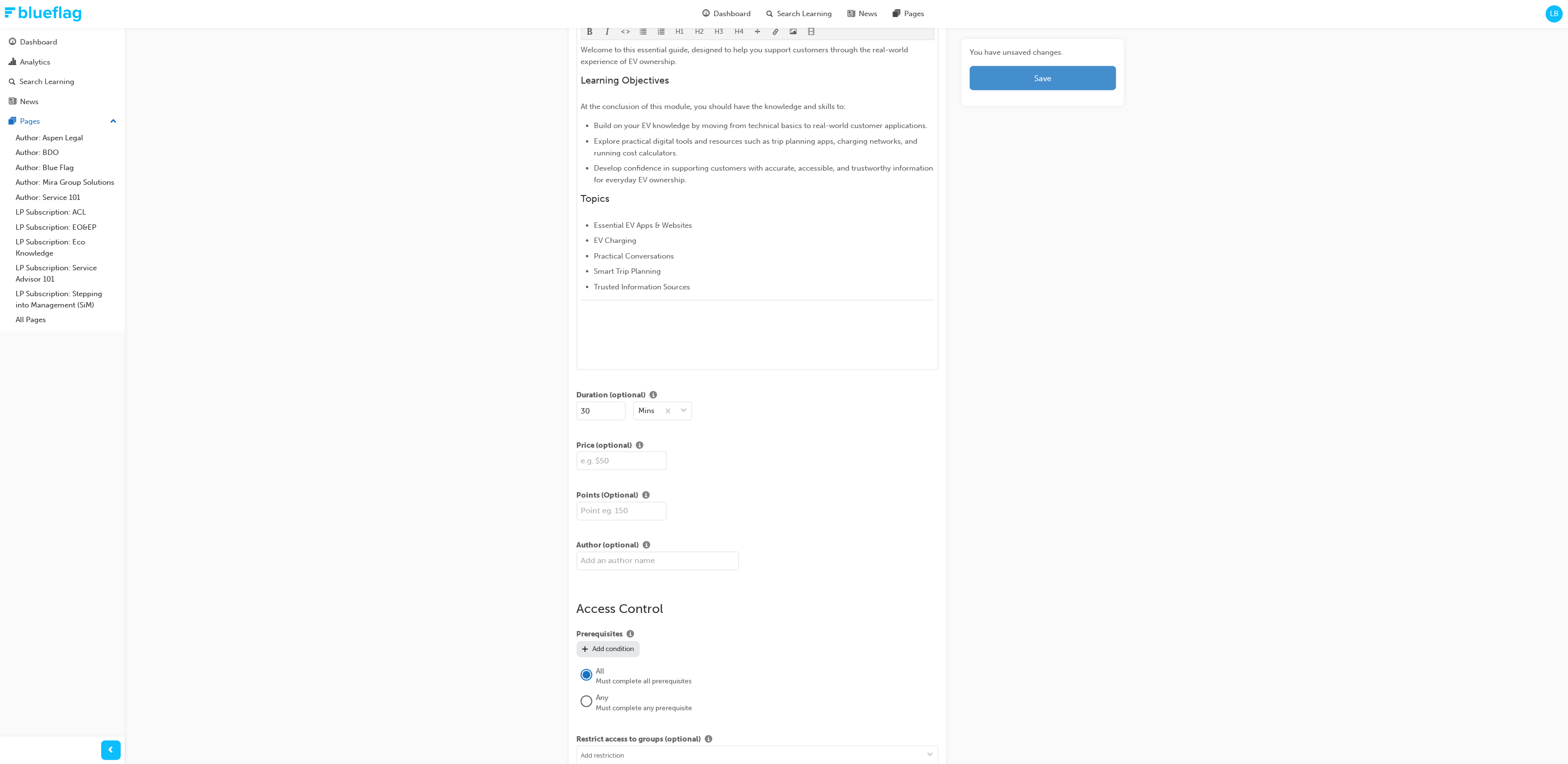
click at [849, 73] on span "Save" at bounding box center [1043, 78] width 17 height 10
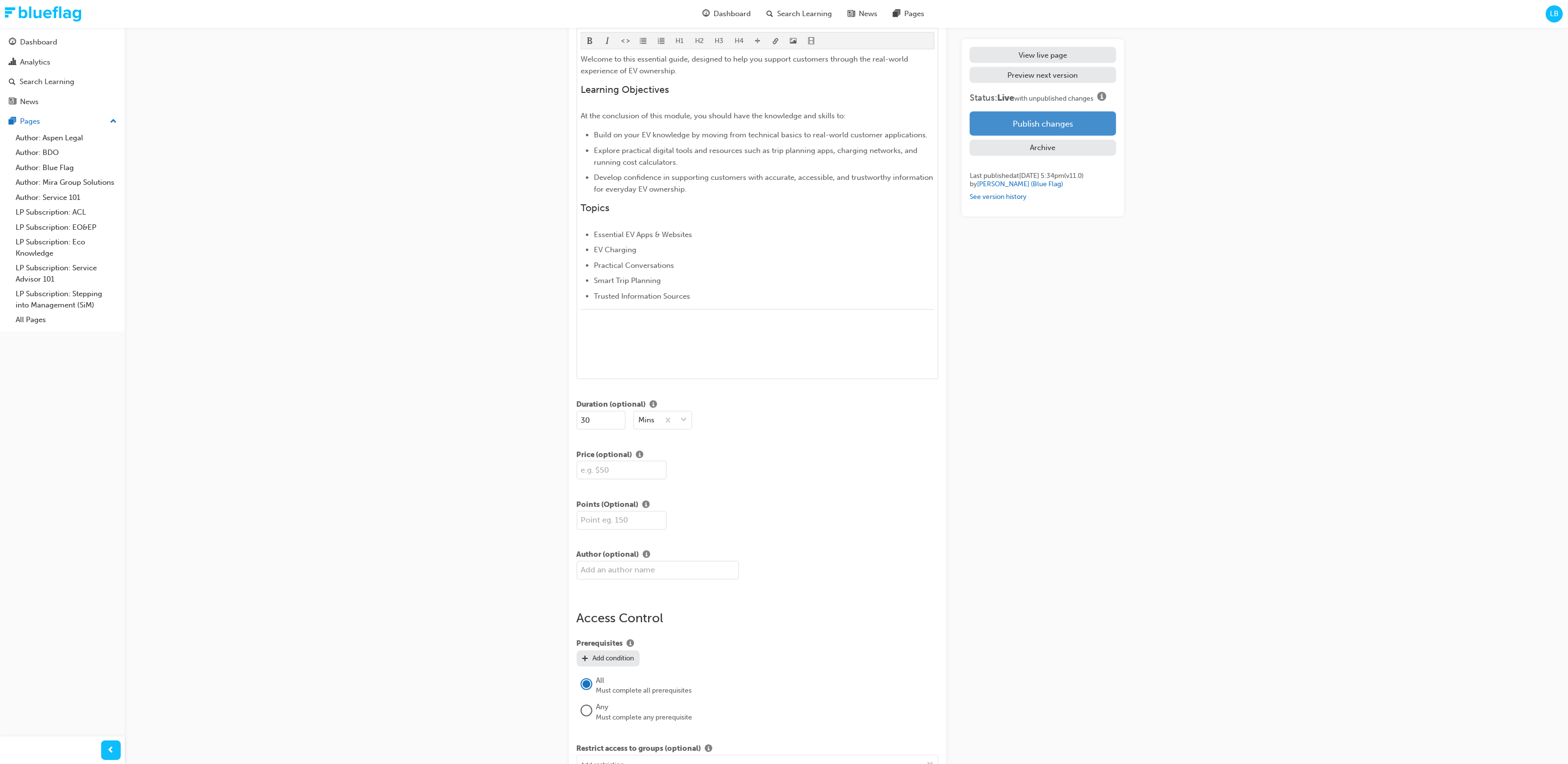
scroll to position [535, 0]
click at [849, 122] on button "Publish changes" at bounding box center [1043, 123] width 146 height 24
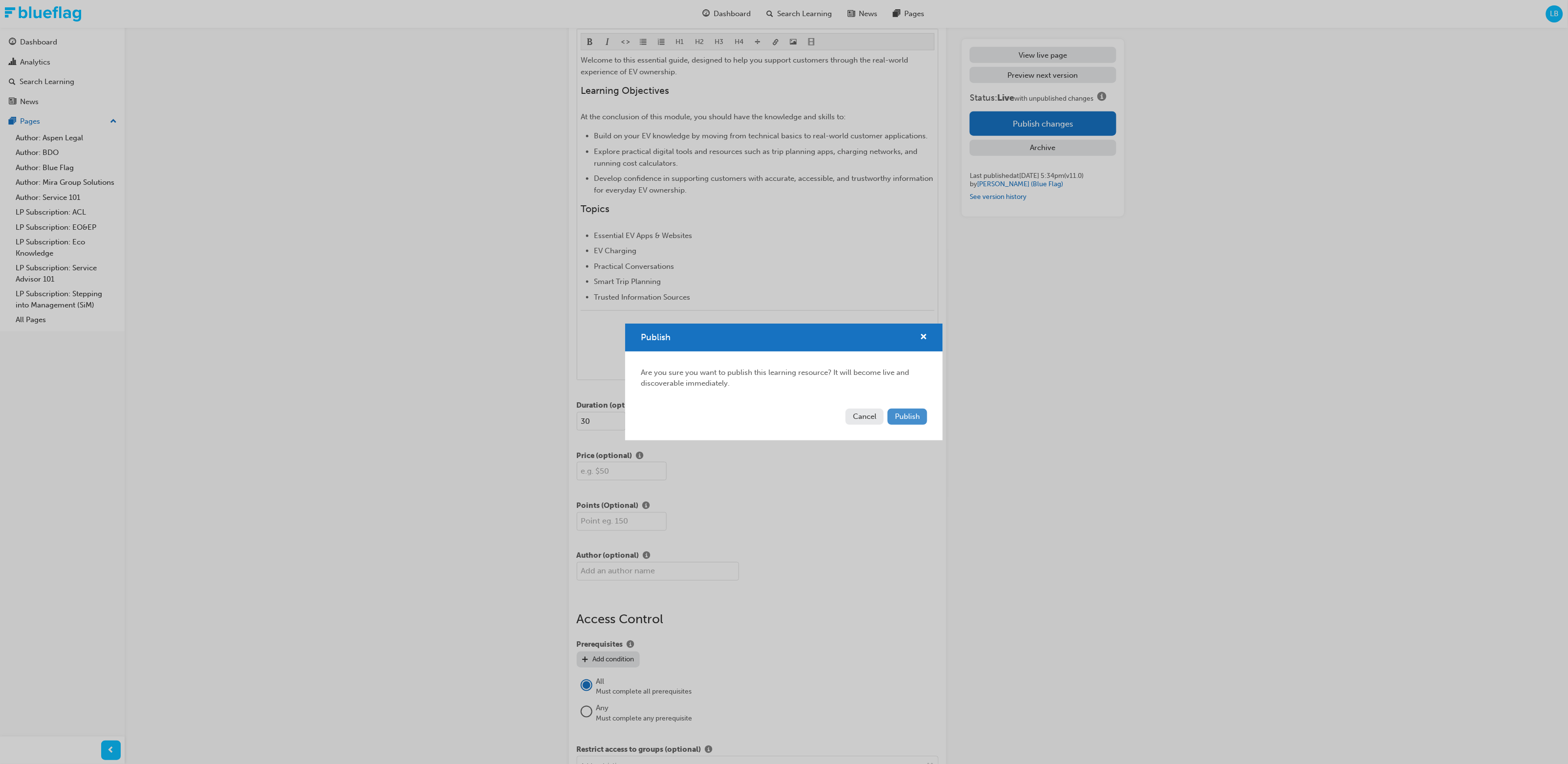
click at [849, 403] on span "Publish" at bounding box center [908, 417] width 25 height 9
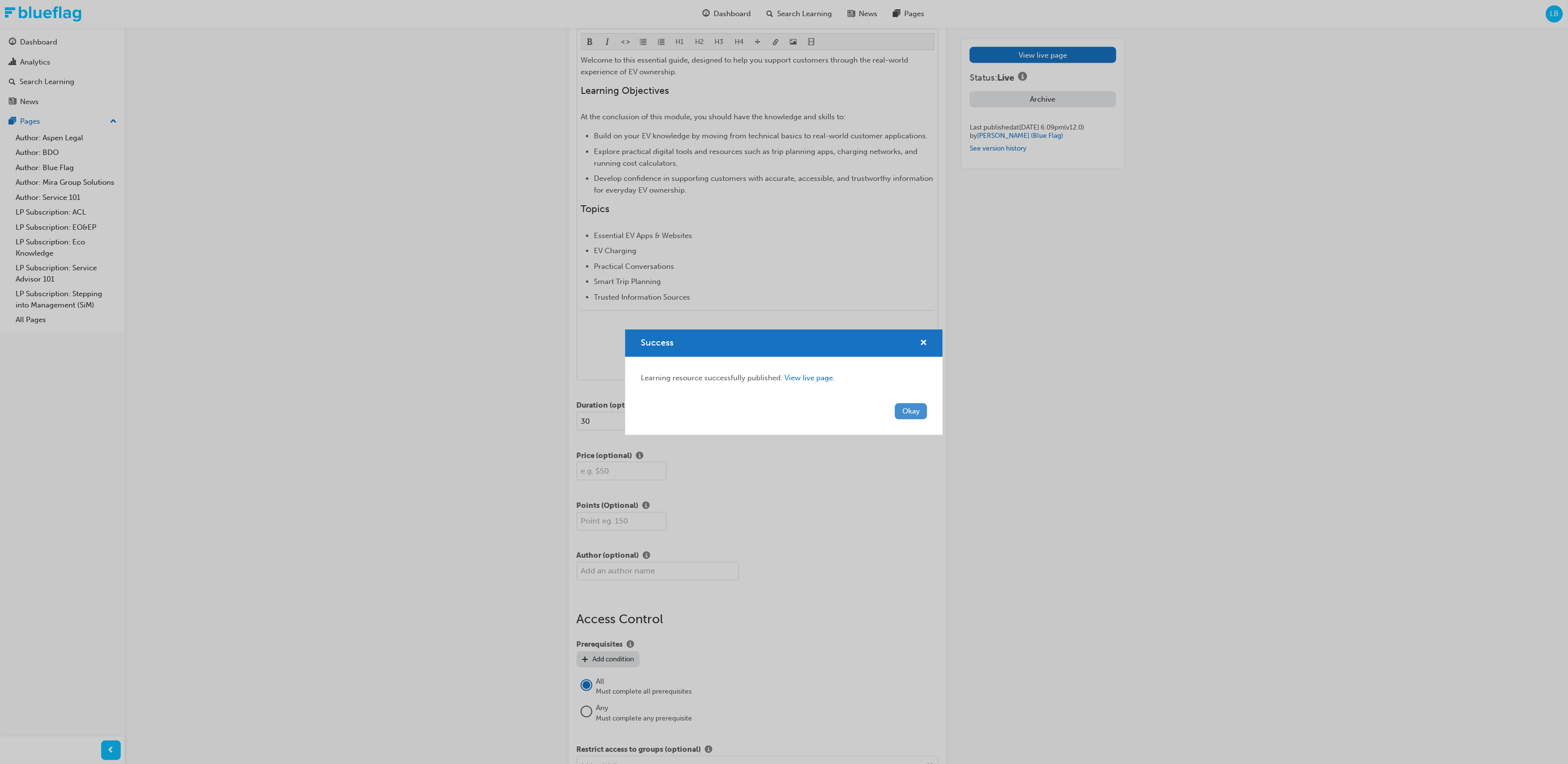
click at [849, 403] on button "Okay" at bounding box center [911, 411] width 32 height 16
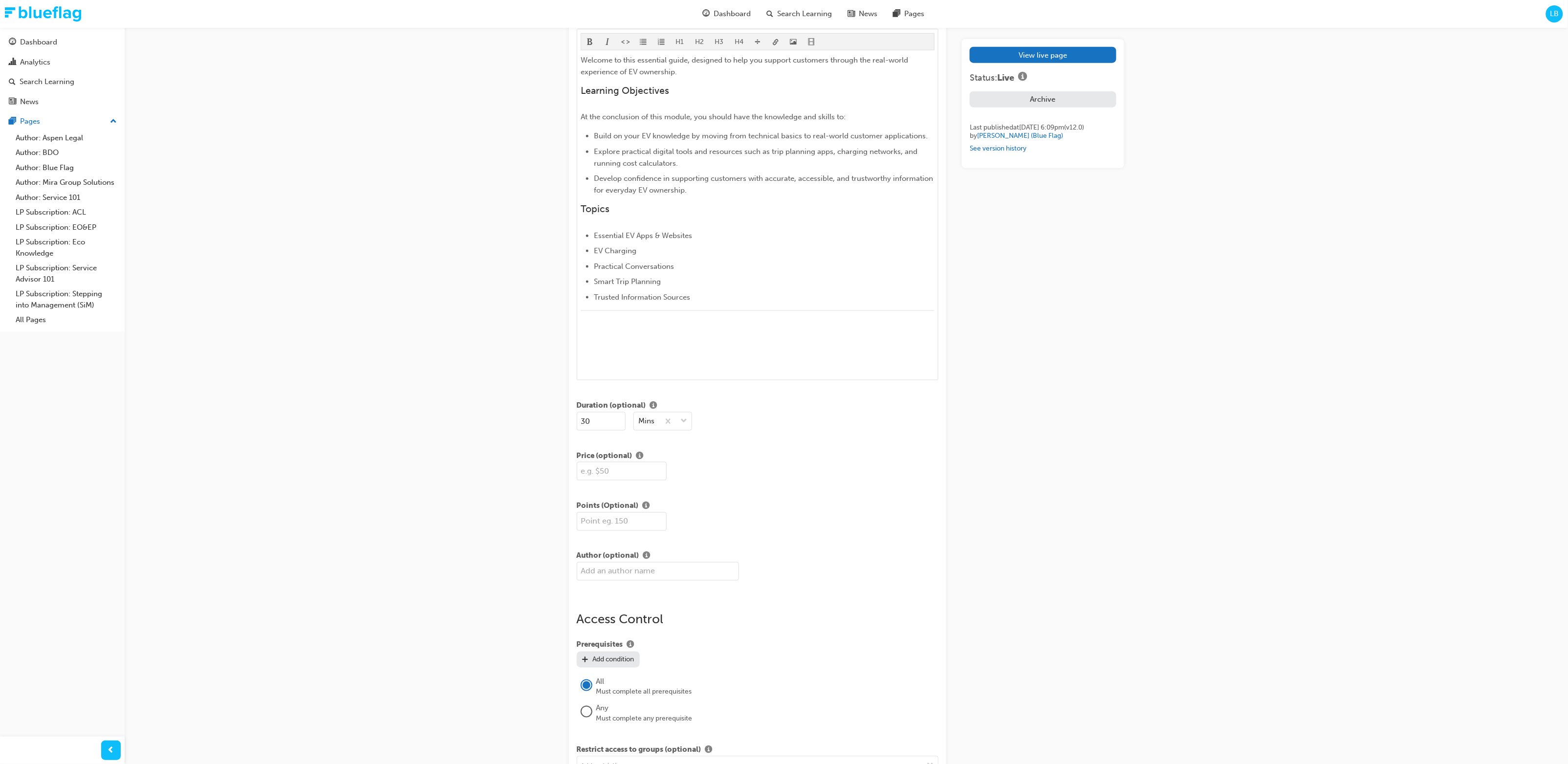
scroll to position [138, 0]
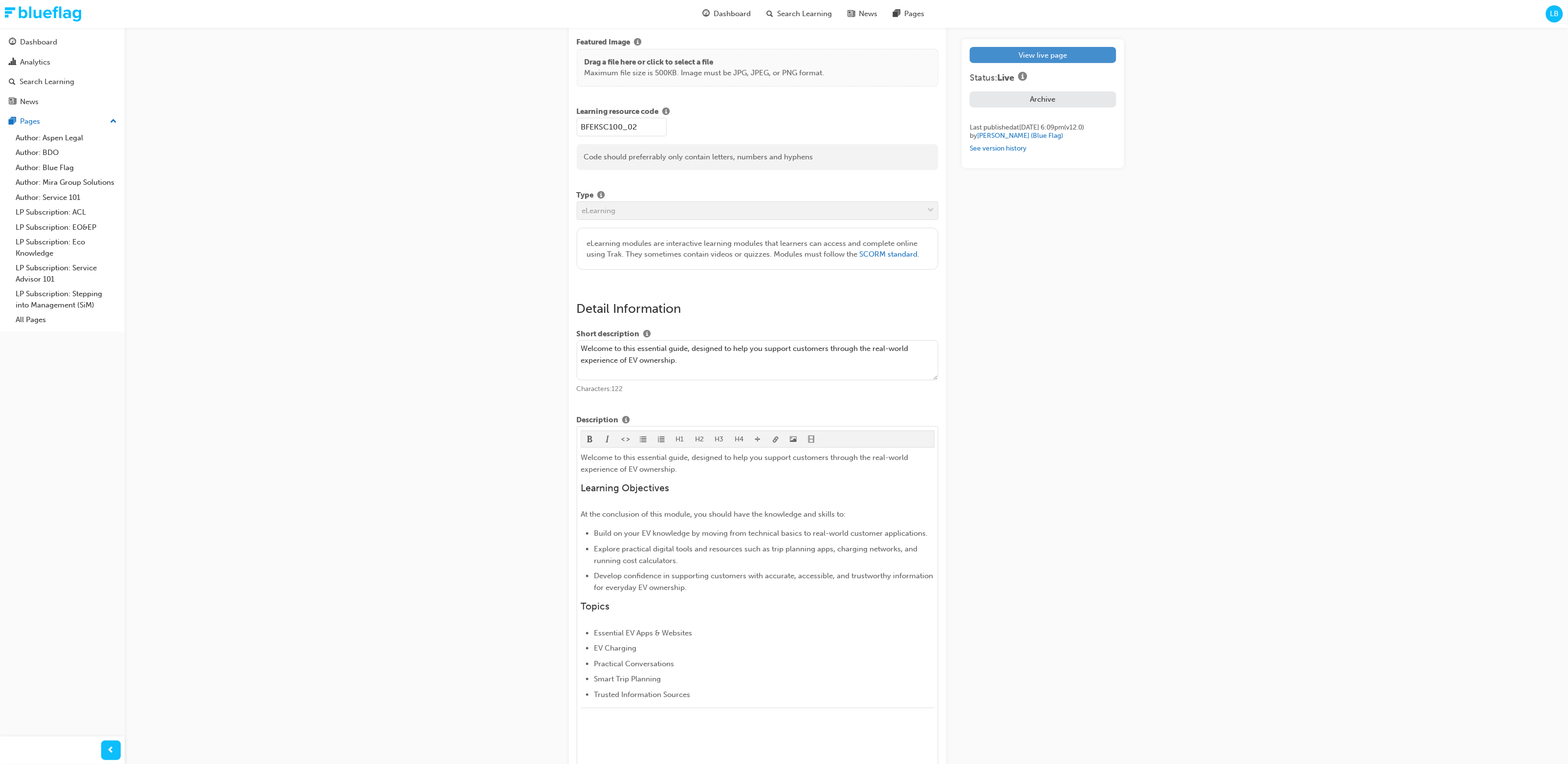
click at [849, 49] on link "View live page" at bounding box center [1043, 55] width 146 height 16
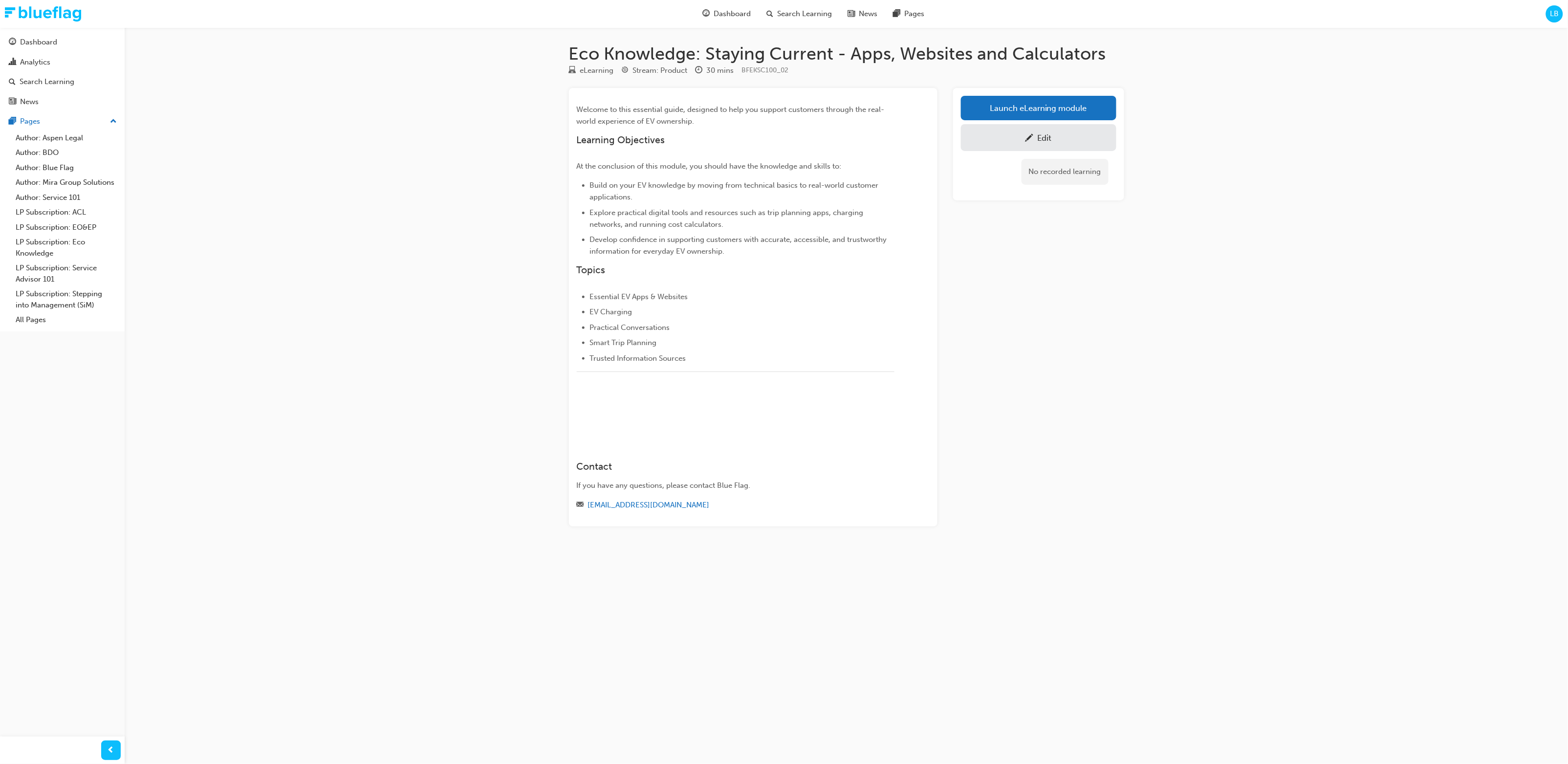
drag, startPoint x: 1288, startPoint y: 495, endPoint x: 1291, endPoint y: 520, distance: 25.2
click at [849, 403] on div "Eco Knowledge: Staying Current - Apps, Websites and Calculators eLearning Strea…" at bounding box center [784, 382] width 1568 height 764
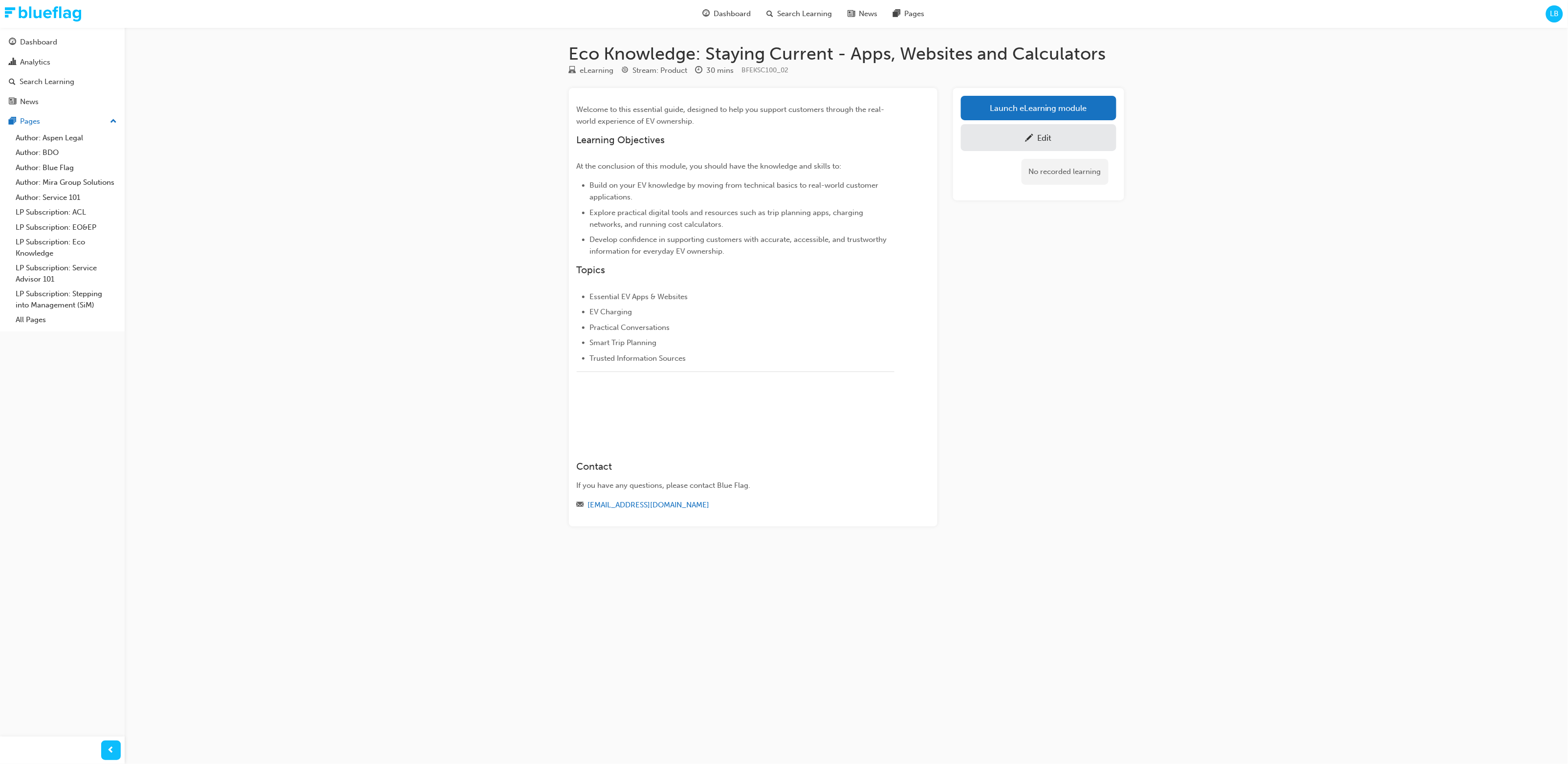
click at [425, 163] on div "Eco Knowledge: Staying Current - Apps, Websites and Calculators eLearning Strea…" at bounding box center [784, 382] width 1568 height 764
click at [849, 224] on div "Eco Knowledge: Staying Current - Apps, Websites and Calculators eLearning Strea…" at bounding box center [784, 382] width 1568 height 764
click at [849, 135] on span "pencil-icon" at bounding box center [1029, 139] width 8 height 10
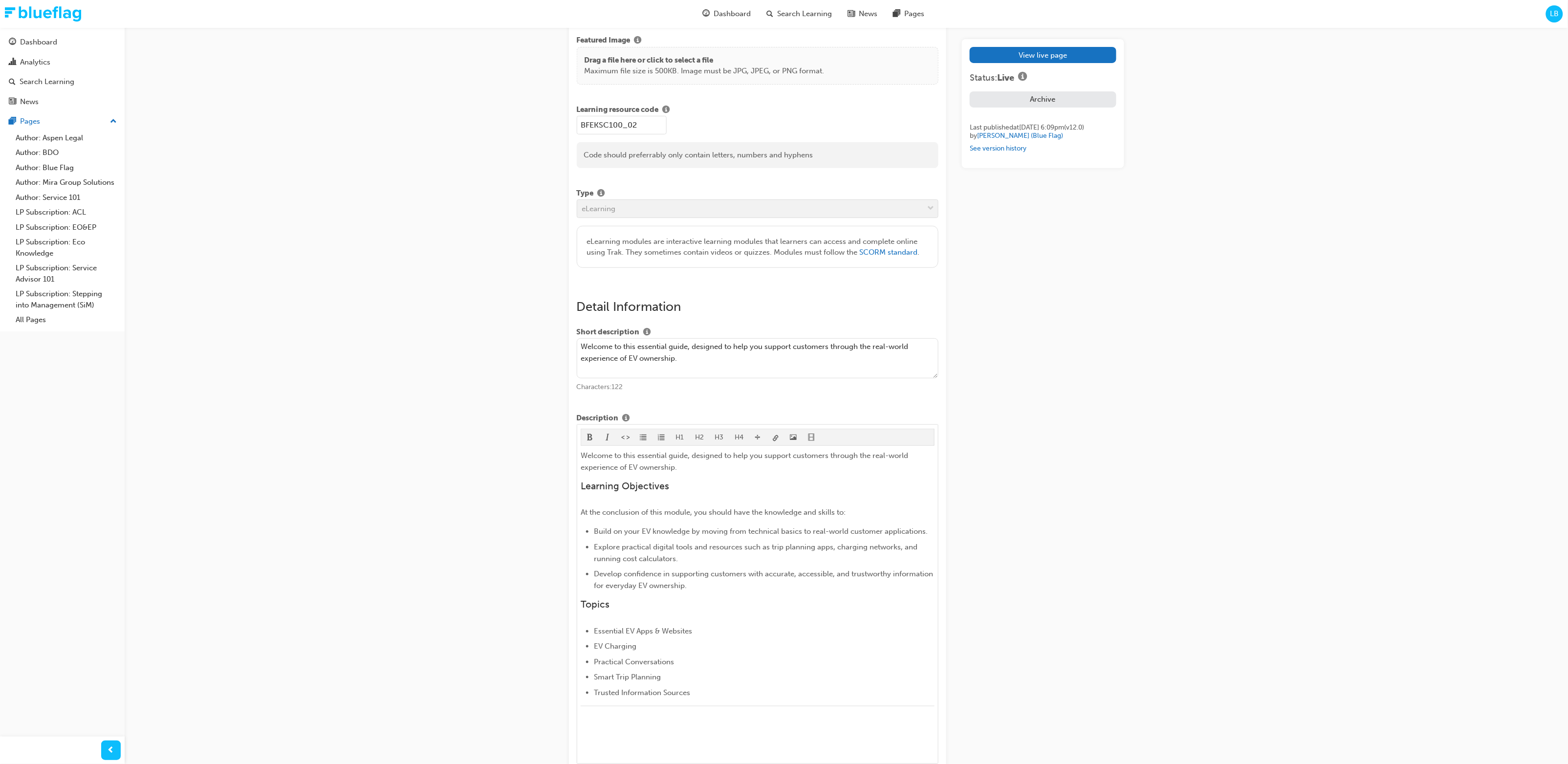
scroll to position [160, 0]
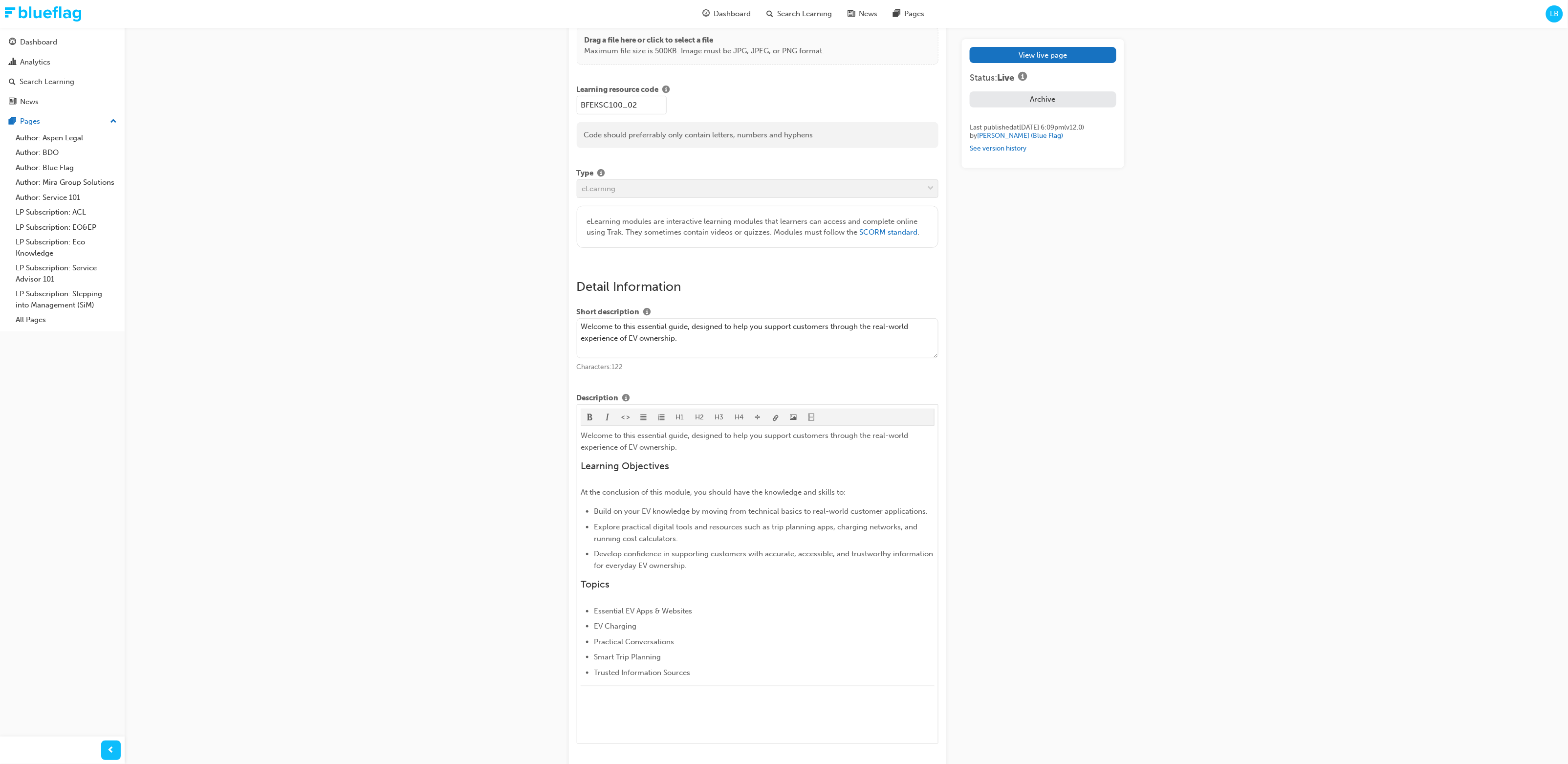
drag, startPoint x: 692, startPoint y: 341, endPoint x: 566, endPoint y: 329, distance: 126.6
paste textarea "Discover the key digital tools that support EV ownership, from trip planning an…"
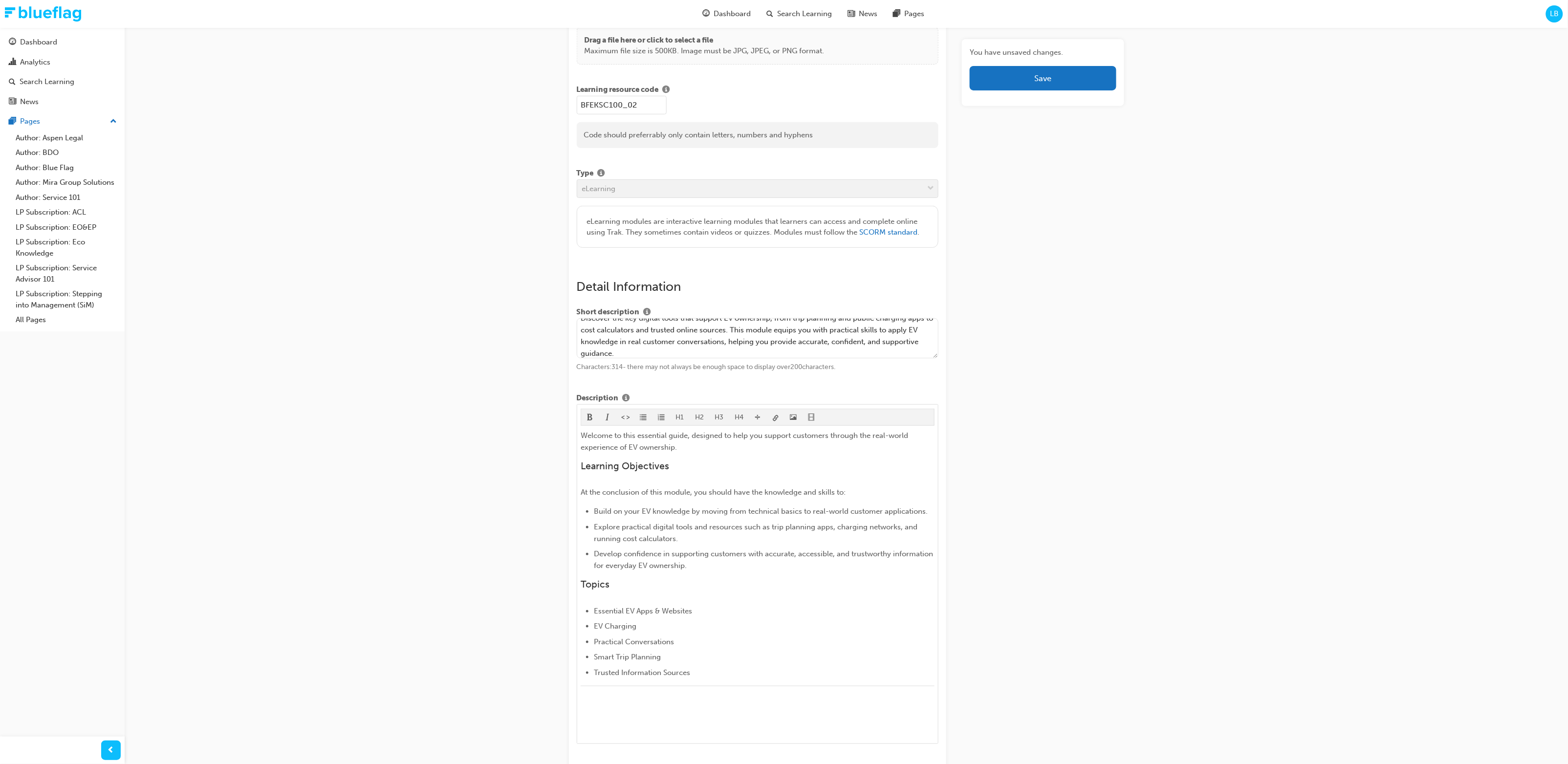
scroll to position [162, 0]
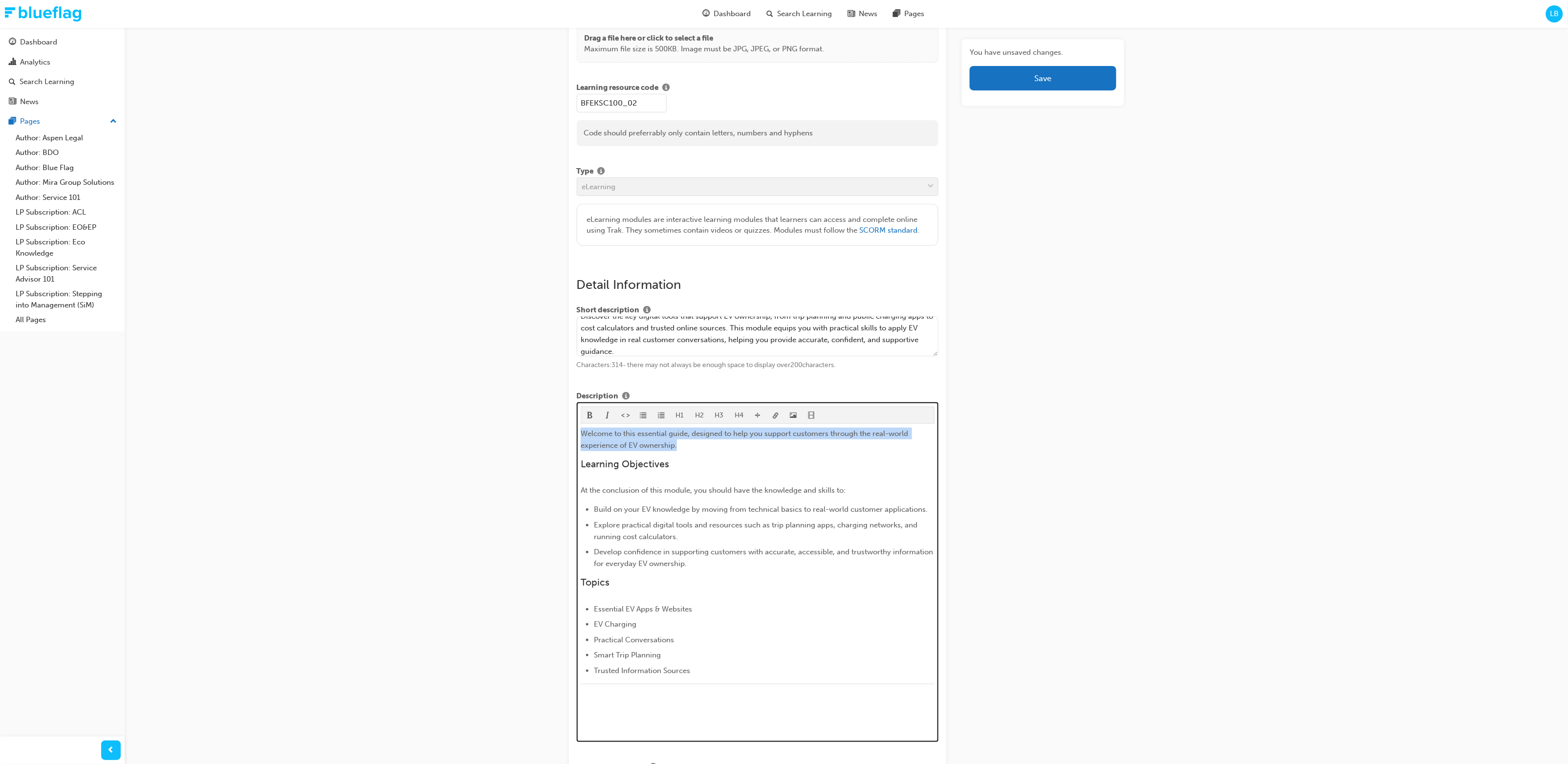
drag, startPoint x: 626, startPoint y: 442, endPoint x: 571, endPoint y: 439, distance: 55.1
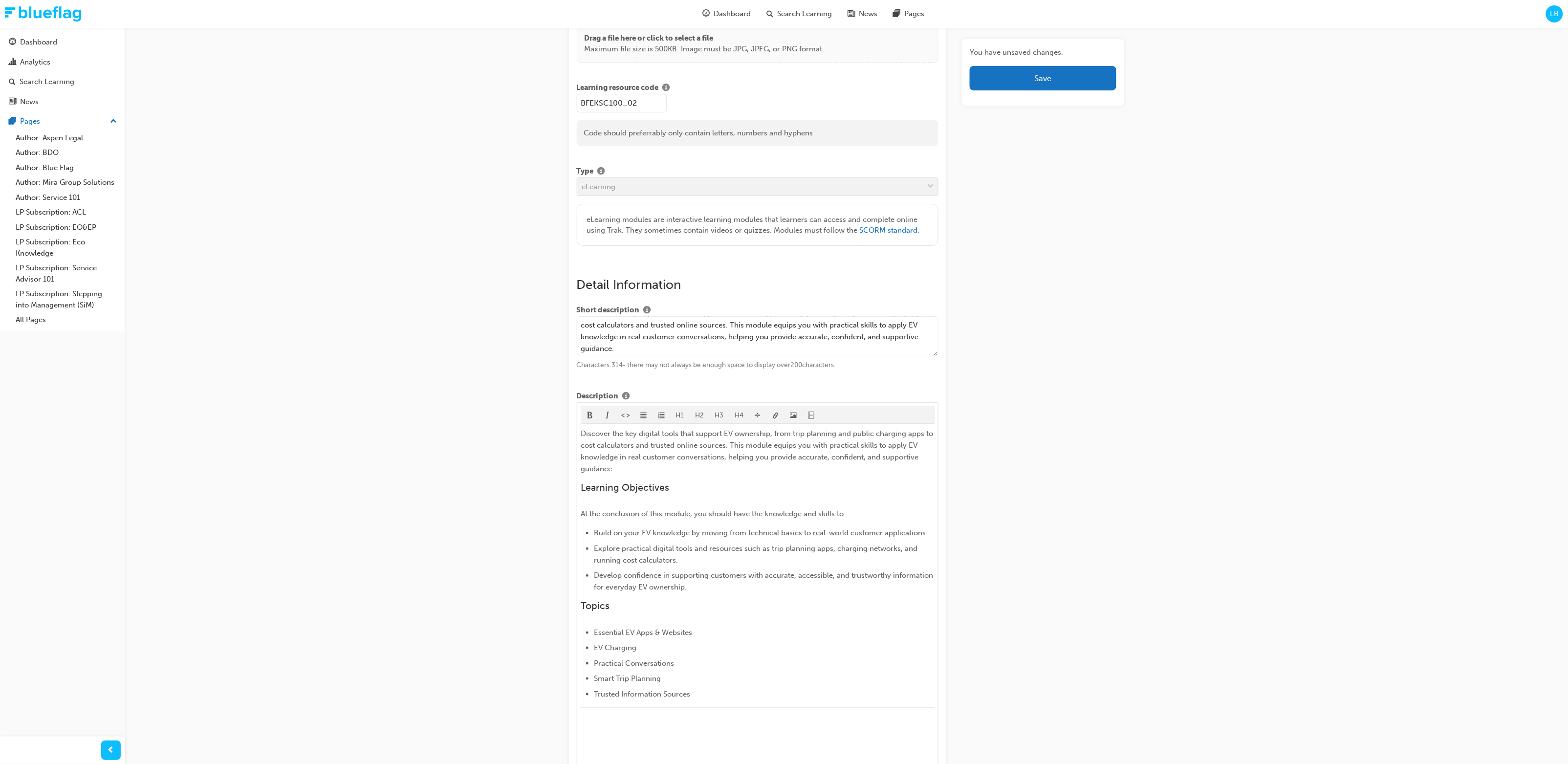
scroll to position [0, 0]
drag, startPoint x: 623, startPoint y: 342, endPoint x: 538, endPoint y: 323, distance: 87.1
paste textarea "Explore key EV tools from trip planning and charging apps to cost calculators. …"
type textarea "Explore key EV tools from trip planning and charging apps to cost calculators. …"
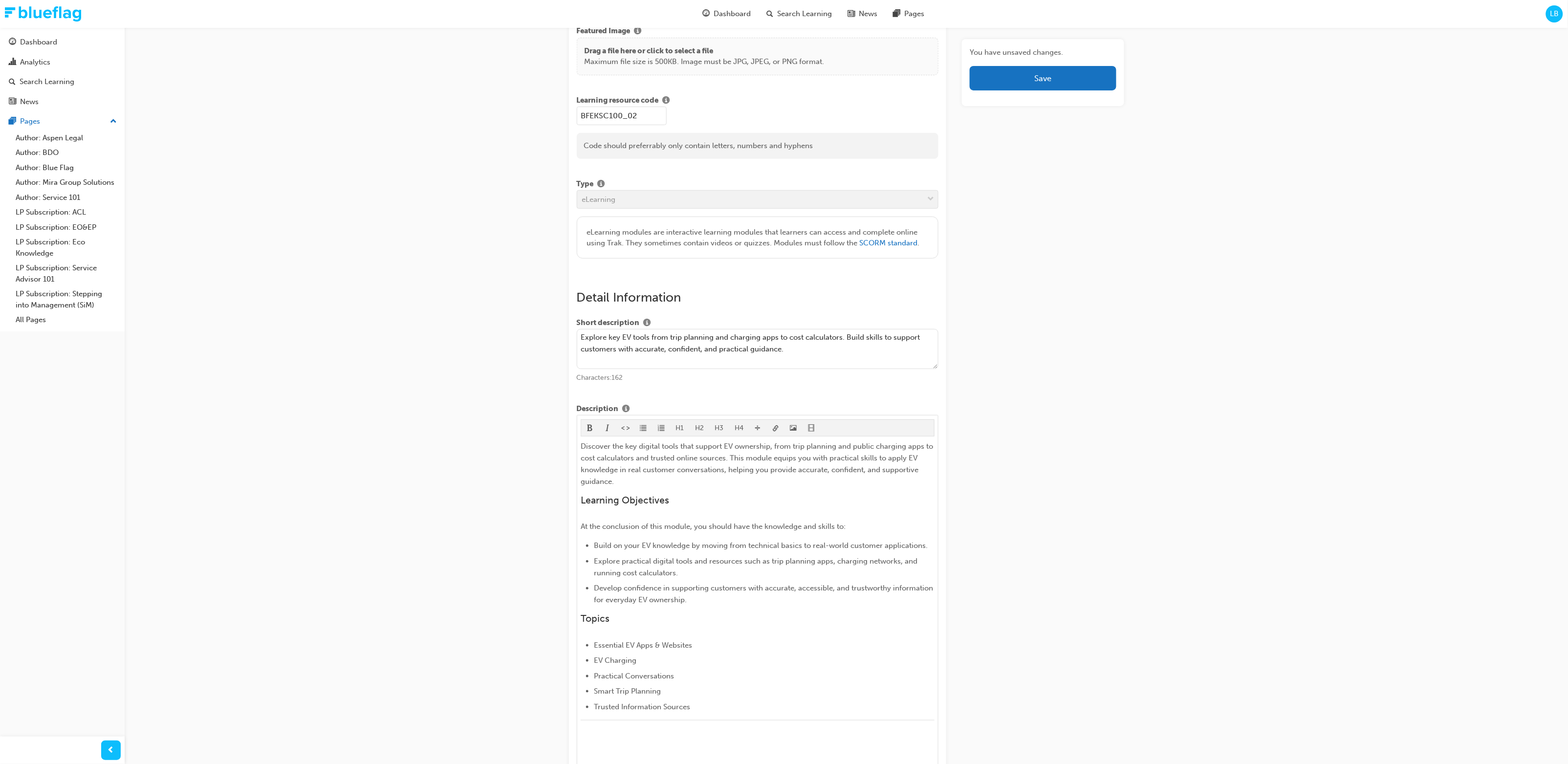
scroll to position [146, 0]
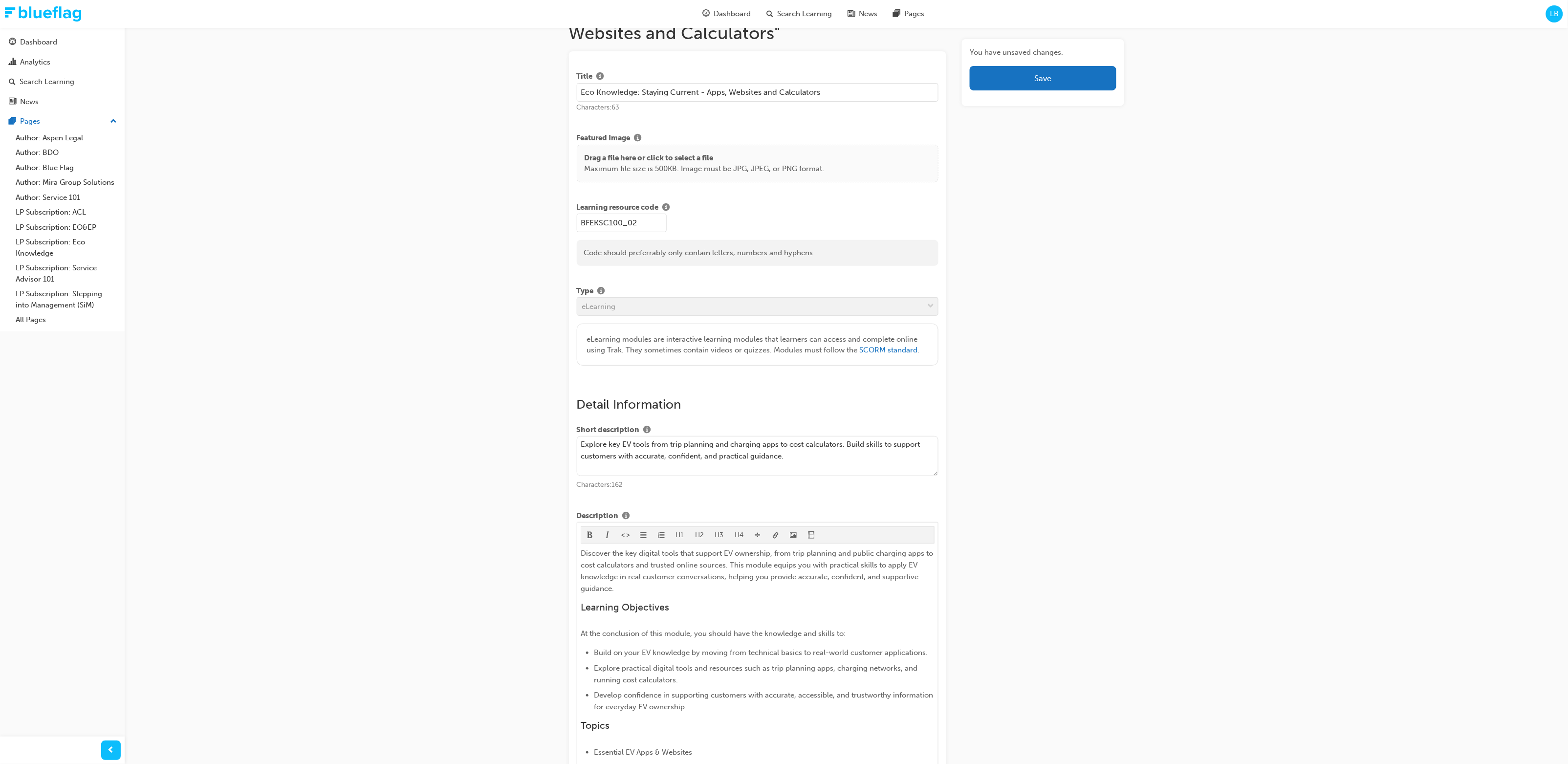
scroll to position [0, 0]
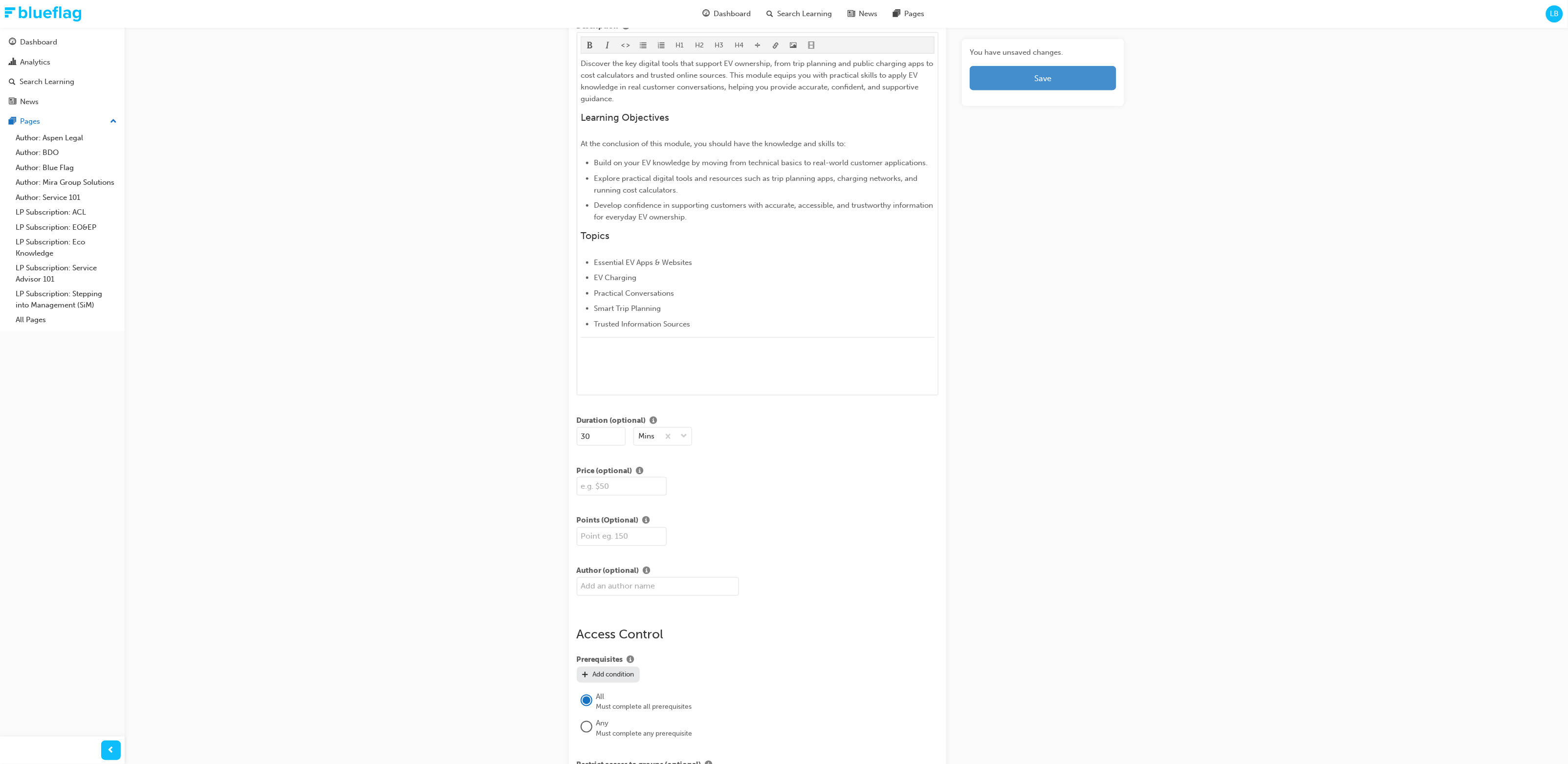
click at [849, 80] on button "Save" at bounding box center [1043, 78] width 146 height 24
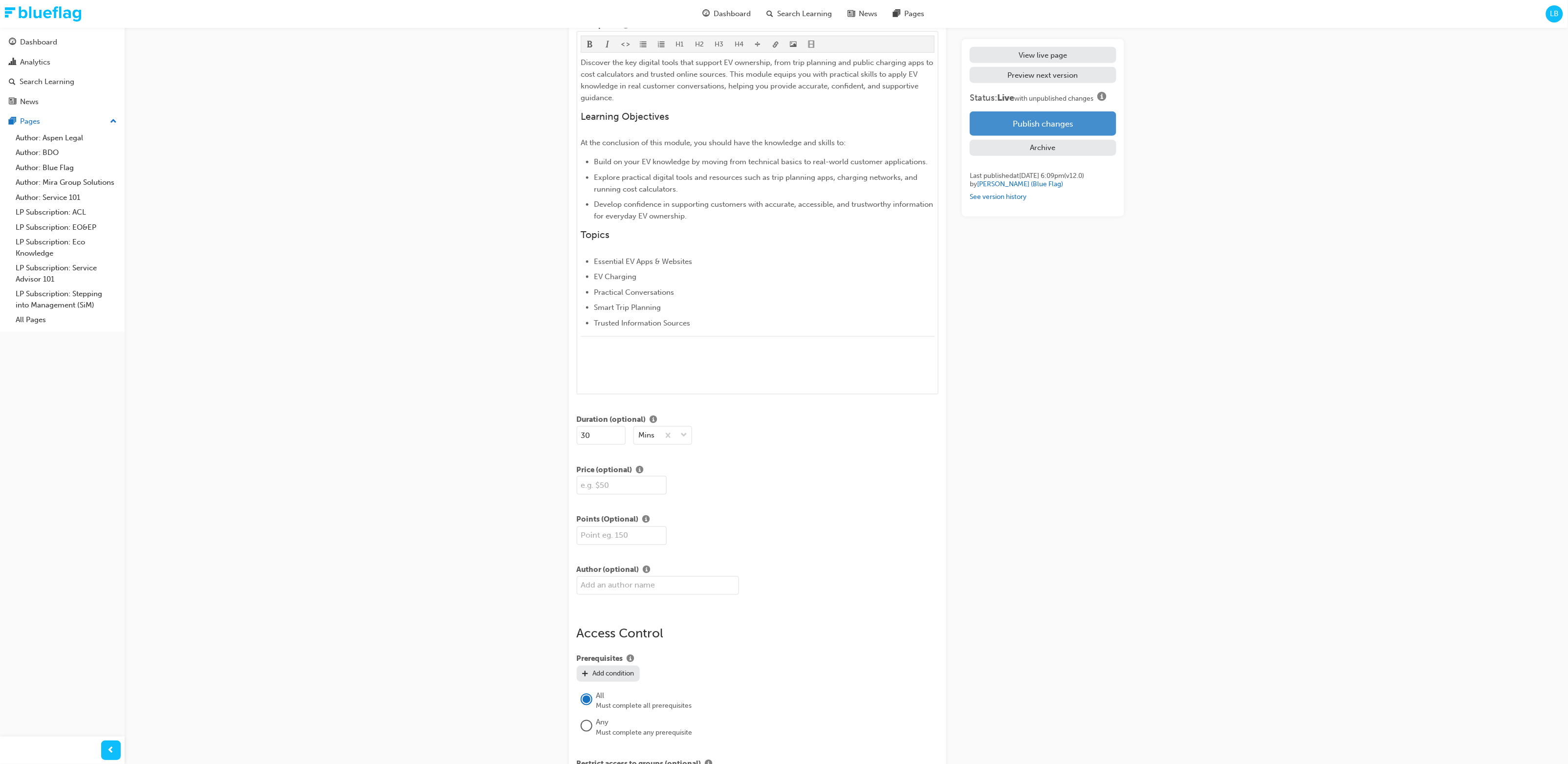
click at [849, 127] on button "Publish changes" at bounding box center [1043, 123] width 146 height 24
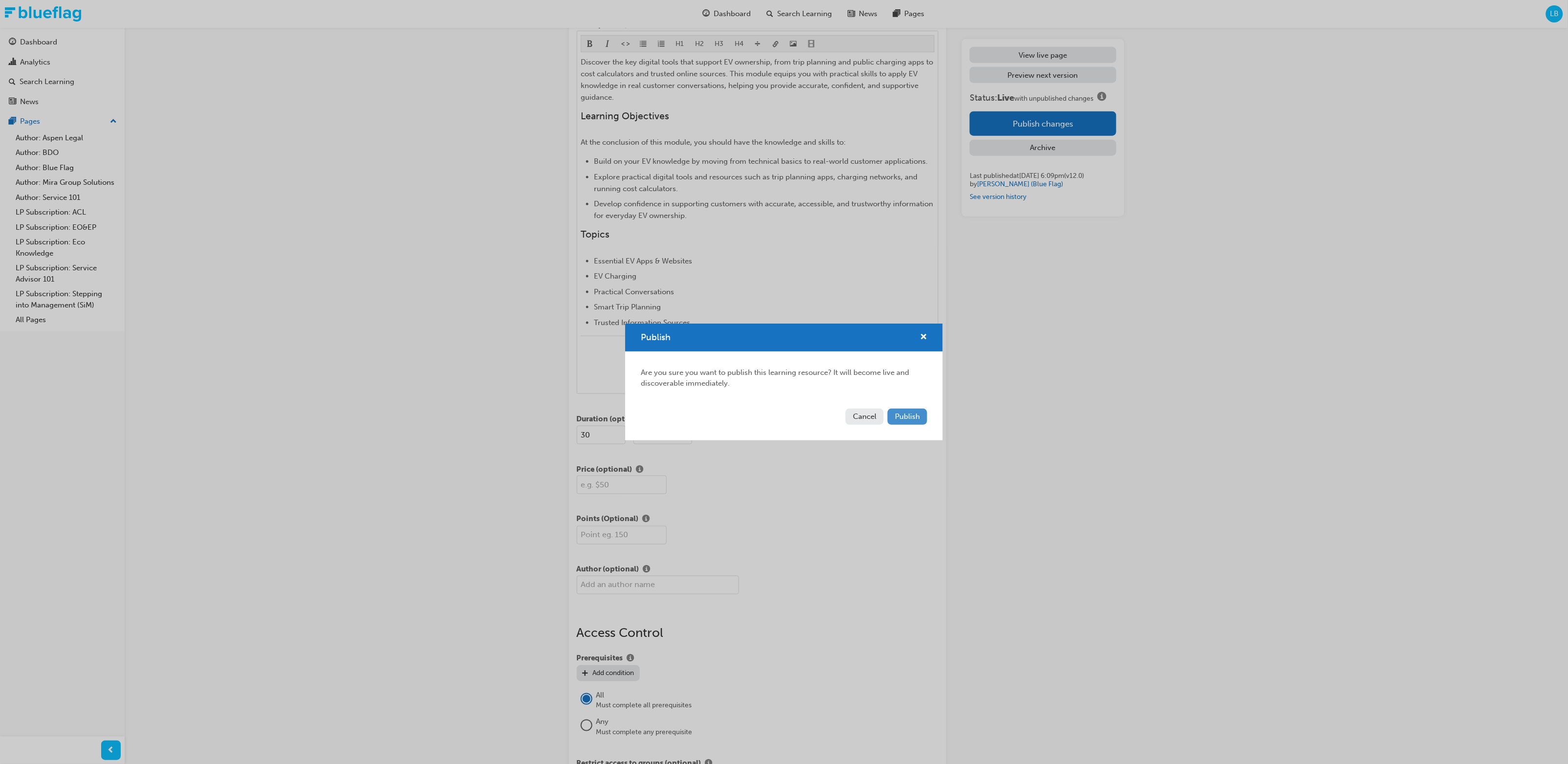
click at [849, 403] on span "Publish" at bounding box center [908, 417] width 25 height 9
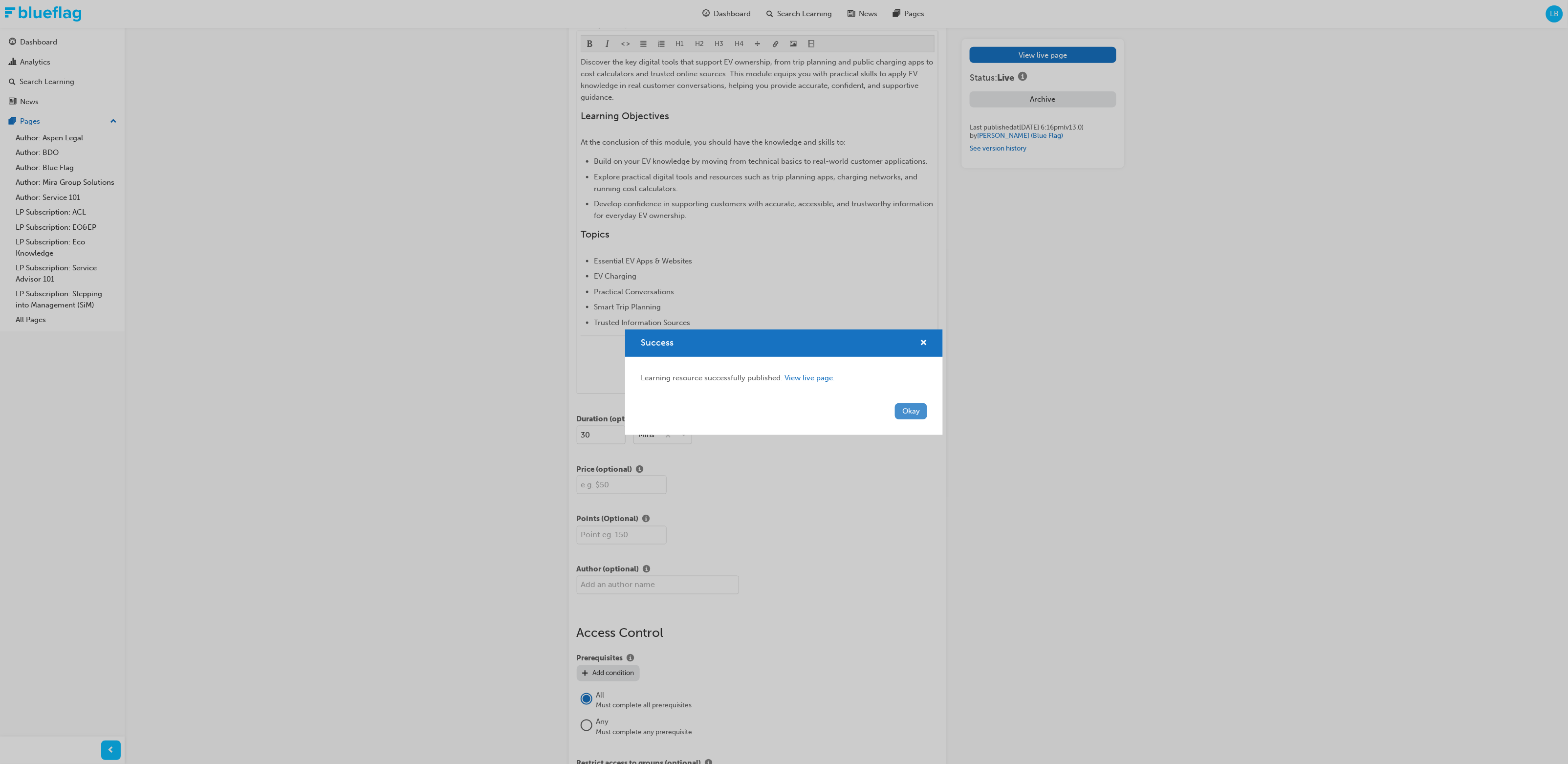
click at [849, 403] on button "Okay" at bounding box center [911, 411] width 32 height 16
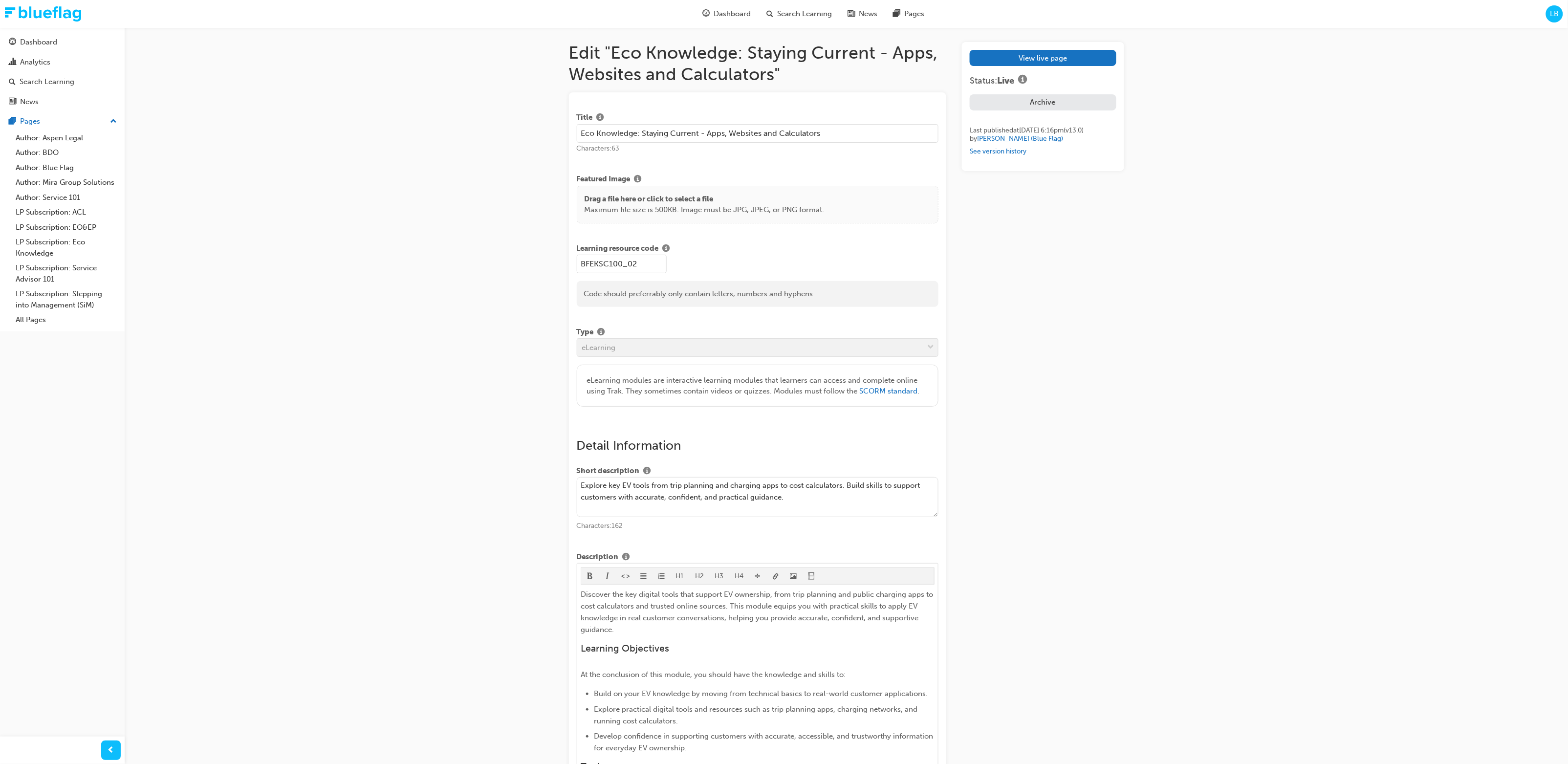
scroll to position [0, 0]
click at [810, 14] on span "Search Learning" at bounding box center [805, 14] width 55 height 11
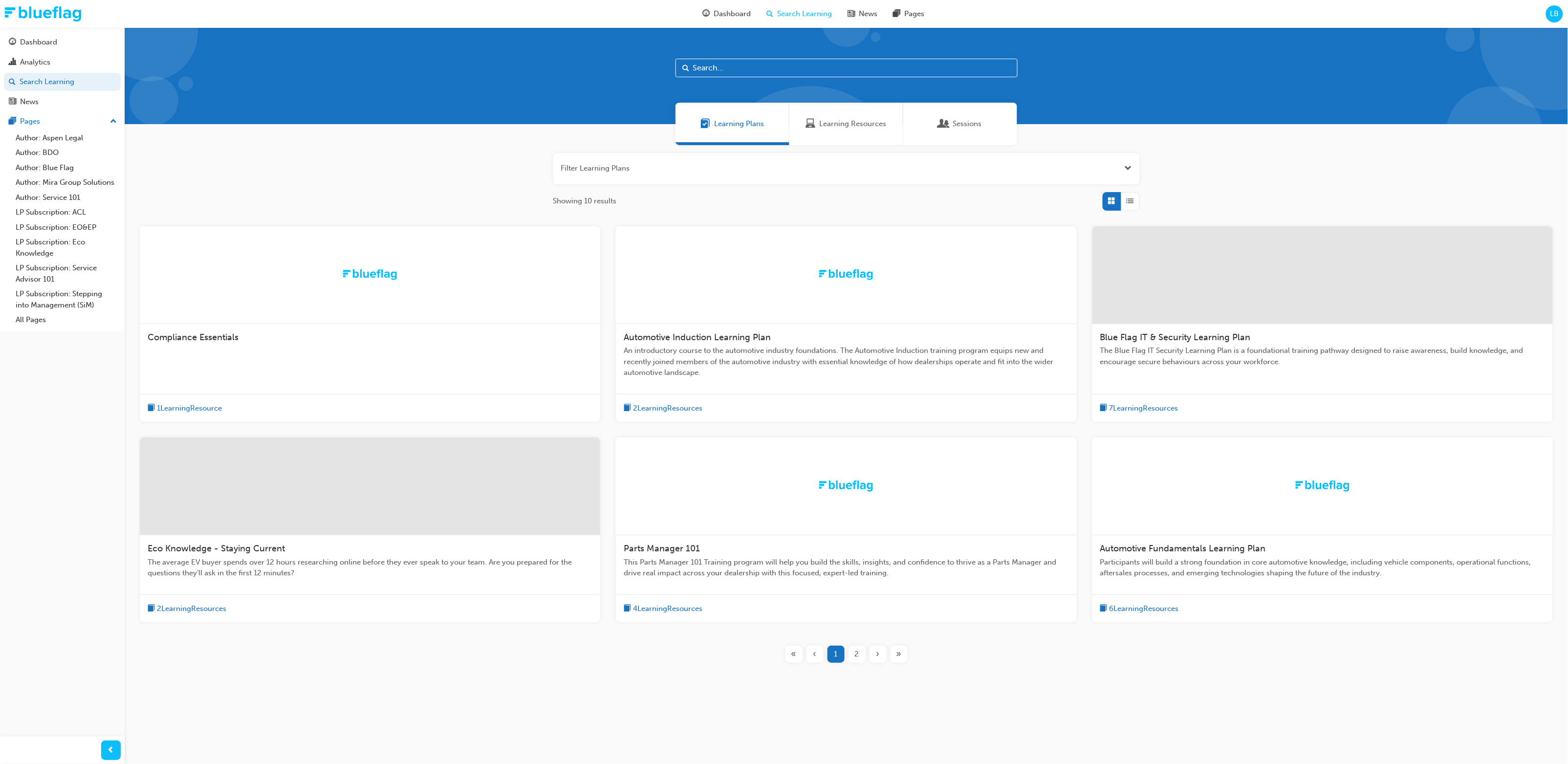
click at [847, 73] on input "text" at bounding box center [847, 68] width 342 height 19
type input "NVES"
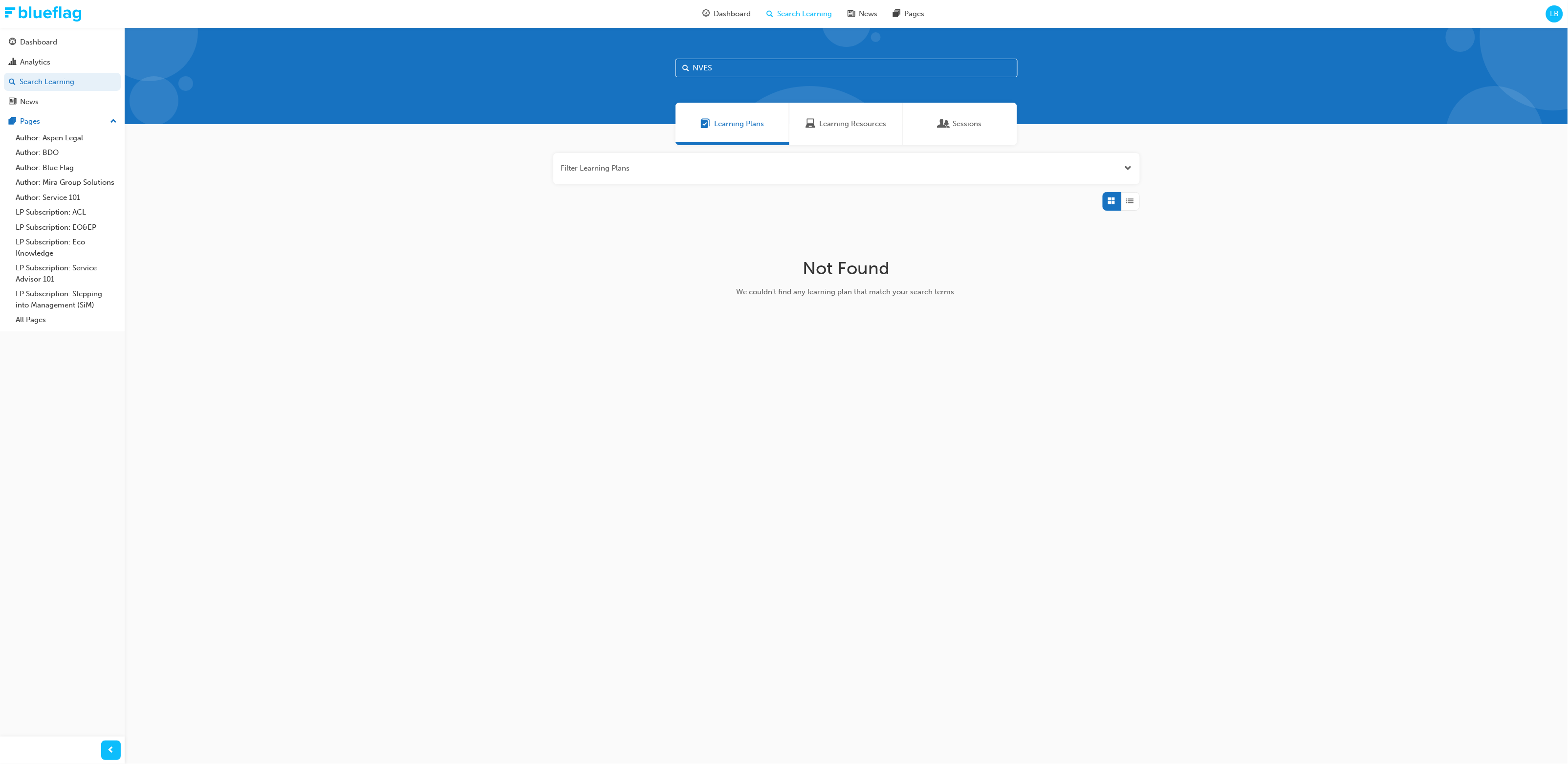
click at [838, 131] on div "Learning Resources" at bounding box center [846, 124] width 114 height 43
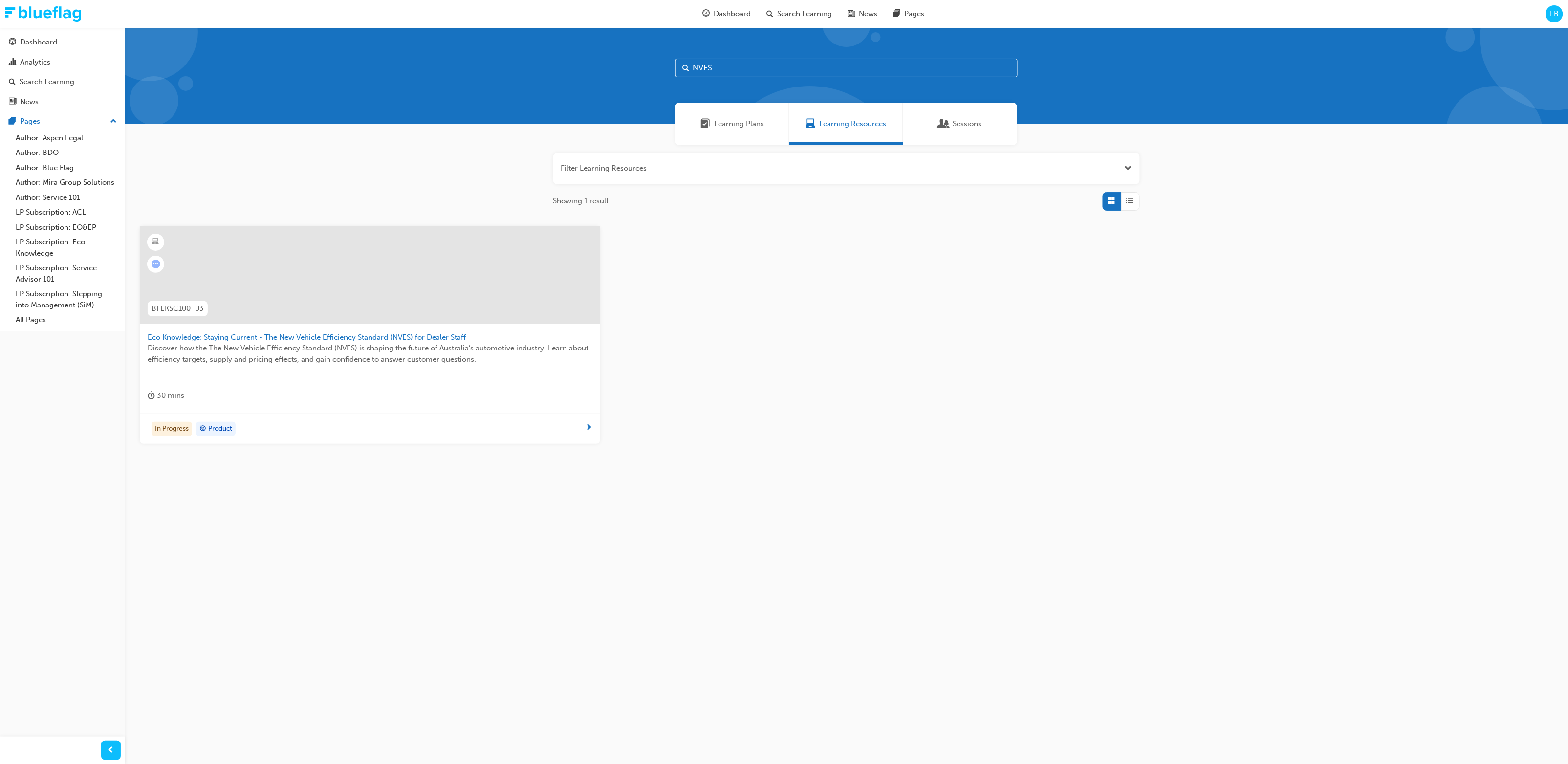
click at [734, 73] on input "NVES" at bounding box center [847, 68] width 342 height 19
click at [849, 403] on div "BFEKSC100_03 Eco Knowledge: Staying Current - The New Vehicle Efficiency Standa…" at bounding box center [846, 343] width 1429 height 234
click at [417, 288] on div at bounding box center [370, 275] width 461 height 98
click at [563, 282] on div at bounding box center [370, 275] width 461 height 98
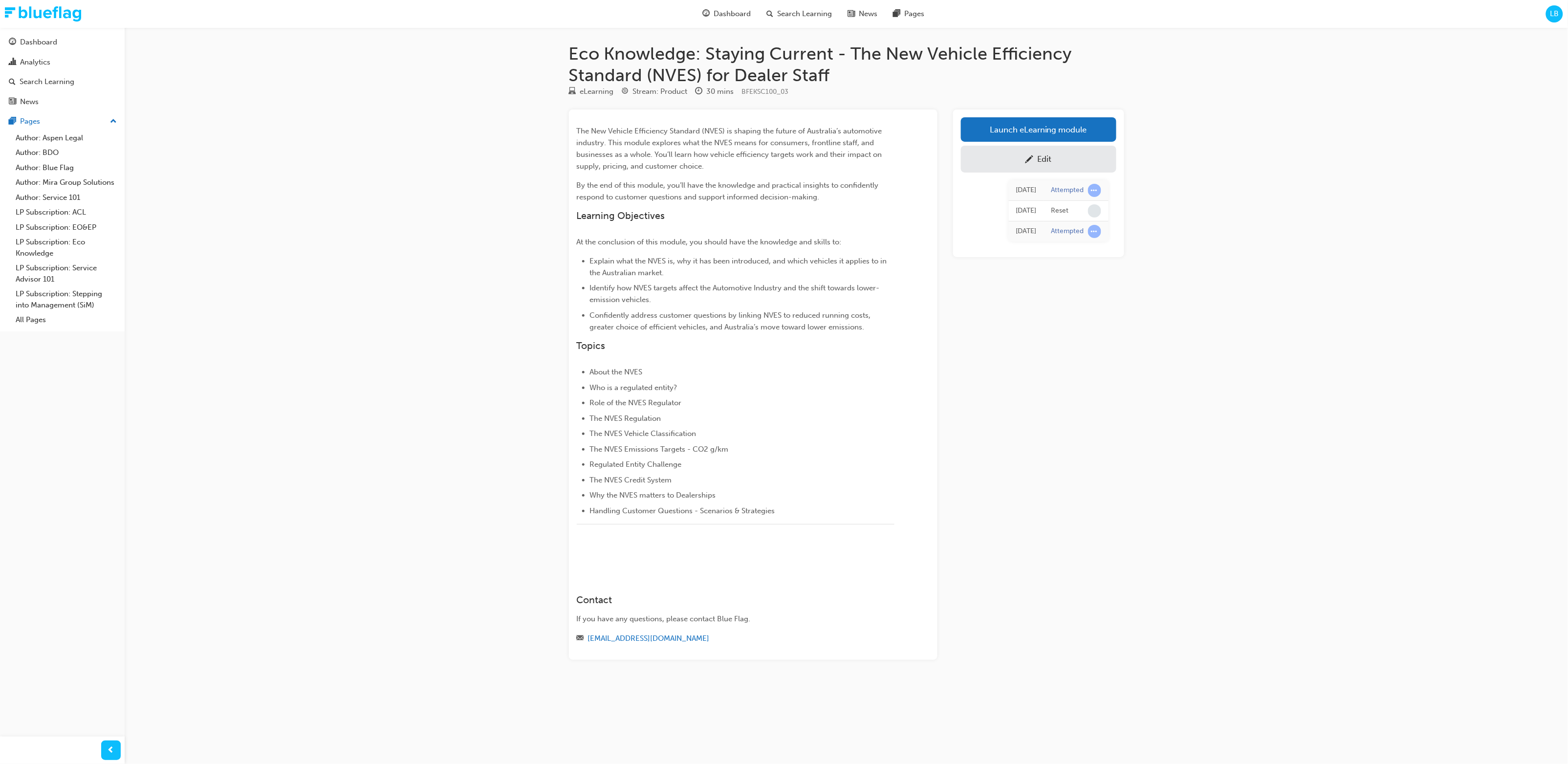
click at [849, 371] on div "Eco Knowledge: Staying Current - The New Vehicle Efficiency Standard (NVES) for…" at bounding box center [784, 382] width 1568 height 764
click at [849, 375] on div "Eco Knowledge: Staying Current - The New Vehicle Efficiency Standard (NVES) for…" at bounding box center [784, 382] width 1568 height 764
click at [849, 355] on div "Eco Knowledge: Staying Current - The New Vehicle Efficiency Standard (NVES) for…" at bounding box center [784, 382] width 1568 height 764
click at [849, 156] on div "Edit" at bounding box center [1039, 159] width 141 height 12
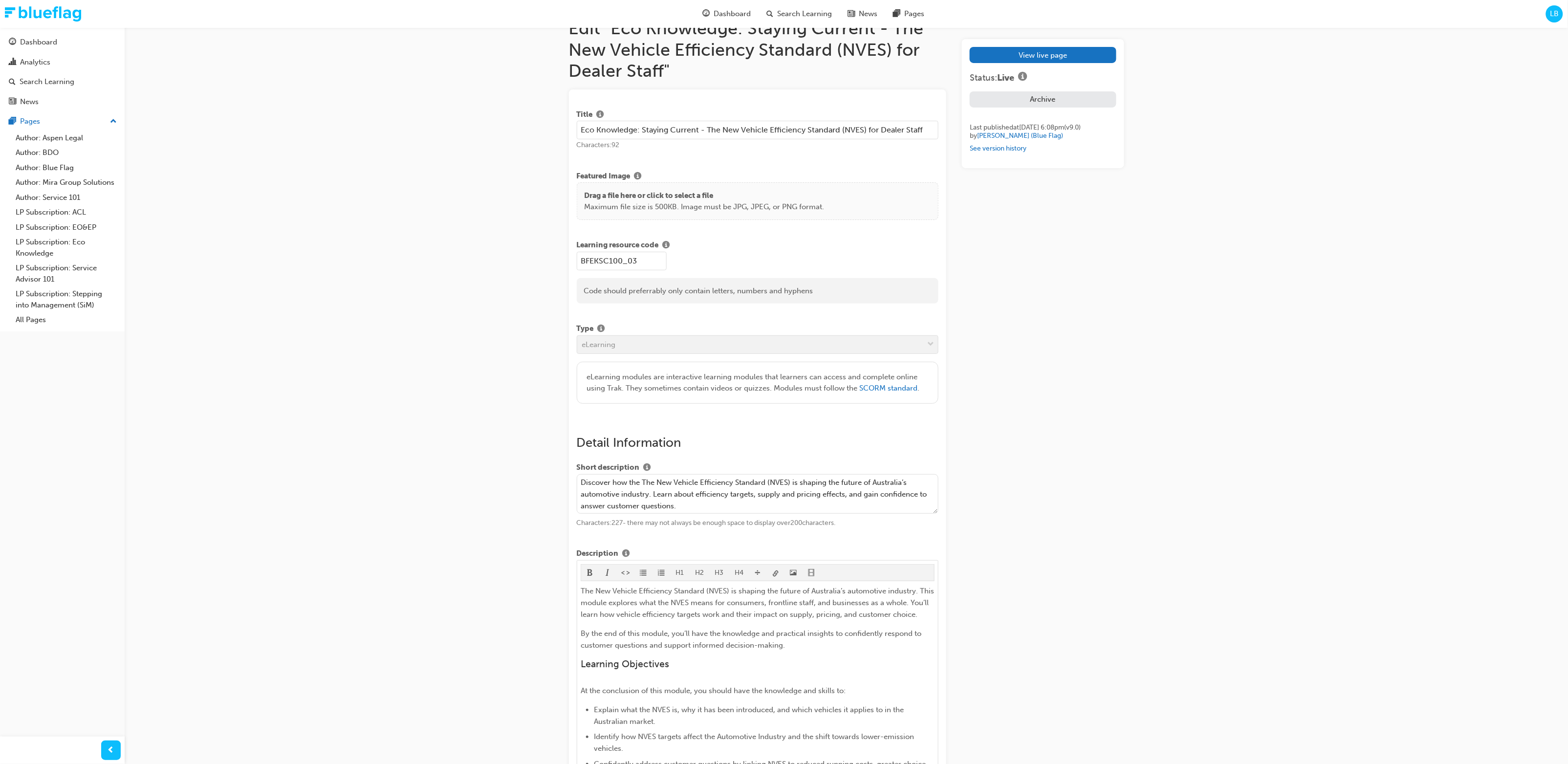
scroll to position [35, 0]
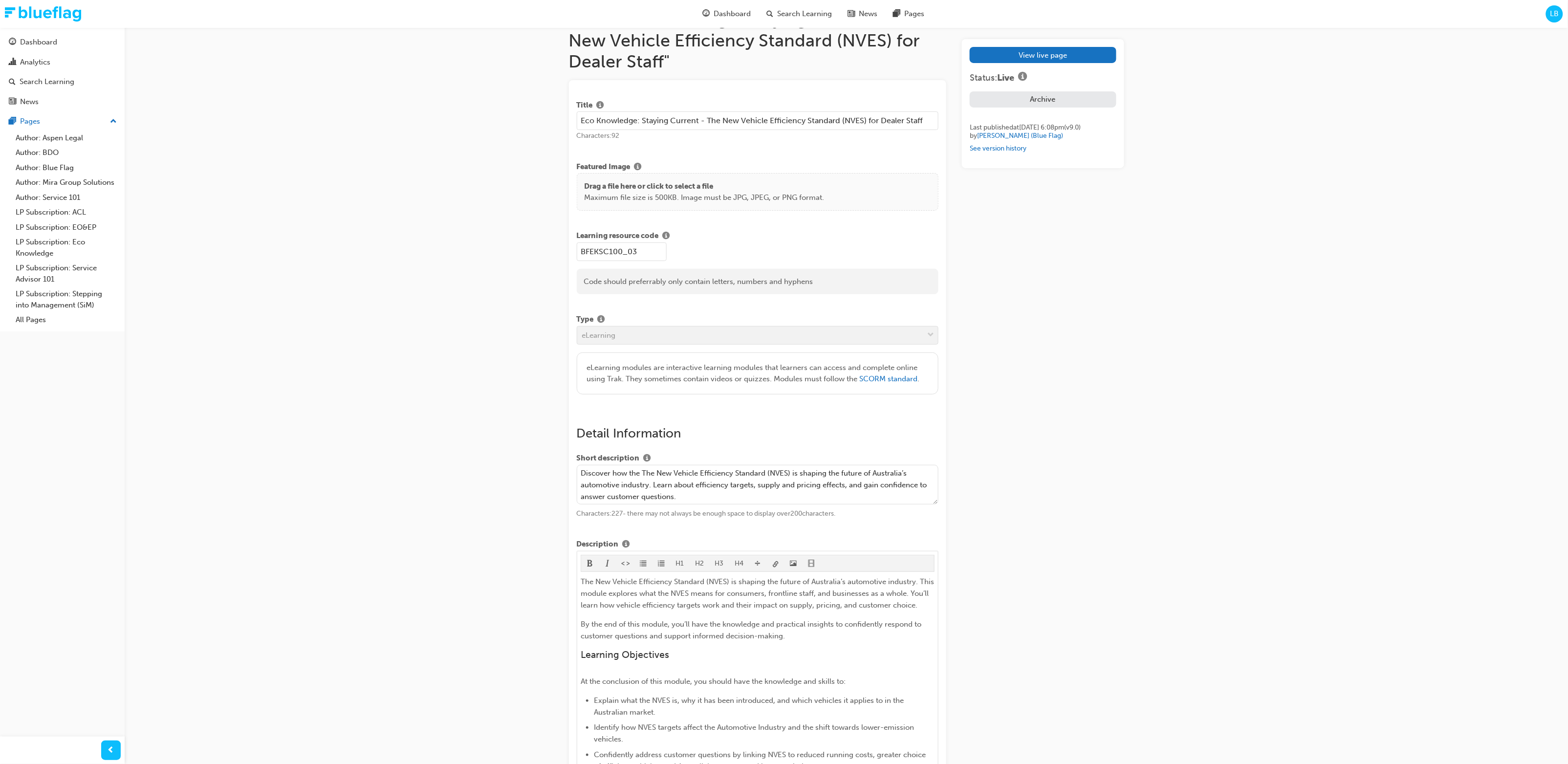
drag, startPoint x: 376, startPoint y: 207, endPoint x: 160, endPoint y: 111, distance: 236.4
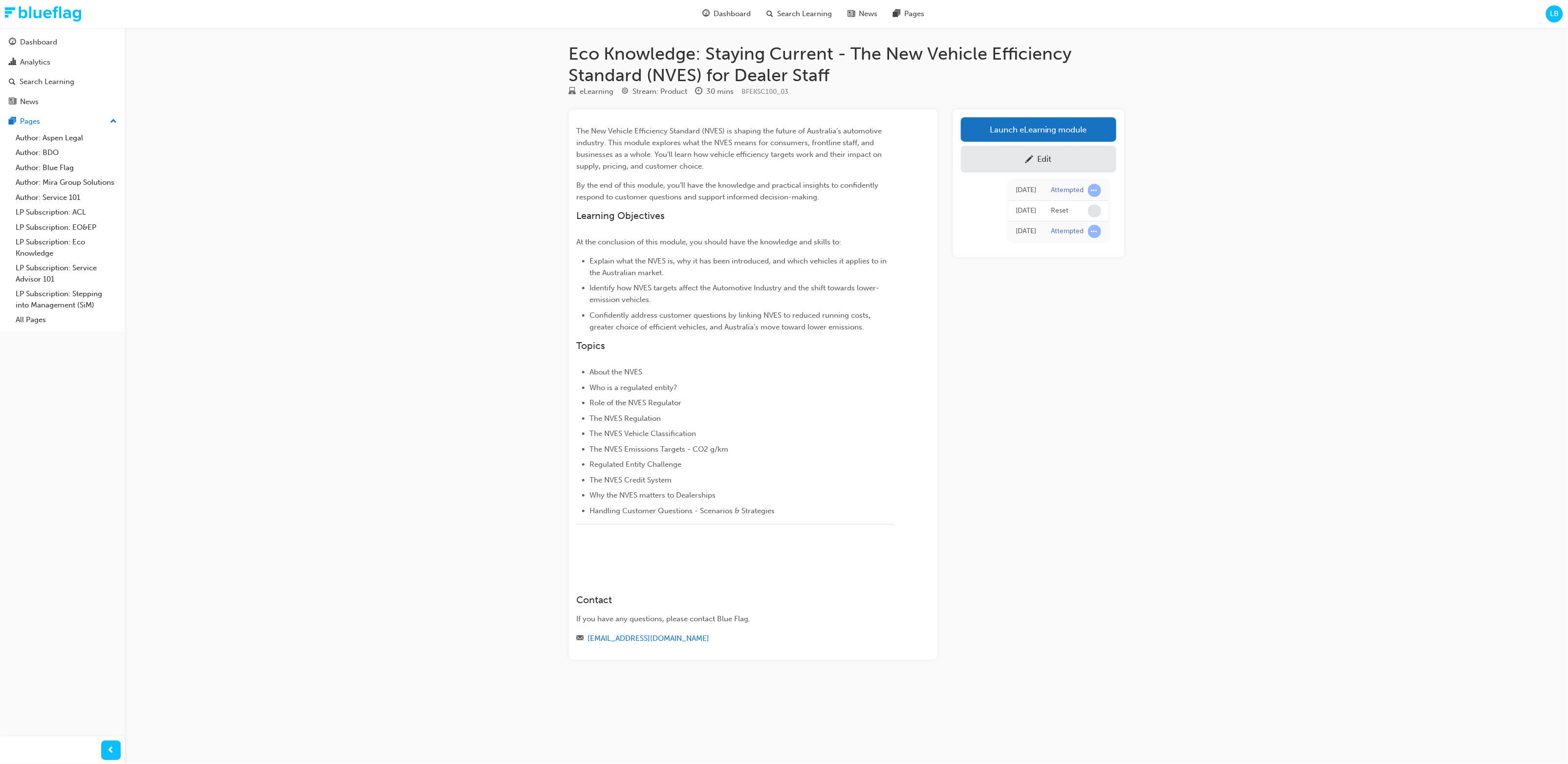
click at [849, 380] on div "Eco Knowledge: Staying Current - The New Vehicle Efficiency Standard (NVES) for…" at bounding box center [847, 367] width 587 height 649
drag, startPoint x: 1342, startPoint y: 477, endPoint x: 512, endPoint y: 186, distance: 879.5
click at [849, 403] on div "Eco Knowledge: Staying Current - The New Vehicle Efficiency Standard (NVES) for…" at bounding box center [784, 382] width 1568 height 764
click at [487, 270] on div "Eco Knowledge: Staying Current - The New Vehicle Efficiency Standard (NVES) for…" at bounding box center [784, 382] width 1568 height 764
click at [438, 167] on div "Eco Knowledge: Staying Current - The New Vehicle Efficiency Standard (NVES) for…" at bounding box center [784, 382] width 1568 height 764
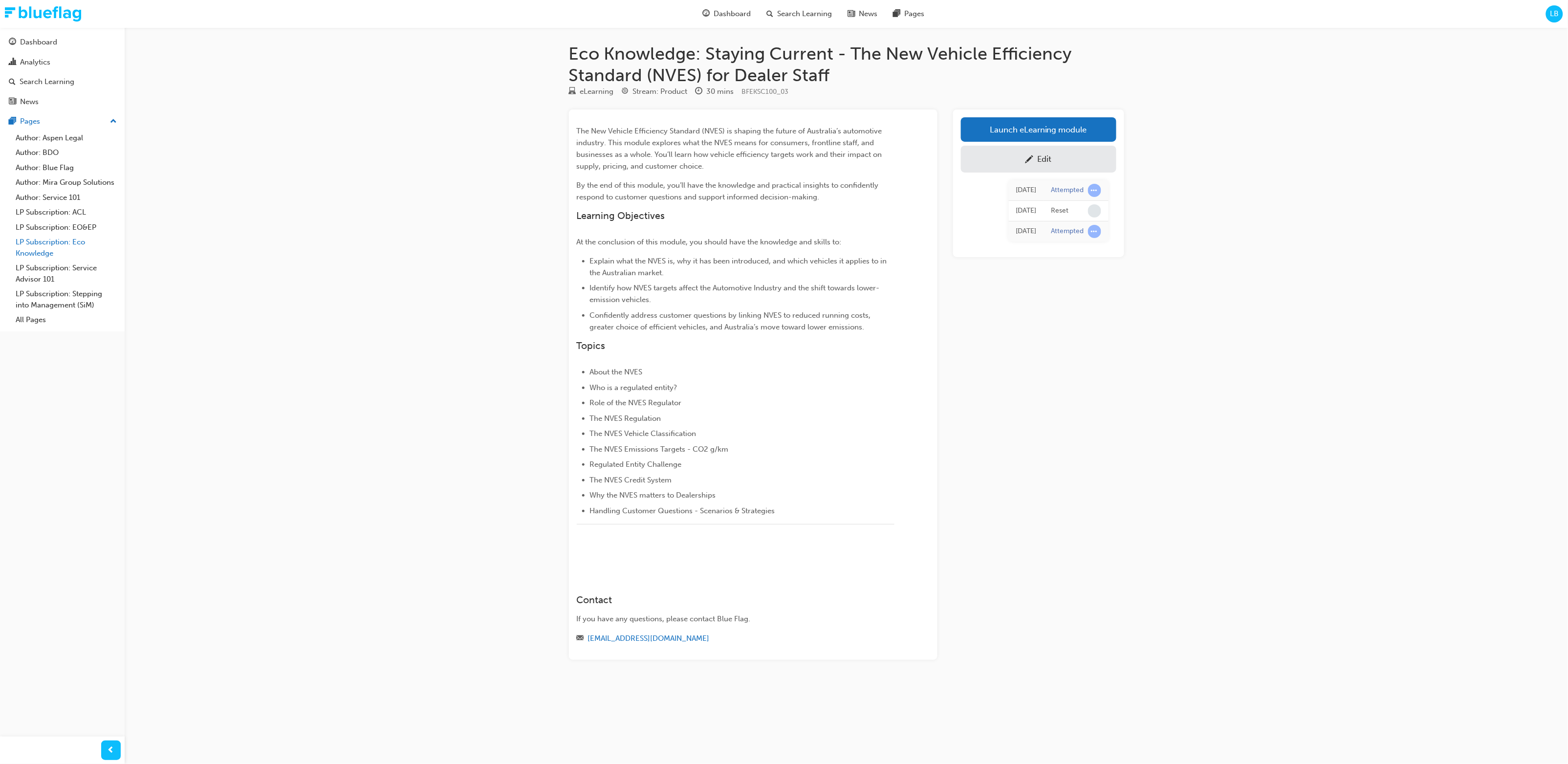
click at [76, 241] on link "LP Subscription: Eco Knowledge" at bounding box center [66, 247] width 109 height 26
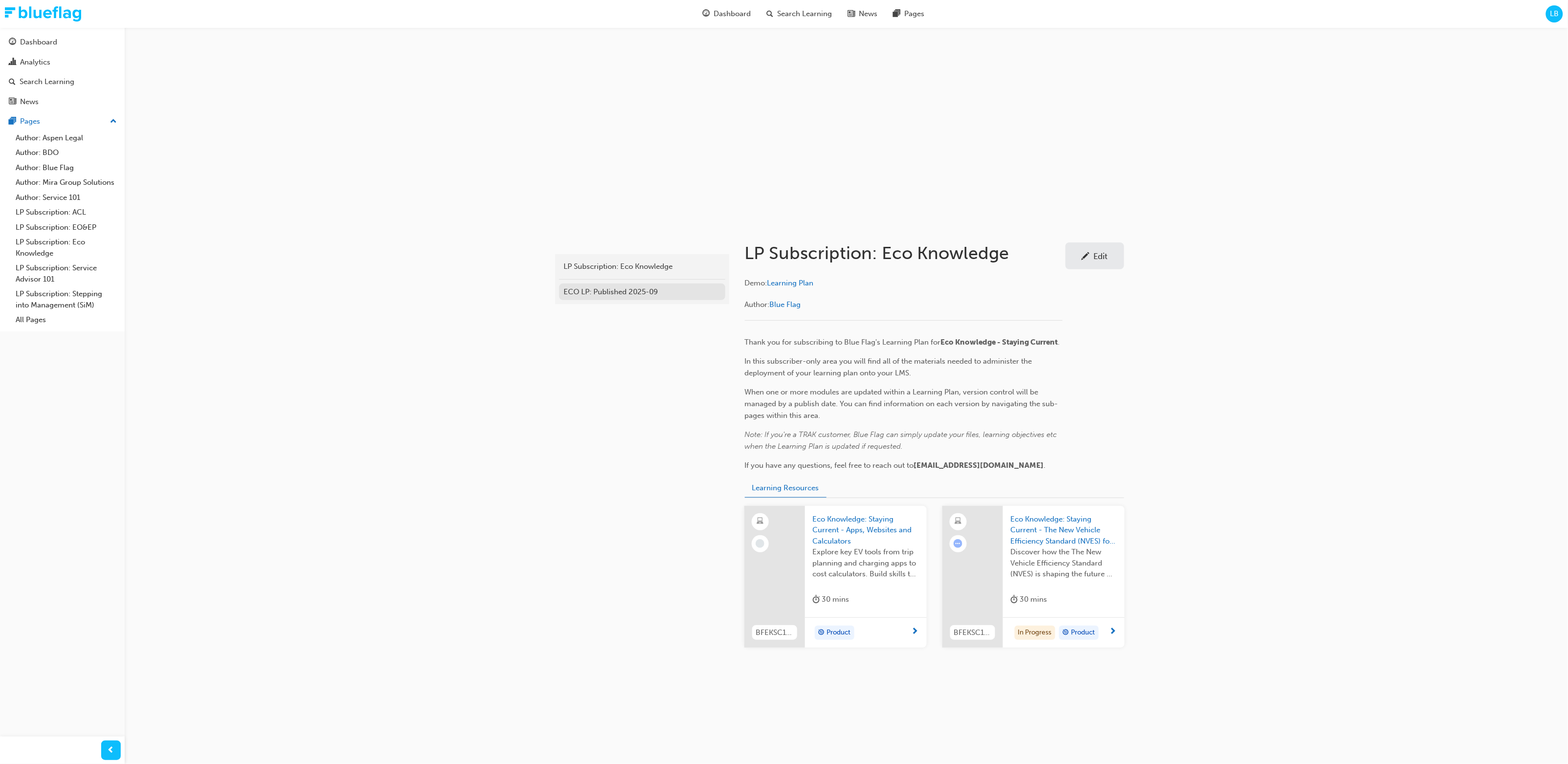
click at [616, 289] on div "ECO LP: Published 2025-09" at bounding box center [642, 292] width 156 height 11
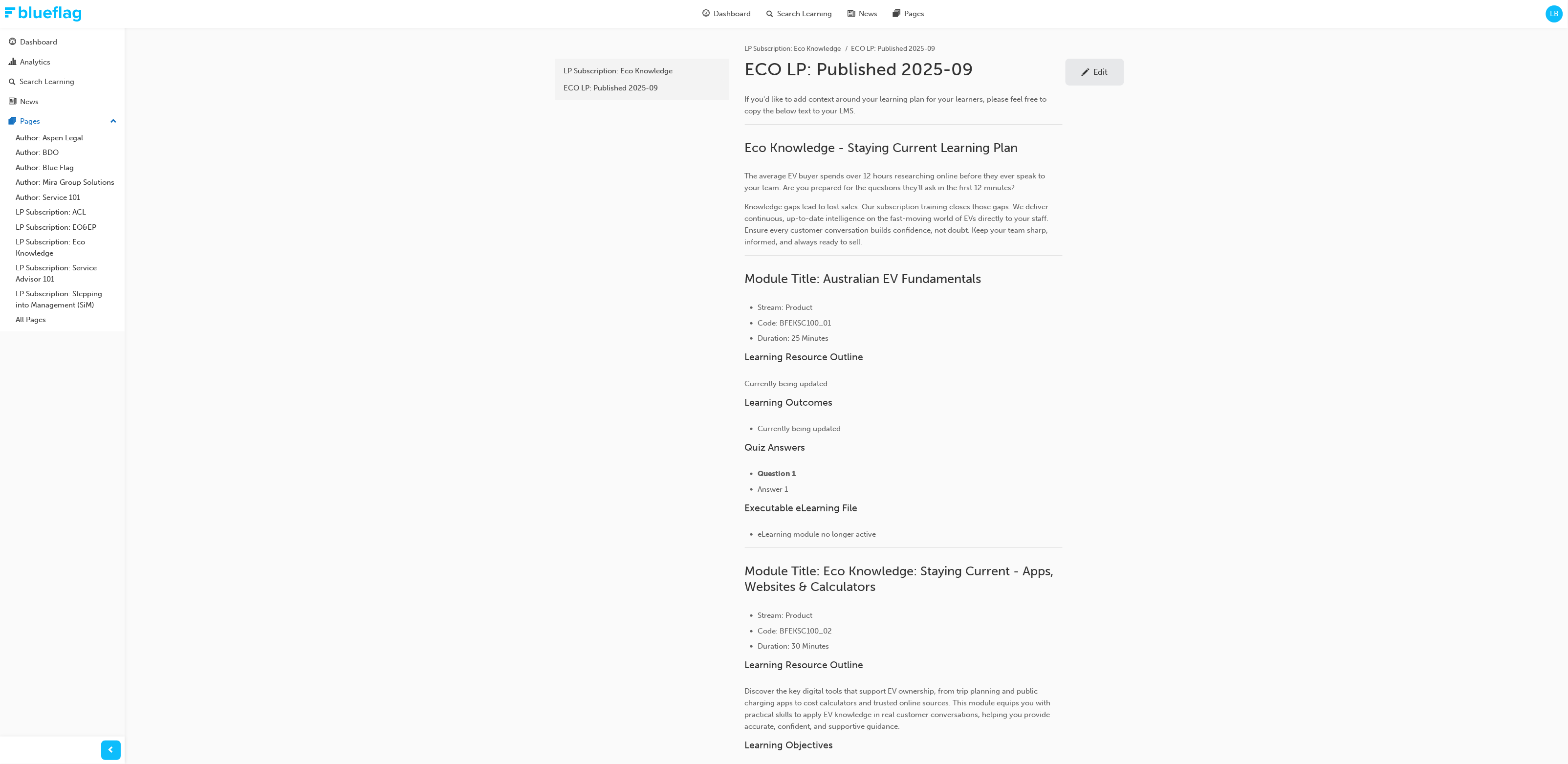
drag, startPoint x: 262, startPoint y: 223, endPoint x: 104, endPoint y: 8, distance: 266.8
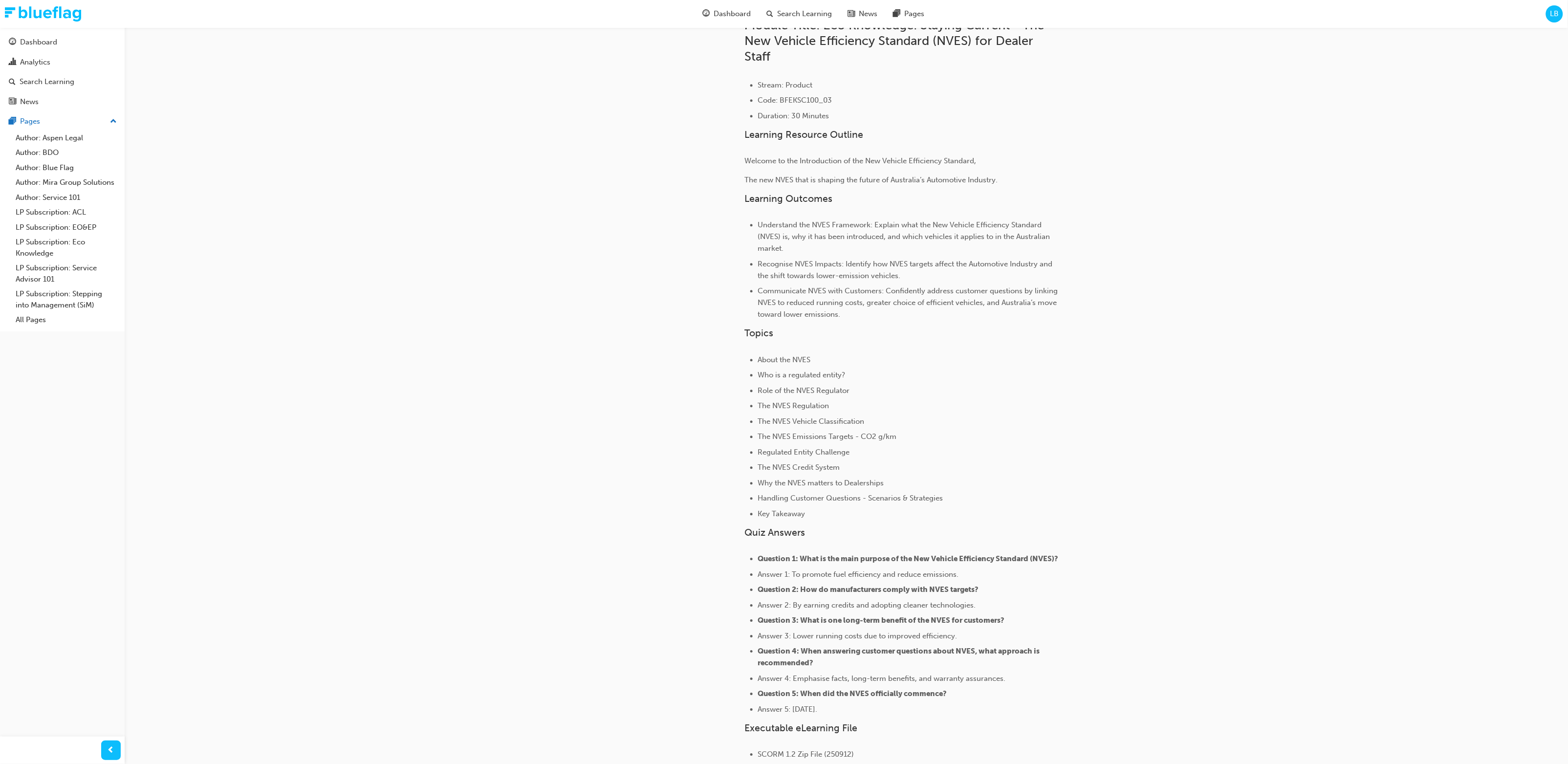
scroll to position [1309, 0]
click at [69, 239] on link "LP Subscription: Eco Knowledge" at bounding box center [66, 247] width 109 height 26
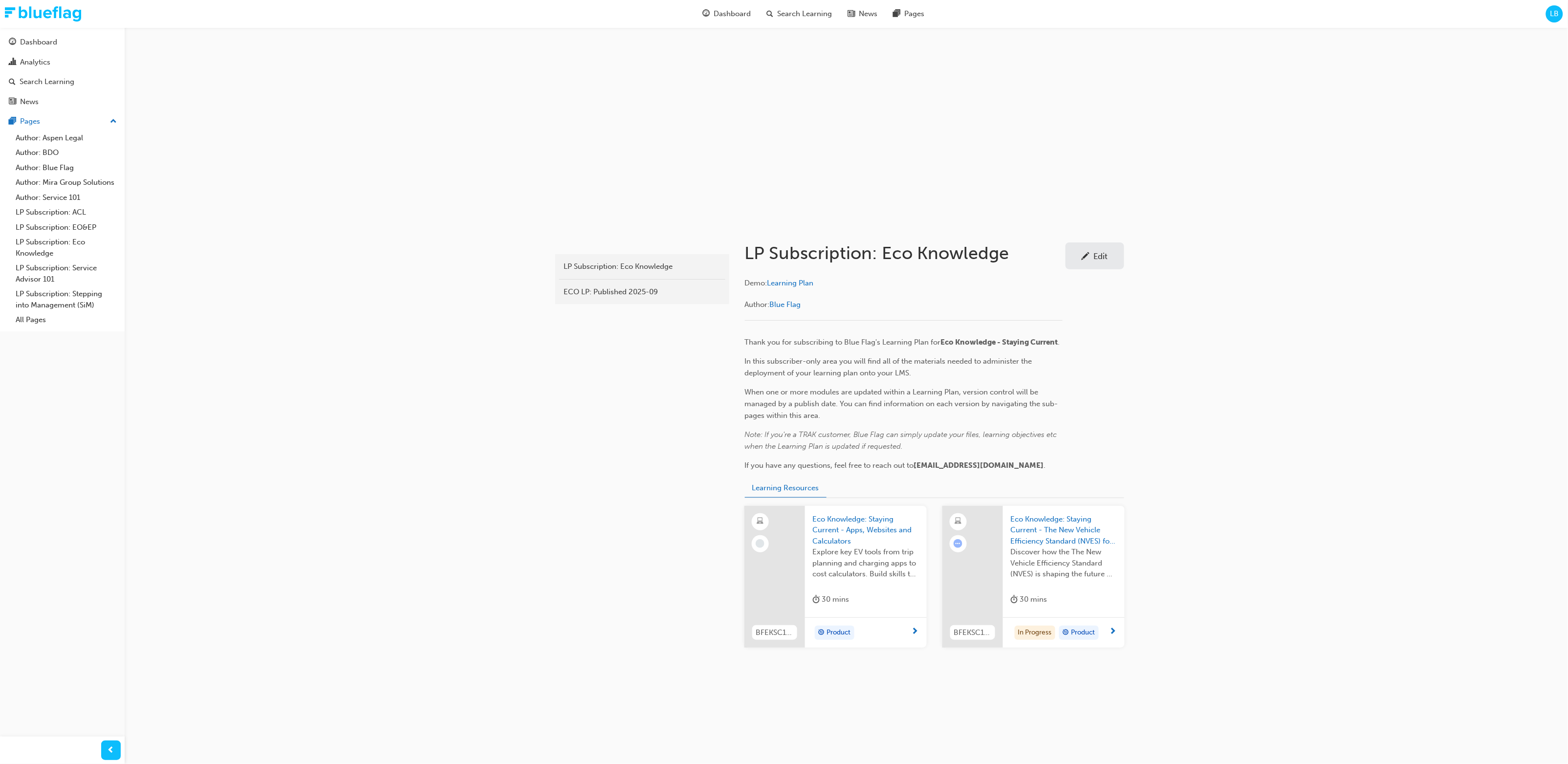
click at [849, 403] on div "subscription-eco LP Subscription: Eco Knowledge ECO LP: Published 2025-09 LP Su…" at bounding box center [784, 382] width 1568 height 764
click at [849, 403] on span "Explore key EV tools from trip planning and charging apps to cost calculators. …" at bounding box center [866, 564] width 106 height 33
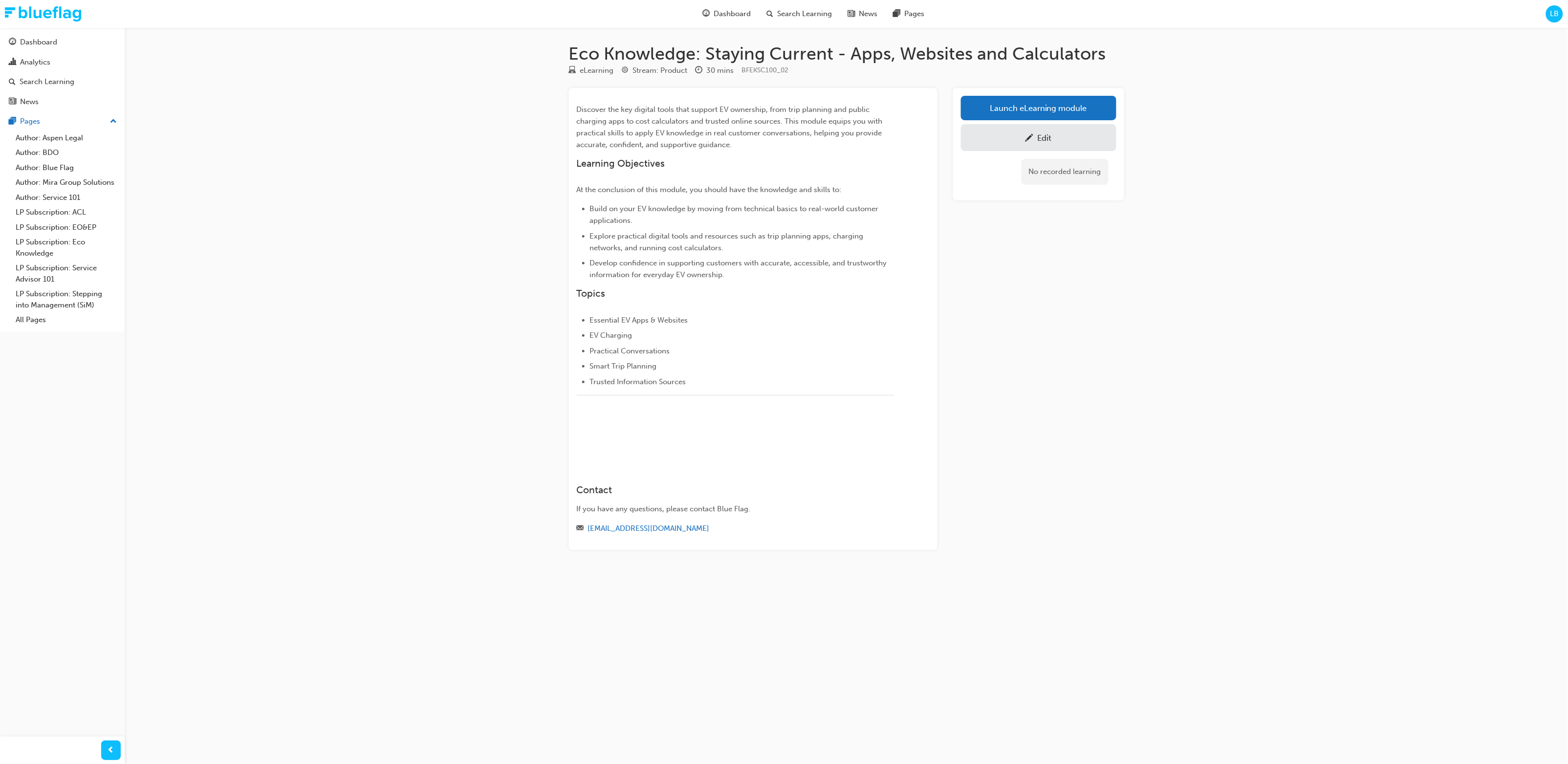
click at [849, 344] on div "Eco Knowledge: Staying Current - Apps, Websites and Calculators eLearning Strea…" at bounding box center [784, 382] width 1568 height 764
drag, startPoint x: 466, startPoint y: 171, endPoint x: 459, endPoint y: 119, distance: 52.5
click at [465, 171] on div "Eco Knowledge: Staying Current - Apps, Websites and Calculators eLearning Strea…" at bounding box center [784, 382] width 1568 height 764
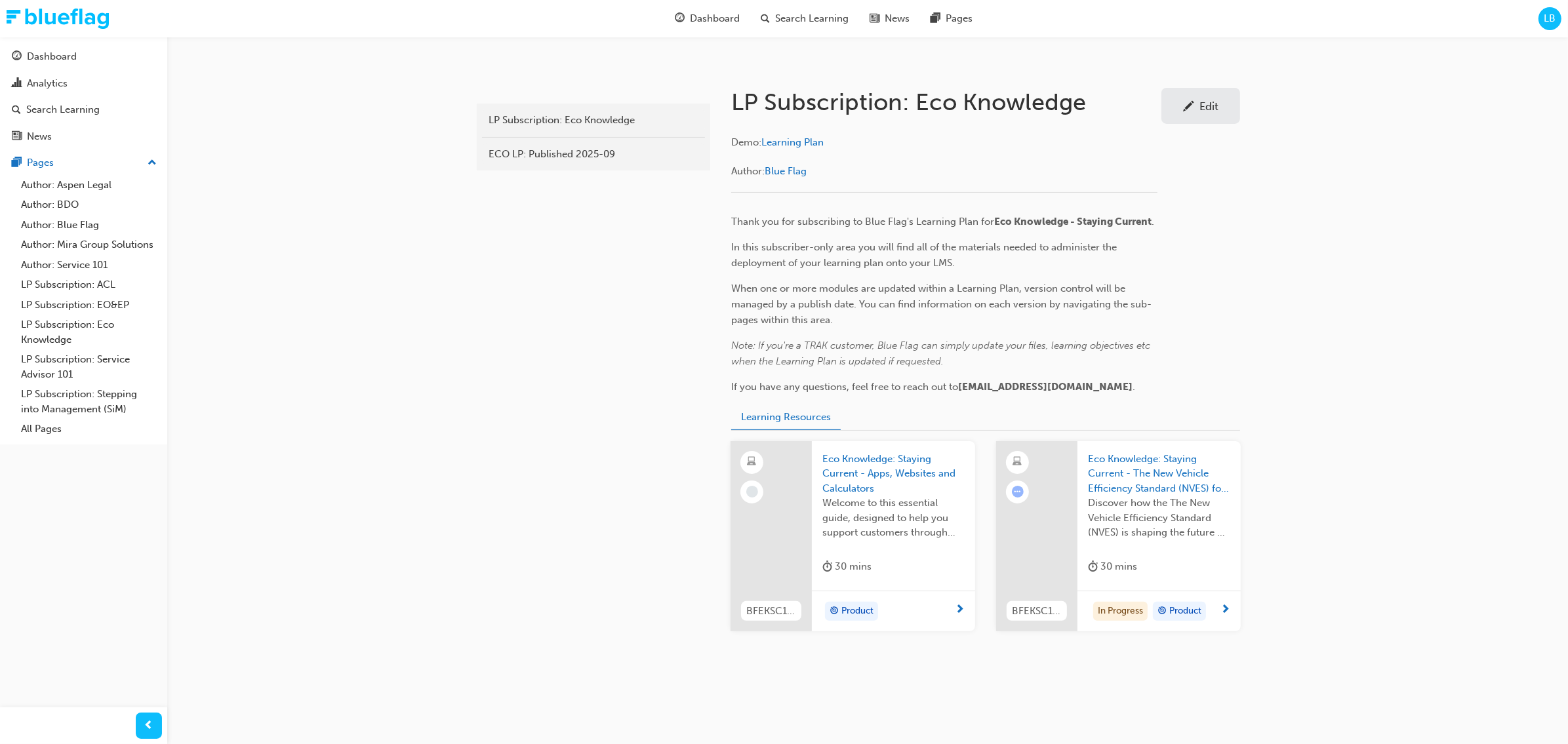
scroll to position [246, 0]
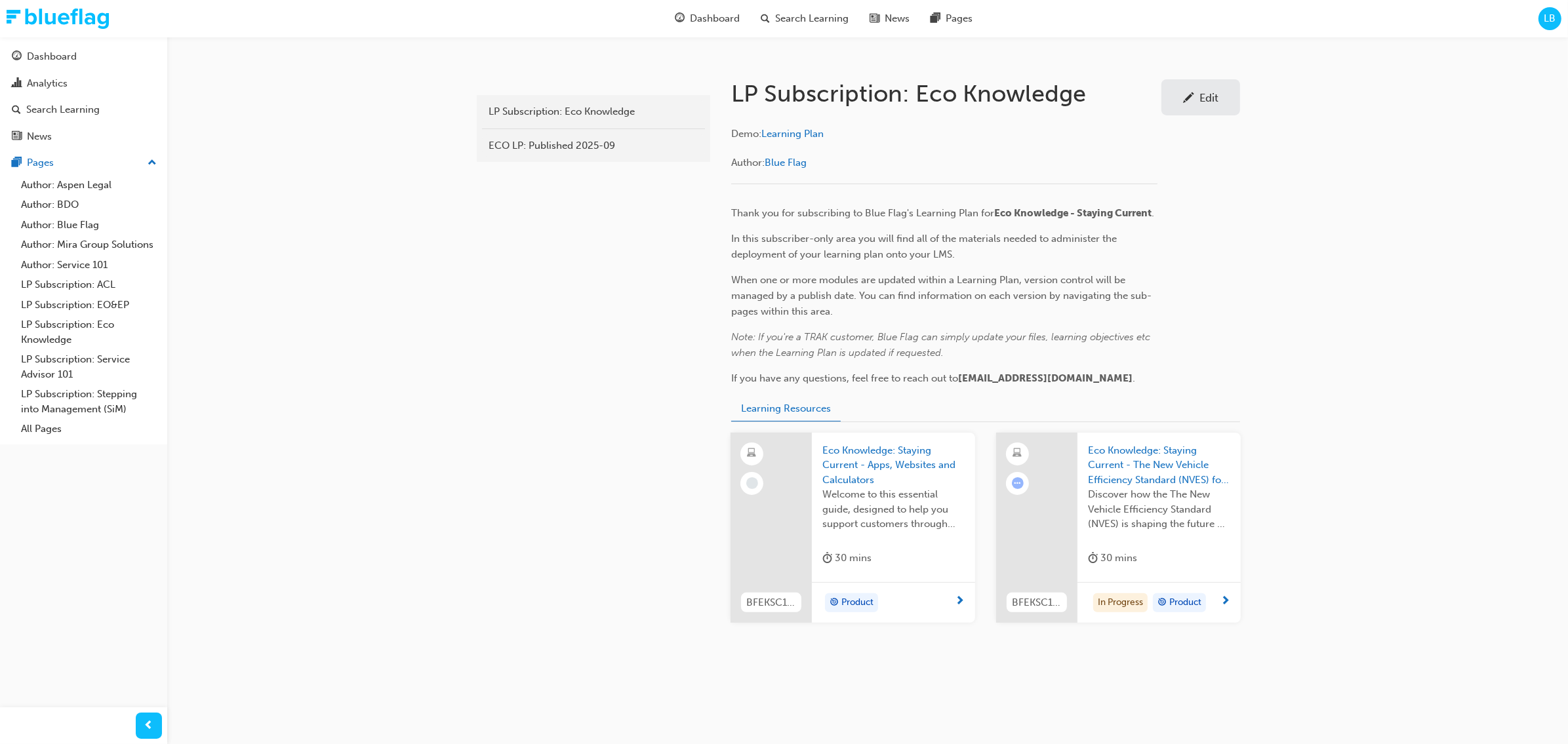
click at [894, 469] on span "Eco Knowledge: Staying Current - Apps, Websites and Calculators" at bounding box center [893, 466] width 142 height 45
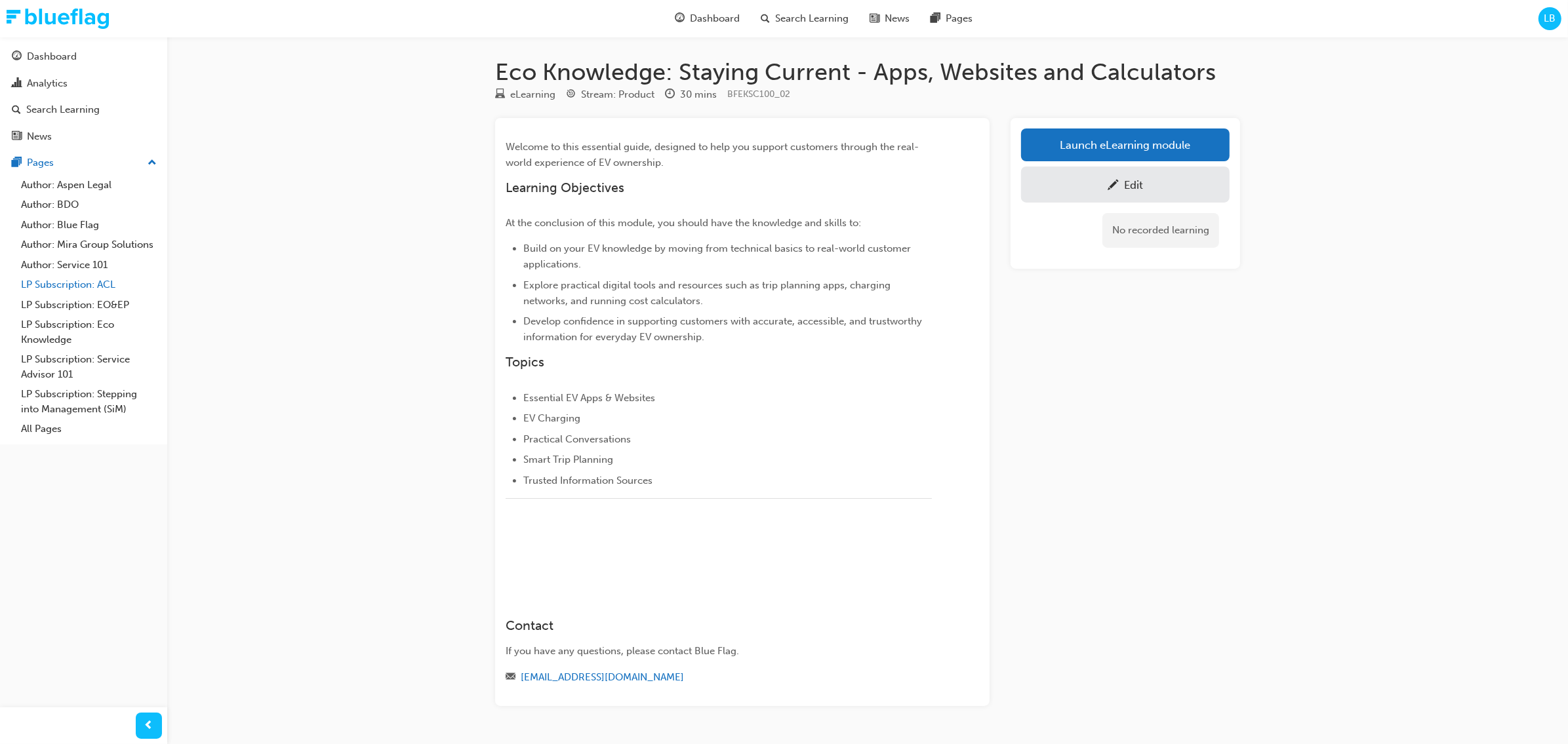
click at [86, 284] on link "LP Subscription: ACL" at bounding box center [89, 284] width 146 height 20
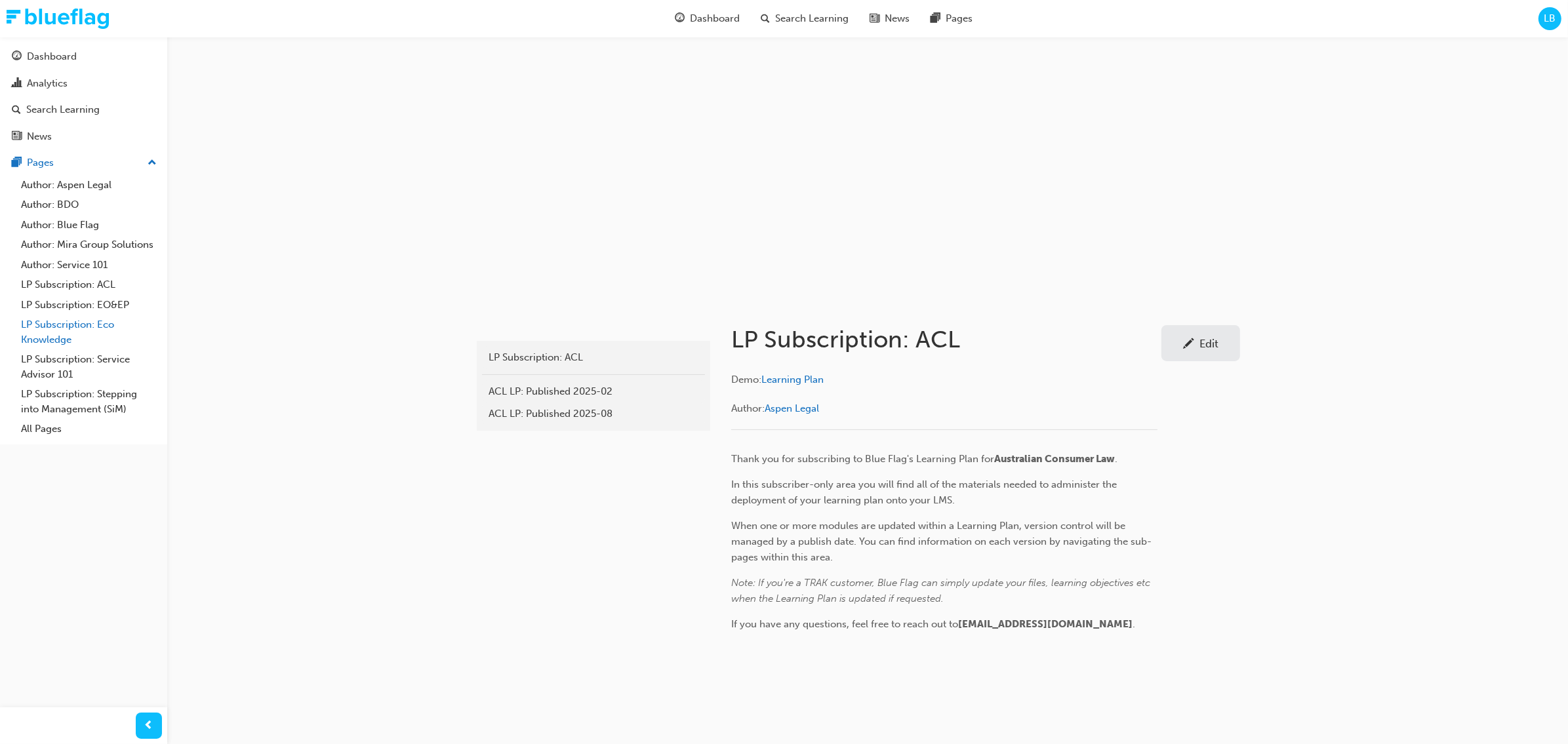
click at [82, 319] on link "LP Subscription: Eco Knowledge" at bounding box center [89, 332] width 146 height 35
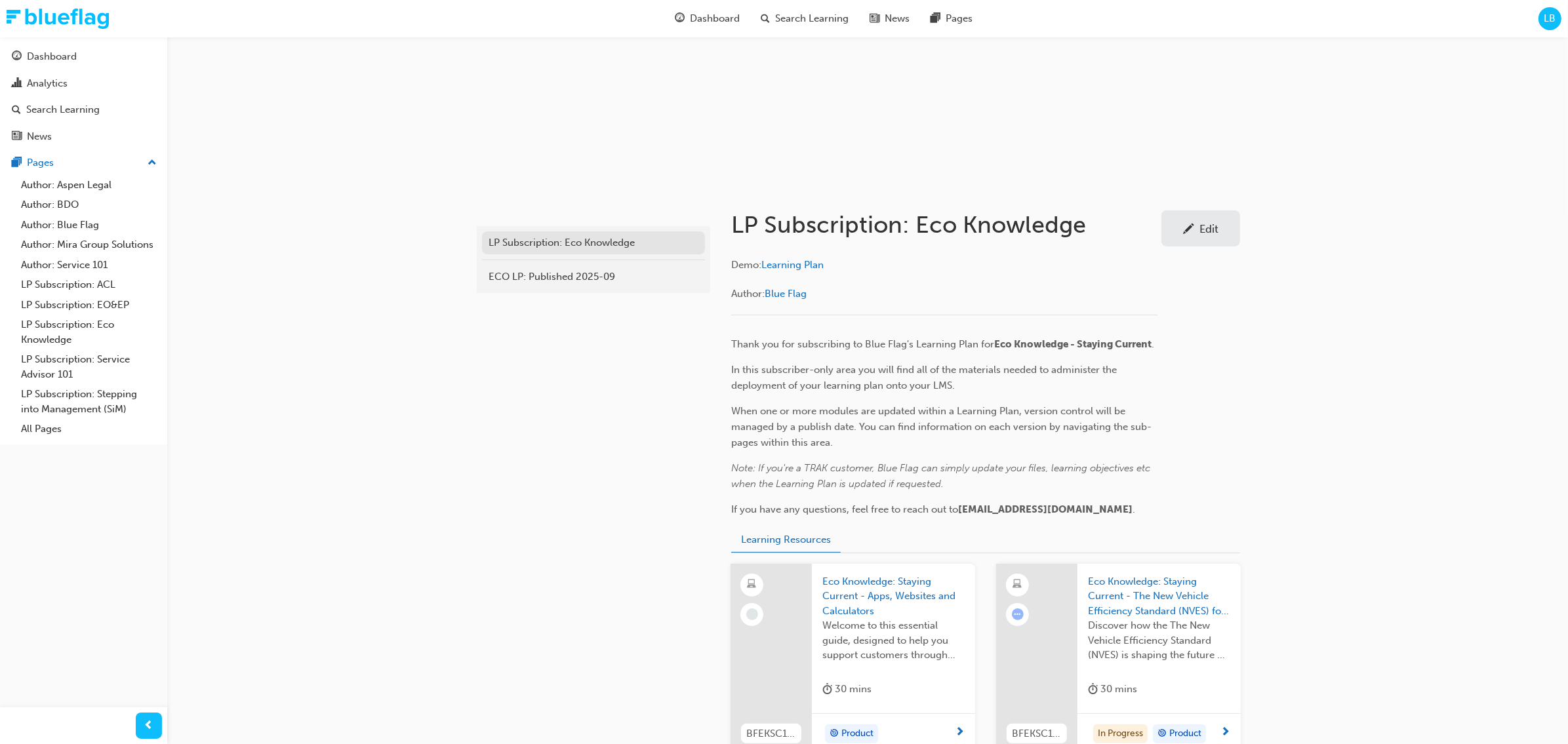
click at [600, 242] on div "LP Subscription: Eco Knowledge" at bounding box center [593, 243] width 210 height 15
click at [616, 243] on div "LP Subscription: Eco Knowledge" at bounding box center [593, 248] width 210 height 15
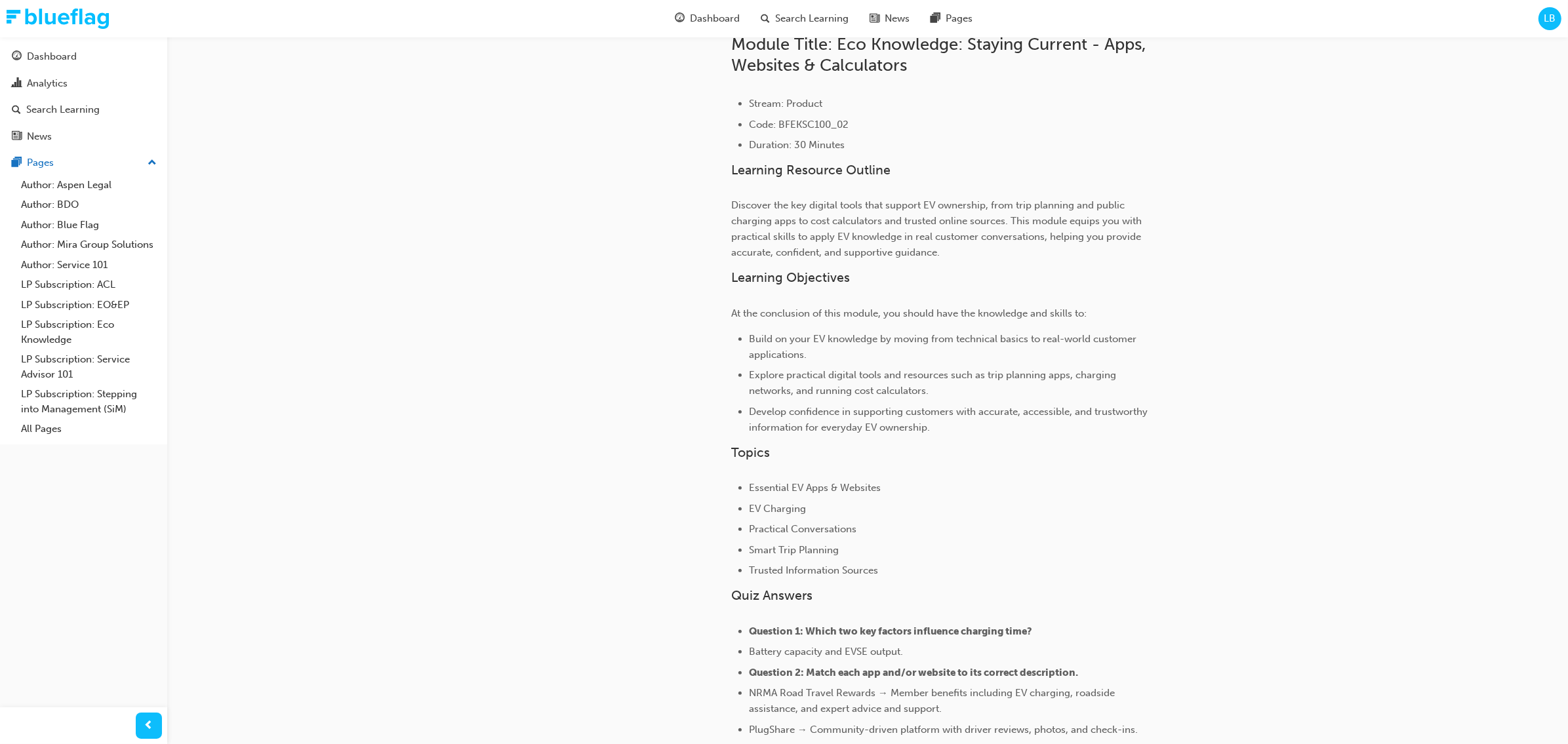
scroll to position [723, 0]
click at [1193, 487] on div "If you'd like to add context around your learning plan for your learners, pleas…" at bounding box center [986, 722] width 509 height 2660
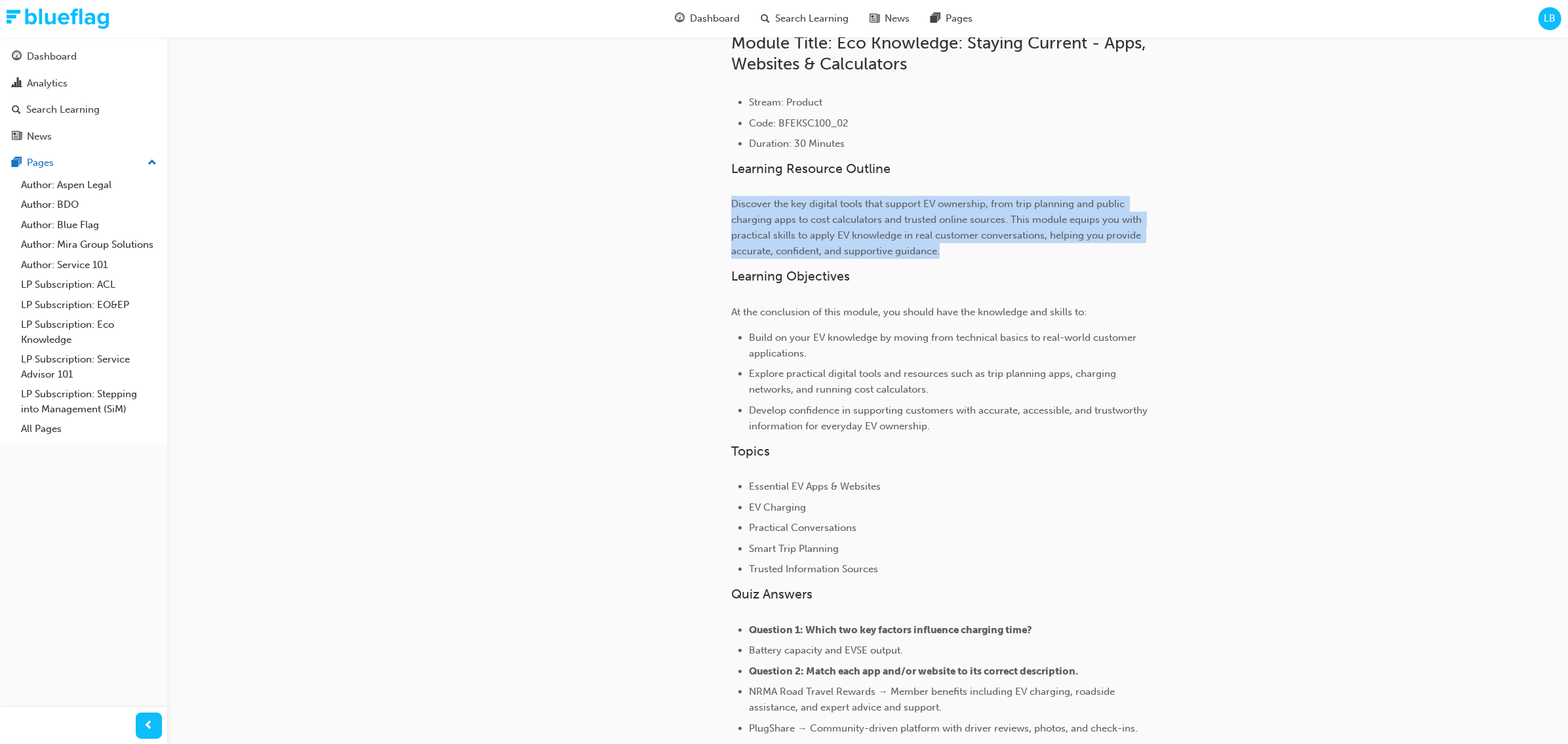
drag, startPoint x: 733, startPoint y: 203, endPoint x: 949, endPoint y: 251, distance: 221.3
click at [949, 251] on p "Discover the key digital tools that support EV ownership, from trip planning an…" at bounding box center [944, 228] width 427 height 63
copy span "Discover the key digital tools that support EV ownership, from trip planning an…"
